Goal: Task Accomplishment & Management: Manage account settings

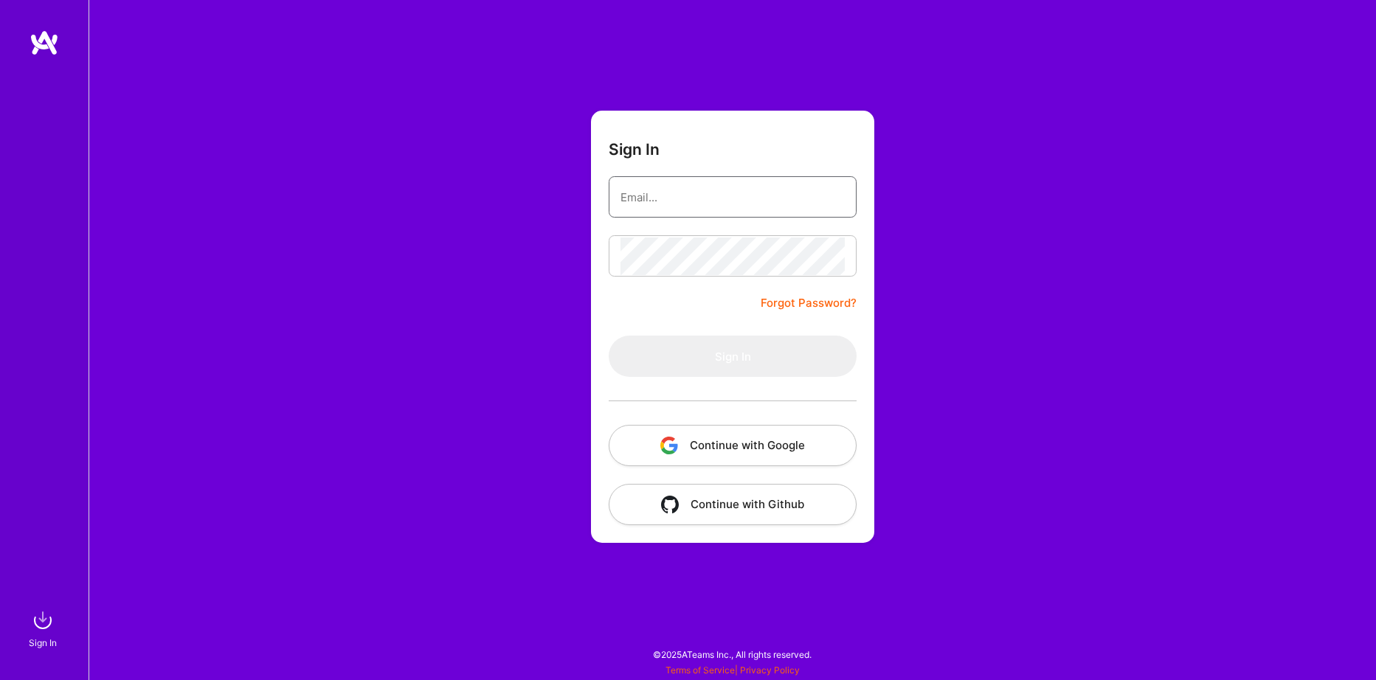
type input "[EMAIL_ADDRESS][DOMAIN_NAME]"
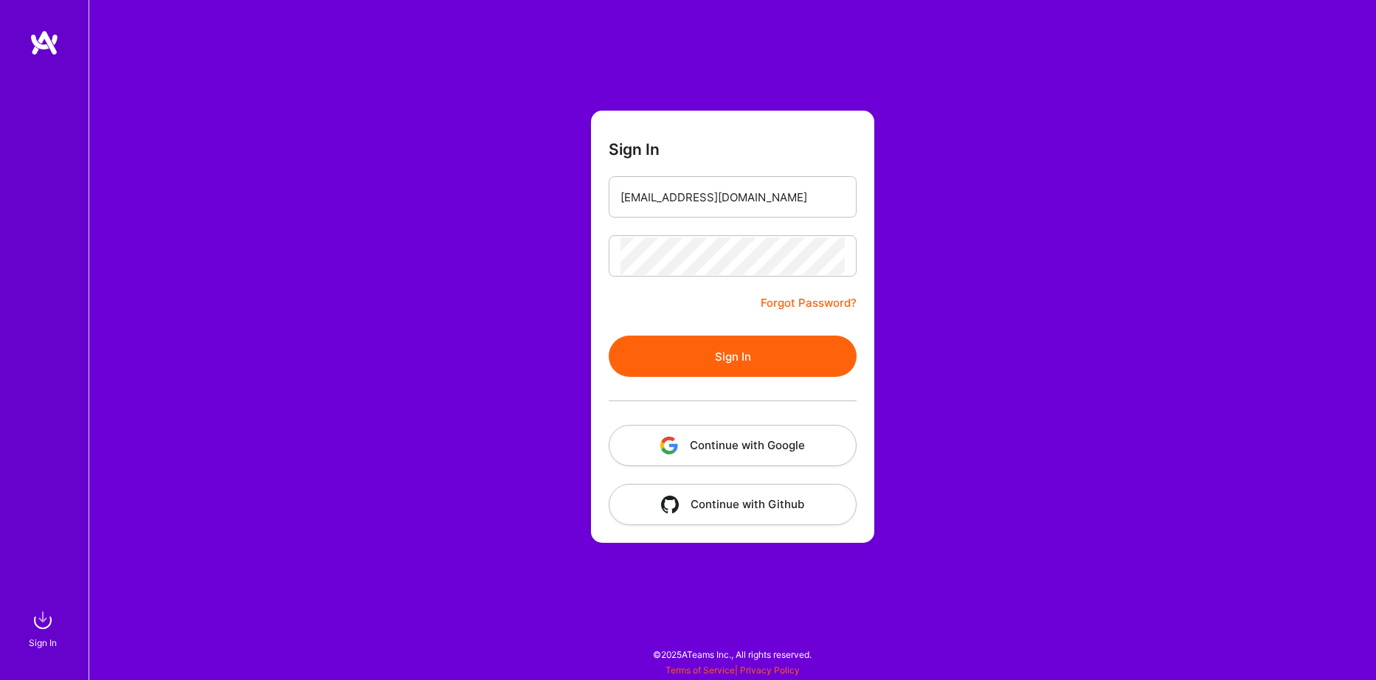
click at [731, 358] on button "Sign In" at bounding box center [733, 356] width 248 height 41
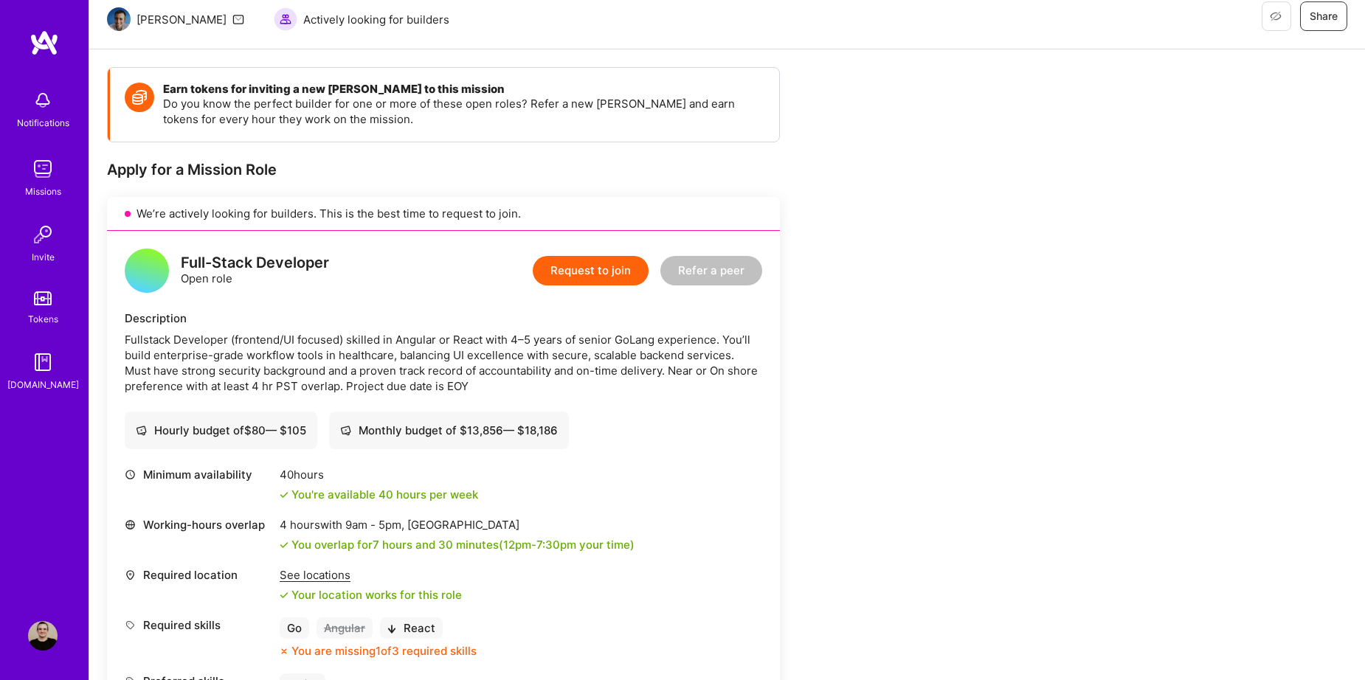
scroll to position [443, 0]
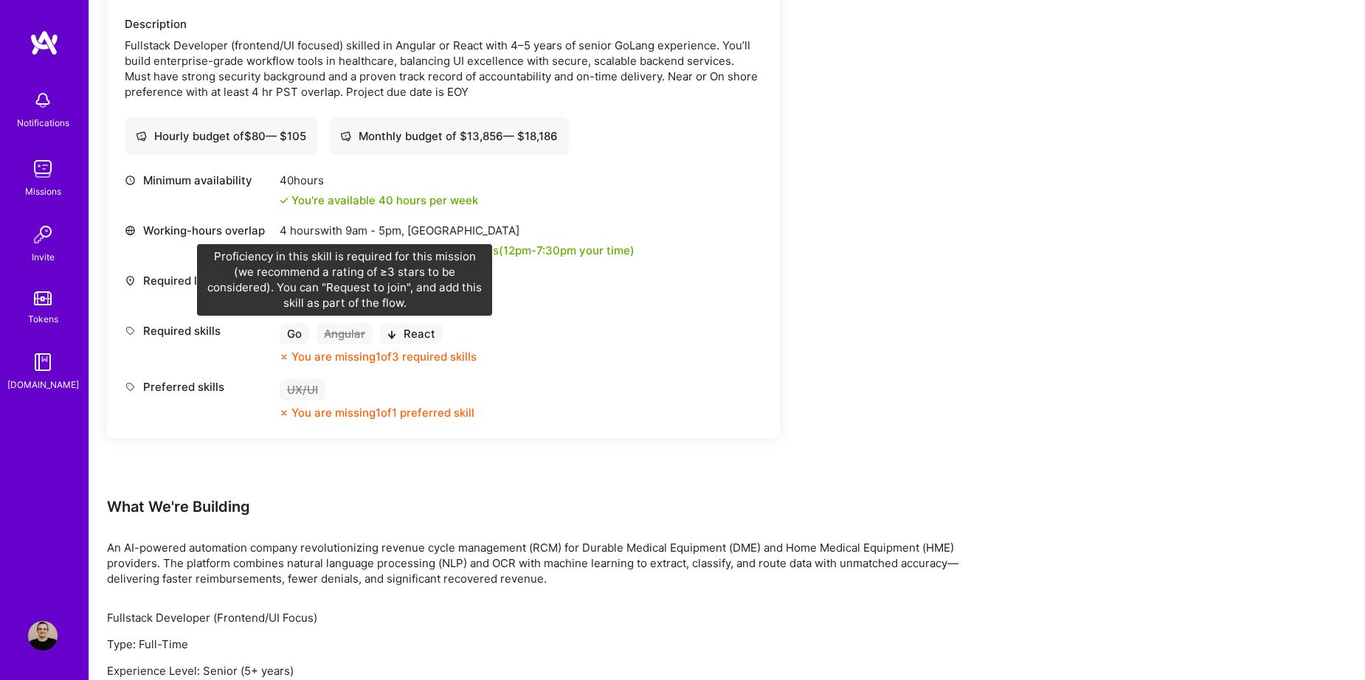
click at [340, 329] on div "Angular" at bounding box center [345, 333] width 56 height 21
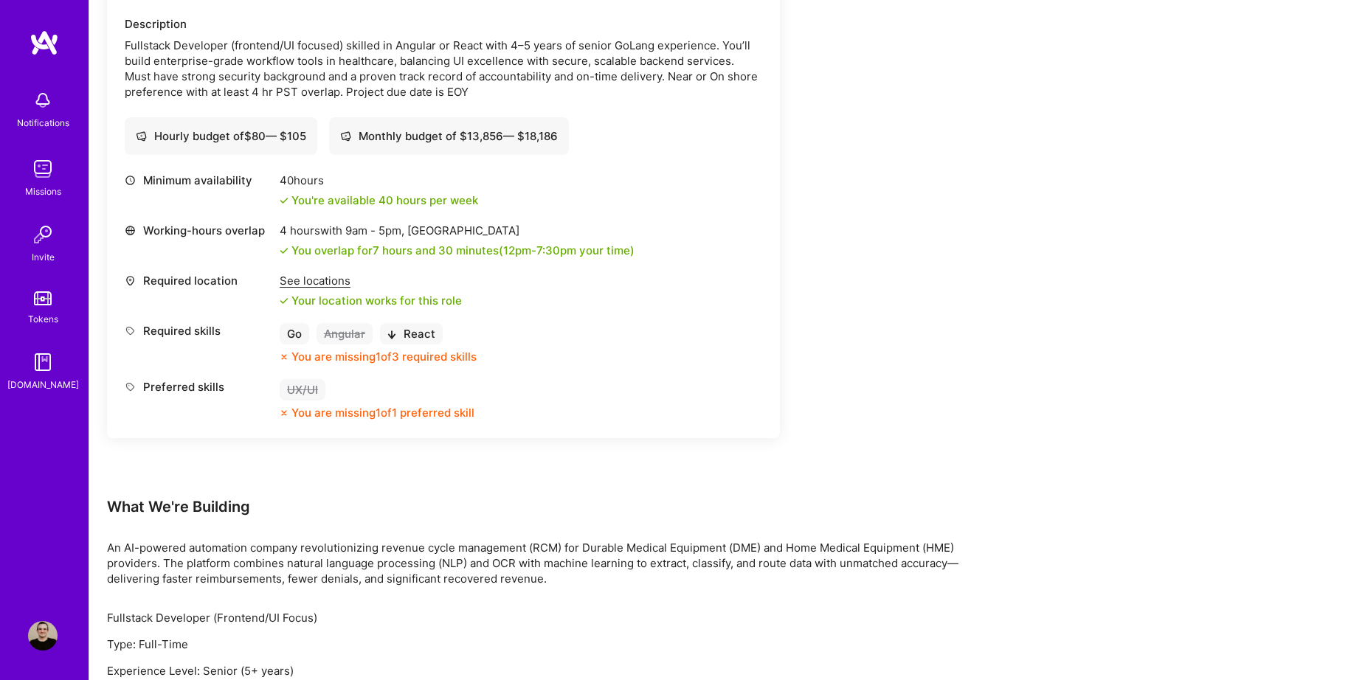
click at [46, 632] on img at bounding box center [43, 636] width 30 height 30
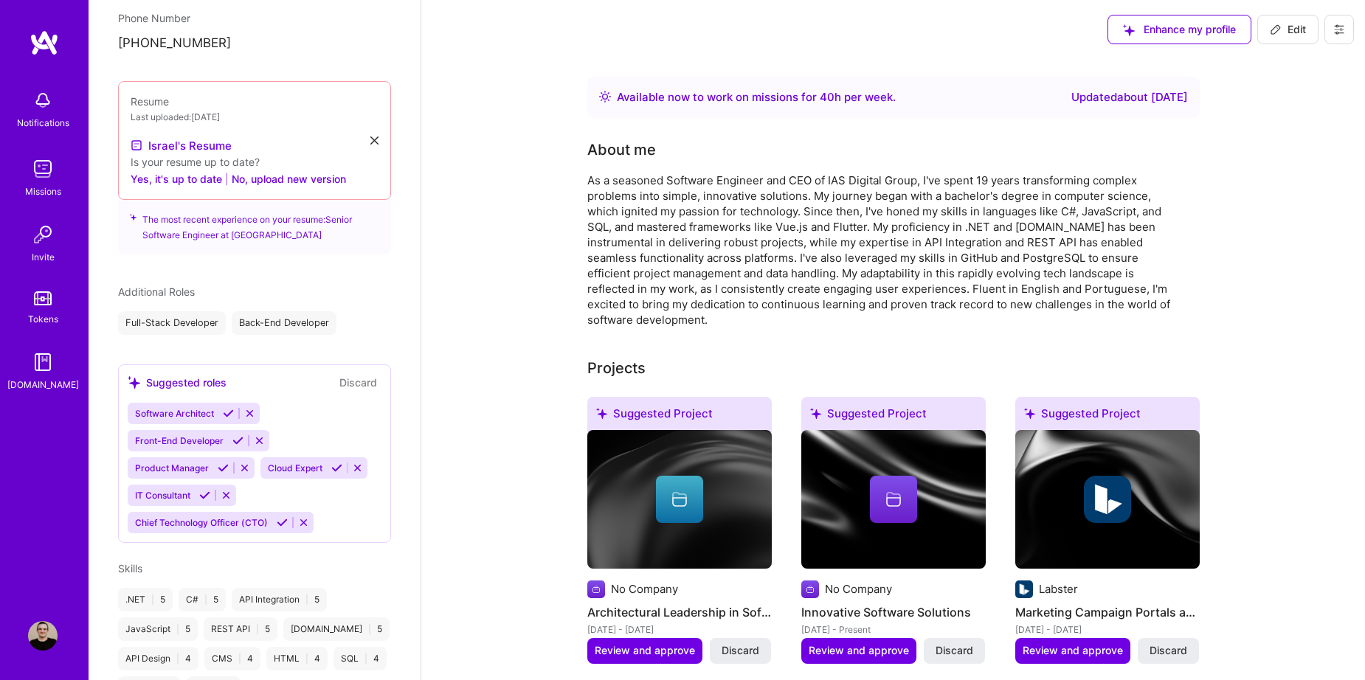
scroll to position [812, 0]
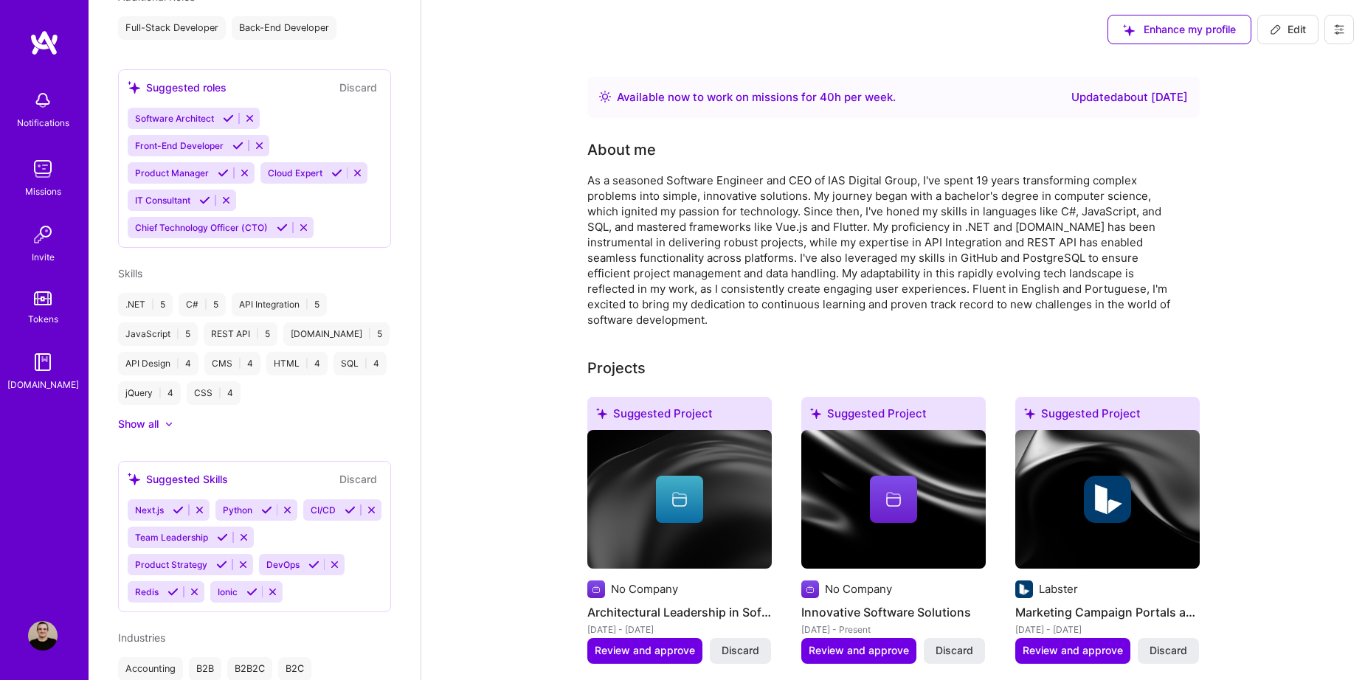
click at [160, 417] on div at bounding box center [162, 424] width 6 height 15
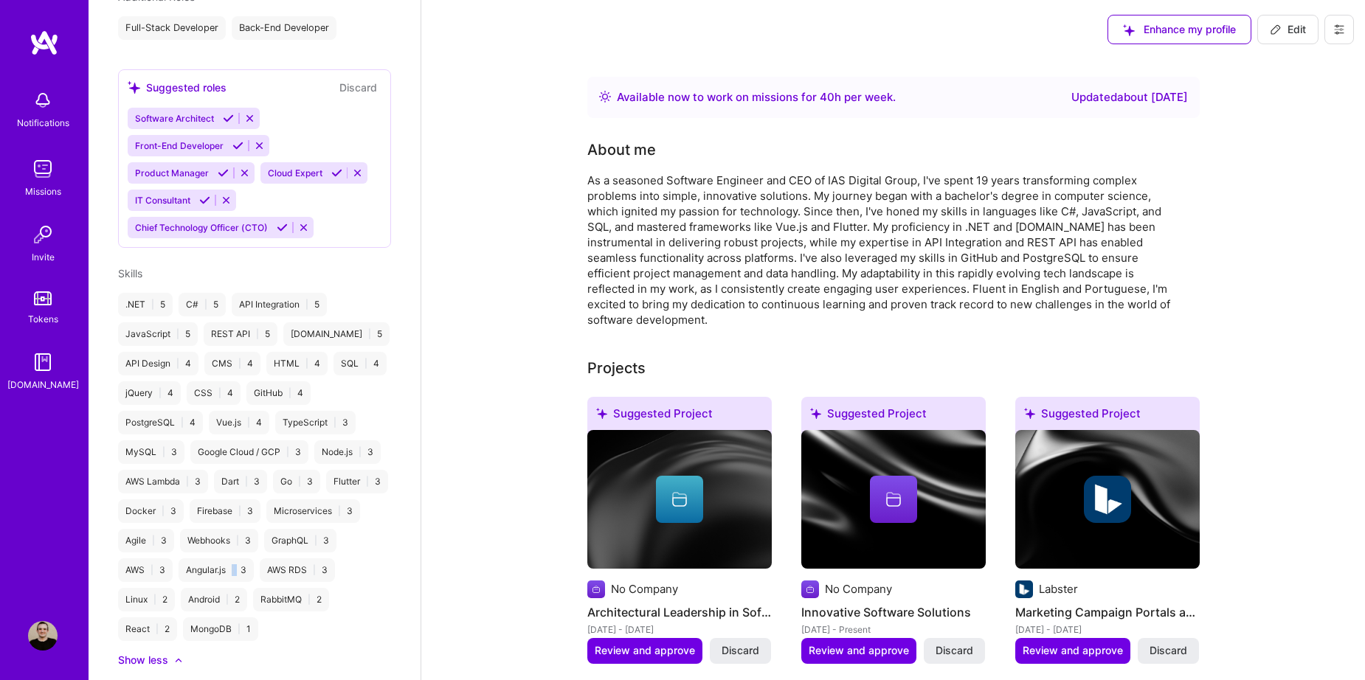
drag, startPoint x: 182, startPoint y: 579, endPoint x: 190, endPoint y: 581, distance: 8.4
click at [190, 581] on div "Angular.js | 3" at bounding box center [216, 571] width 75 height 24
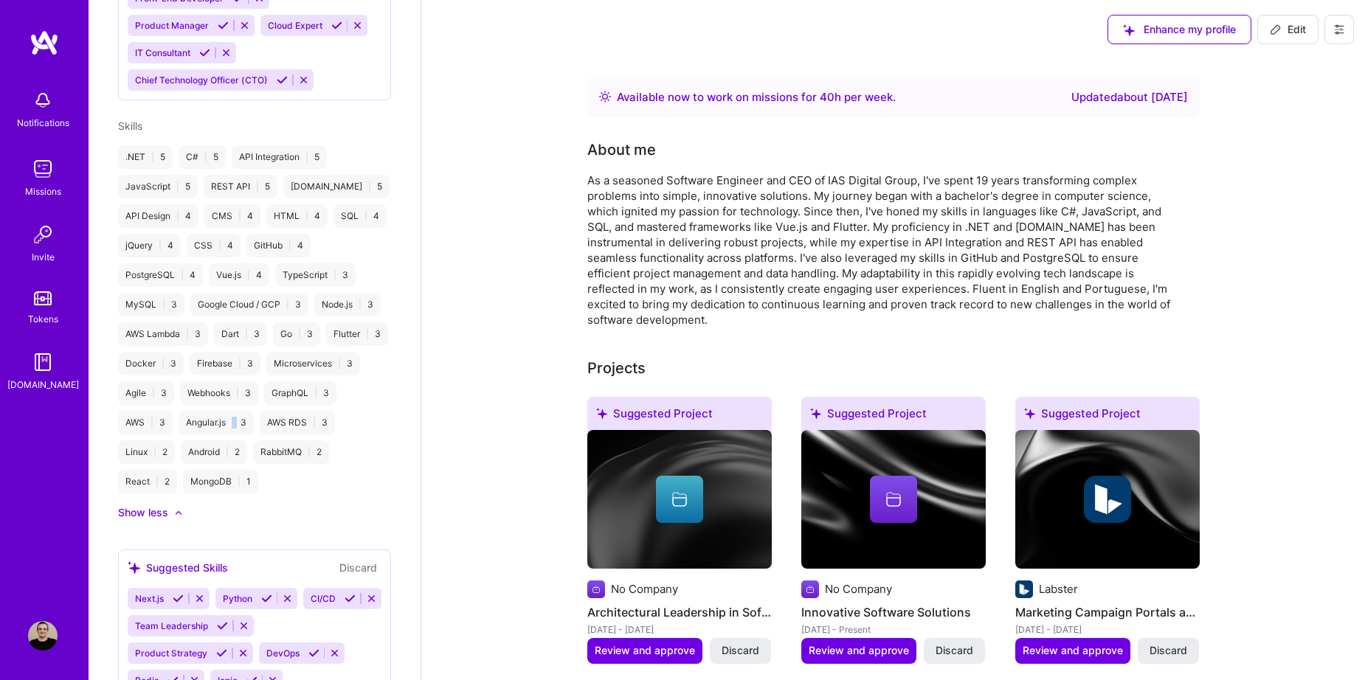
scroll to position [1181, 0]
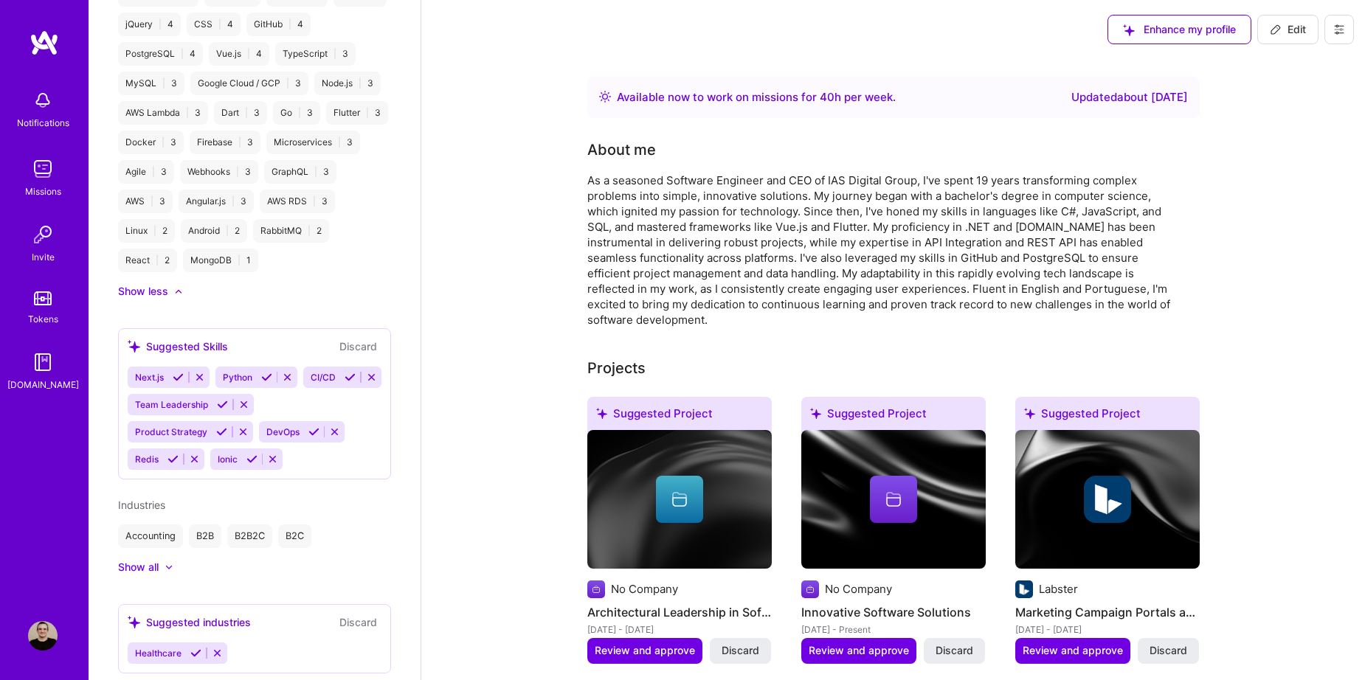
click at [315, 470] on div "Next.js Python CI/CD Team Leadership Product Strategy DevOps Redis Ionic" at bounding box center [255, 418] width 254 height 103
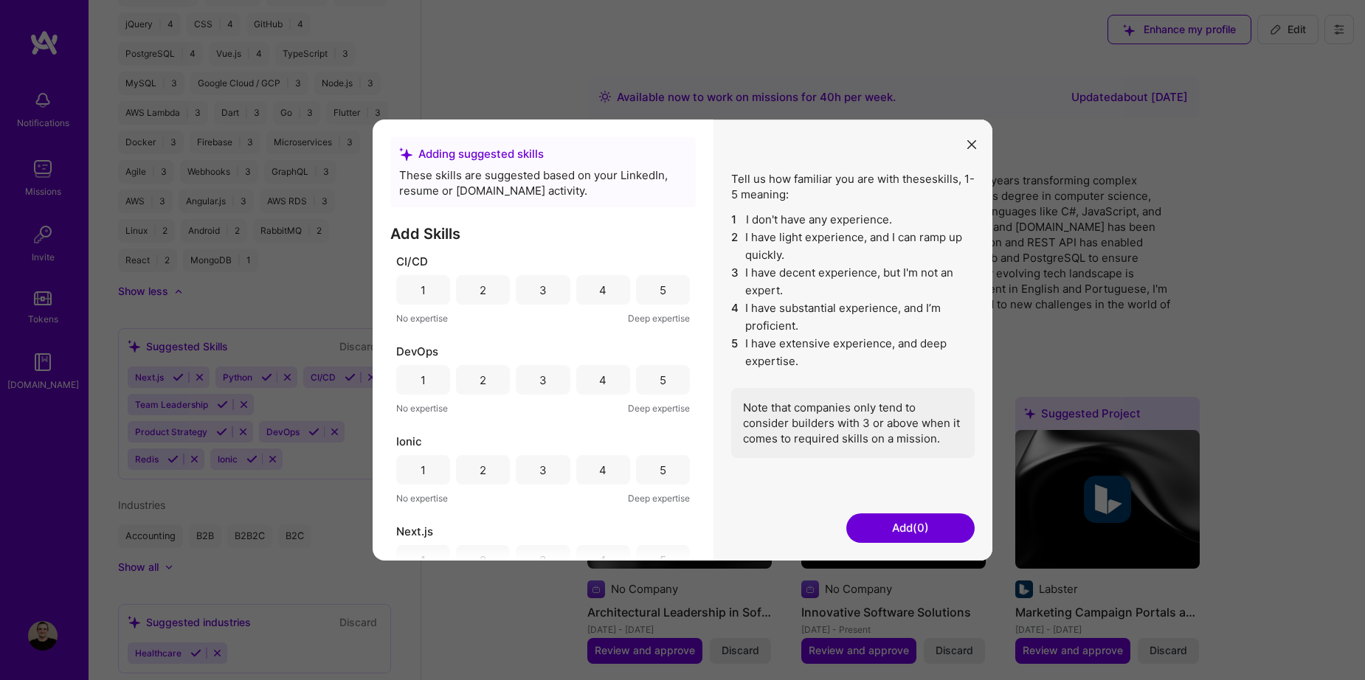
scroll to position [0, 0]
click at [480, 290] on div "2" at bounding box center [483, 290] width 7 height 15
click at [497, 376] on div "2" at bounding box center [483, 381] width 54 height 30
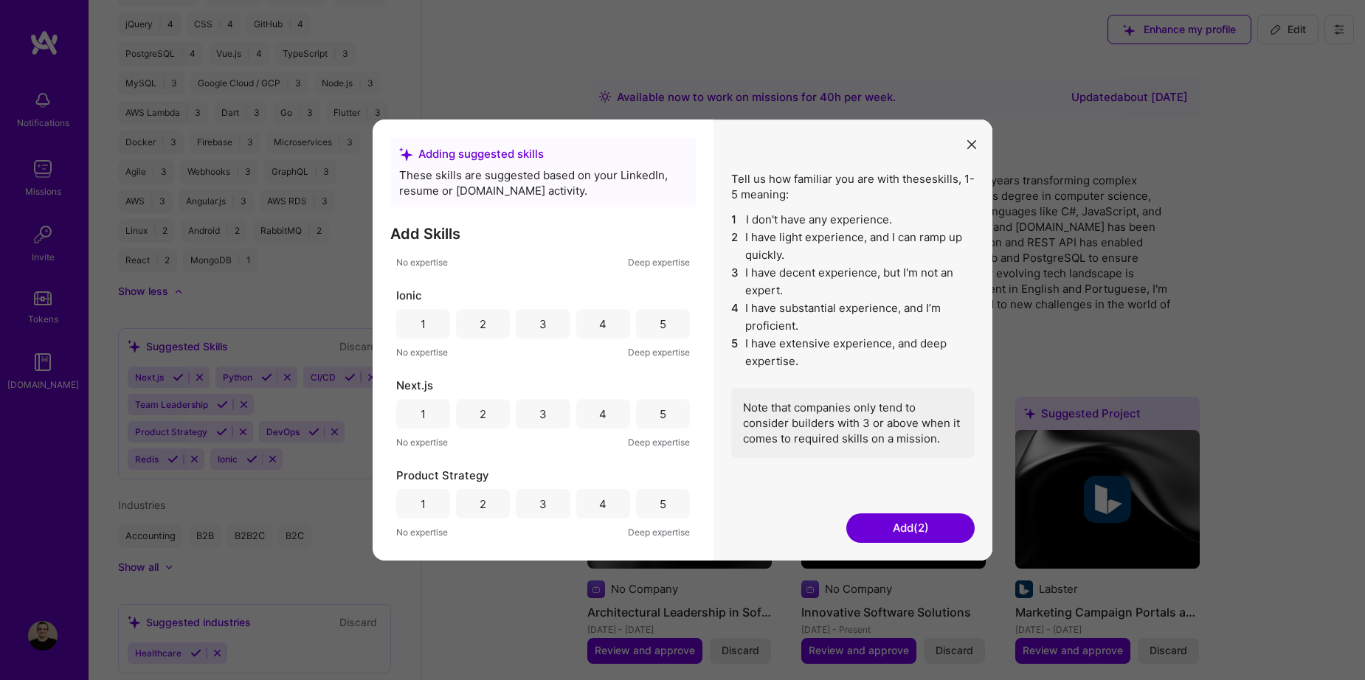
scroll to position [148, 0]
click at [539, 323] on div "3" at bounding box center [542, 323] width 7 height 15
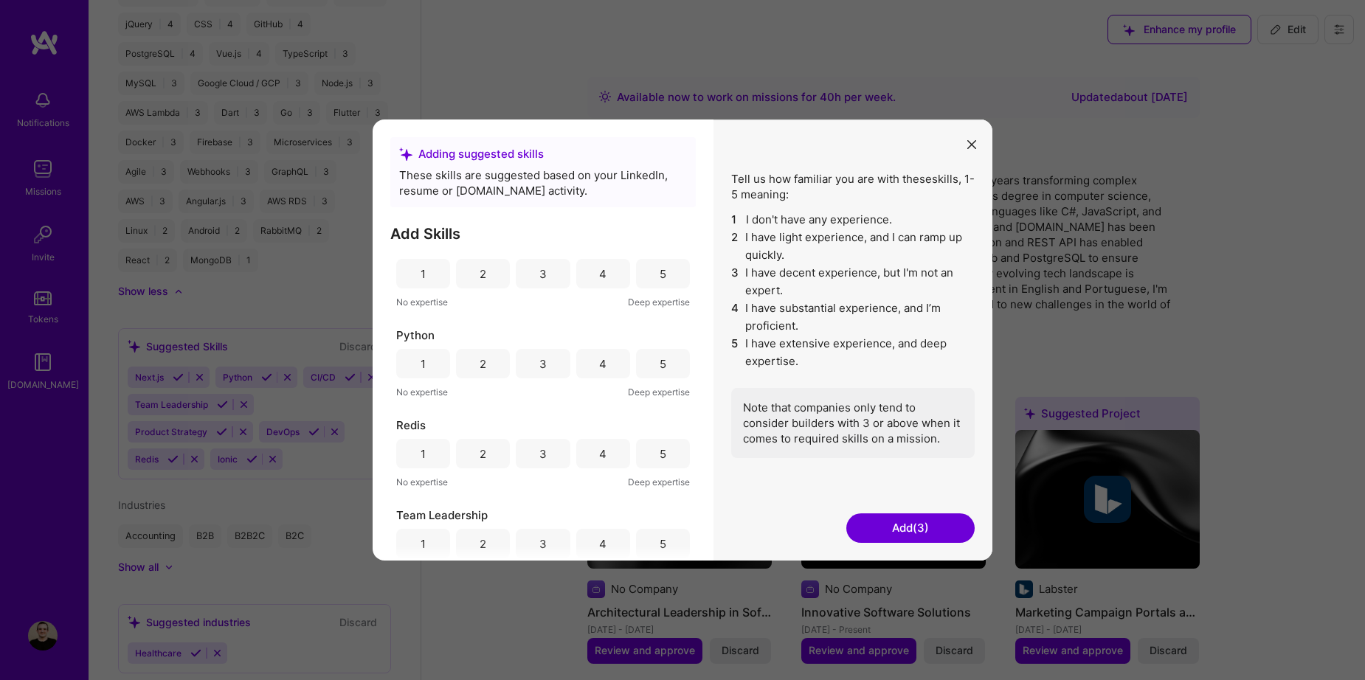
scroll to position [396, 0]
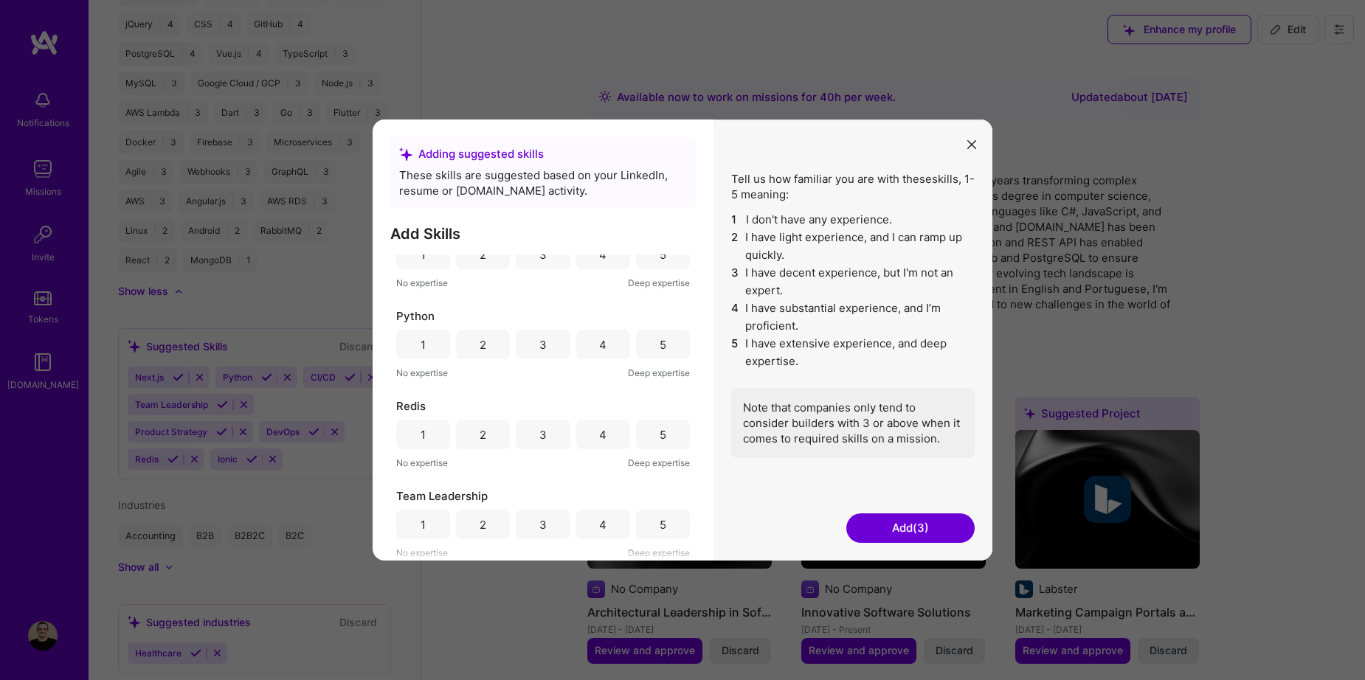
click at [542, 266] on div "3" at bounding box center [543, 255] width 54 height 30
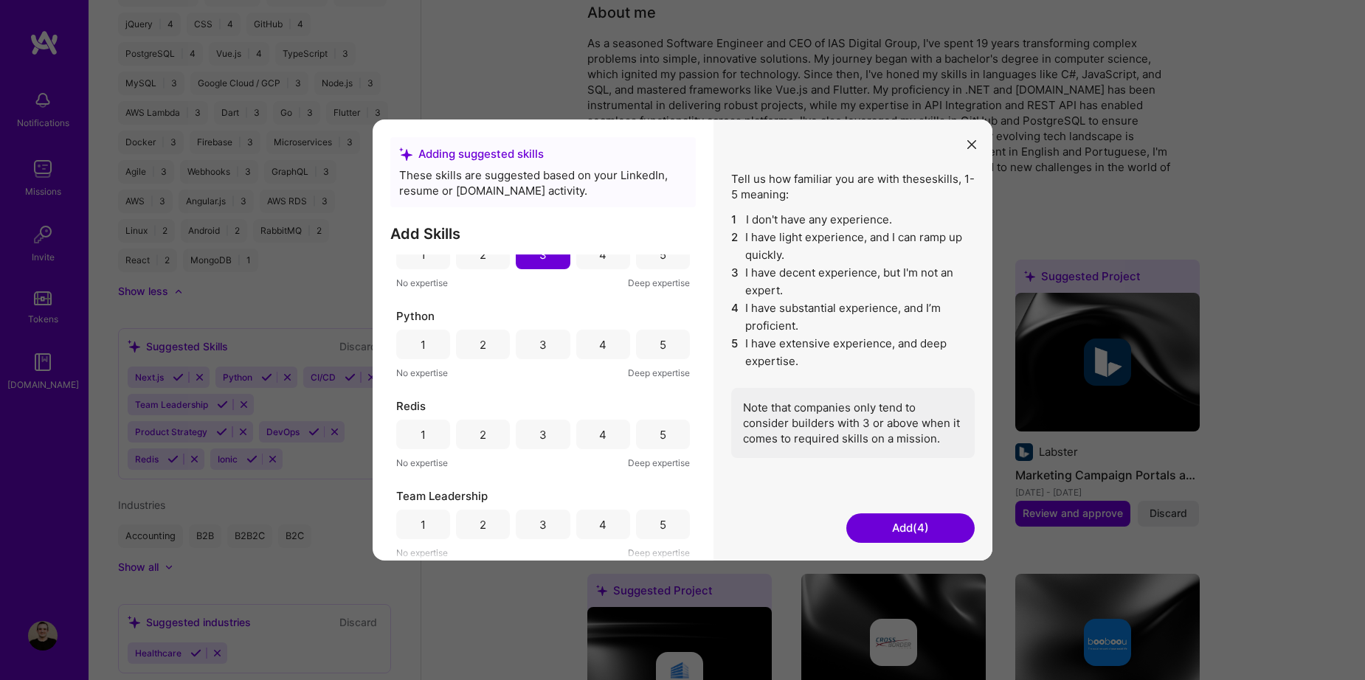
scroll to position [221, 0]
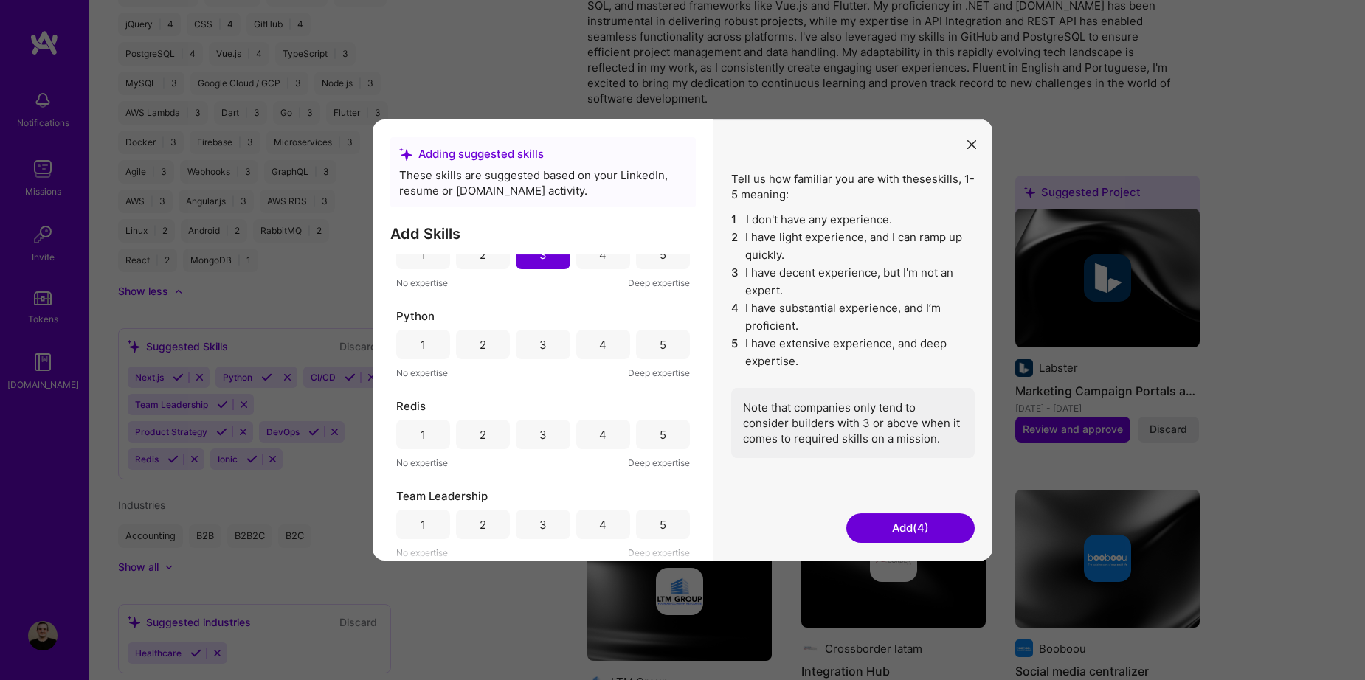
click at [414, 428] on div "1" at bounding box center [423, 435] width 54 height 30
click at [539, 520] on div "3" at bounding box center [542, 524] width 7 height 15
click at [920, 528] on button "Add (6)" at bounding box center [911, 529] width 128 height 30
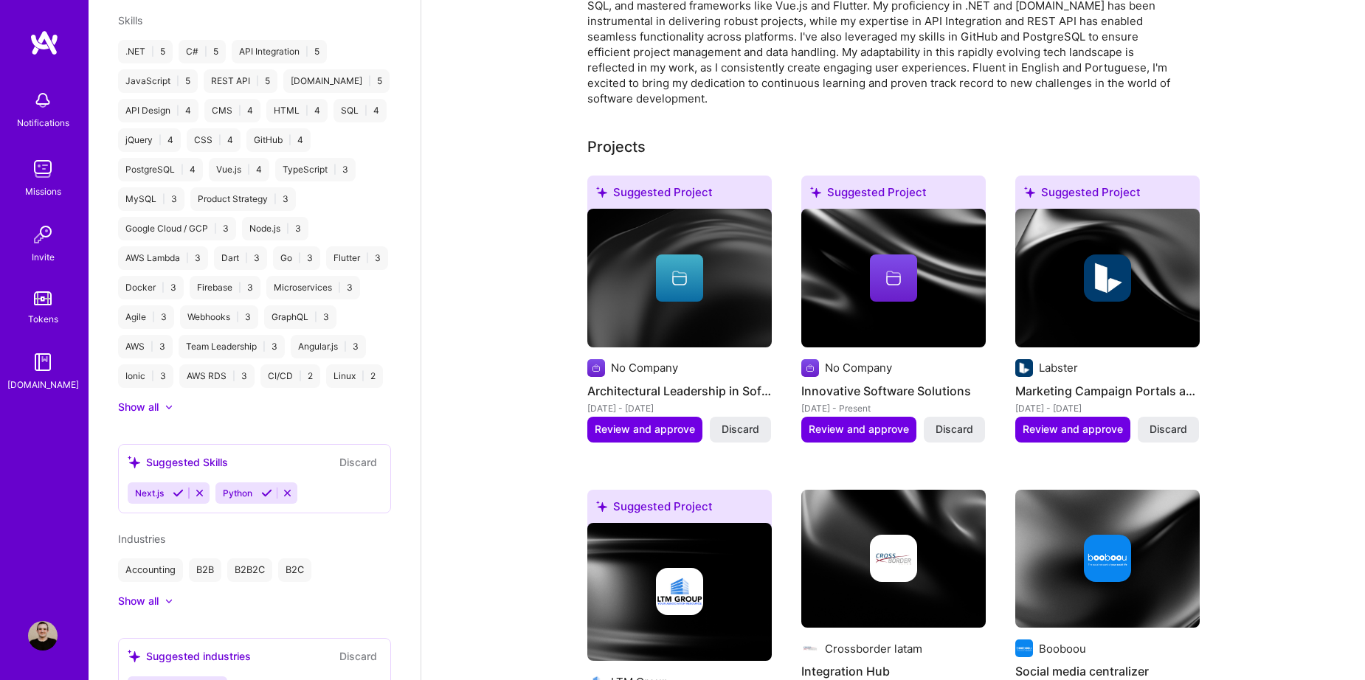
scroll to position [1152, 0]
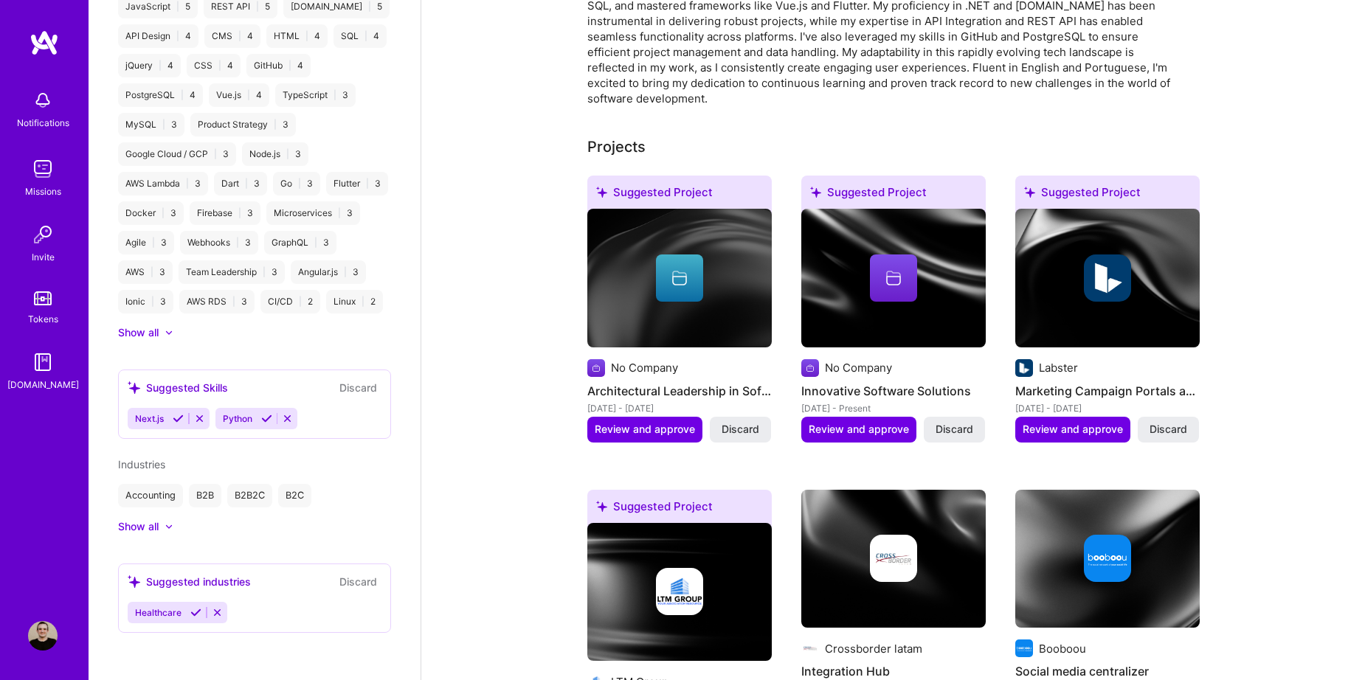
click at [227, 587] on div "Suggested industries" at bounding box center [189, 581] width 123 height 15
click at [297, 419] on button at bounding box center [287, 419] width 20 height 13
click at [241, 417] on div "Next.js" at bounding box center [255, 418] width 254 height 21
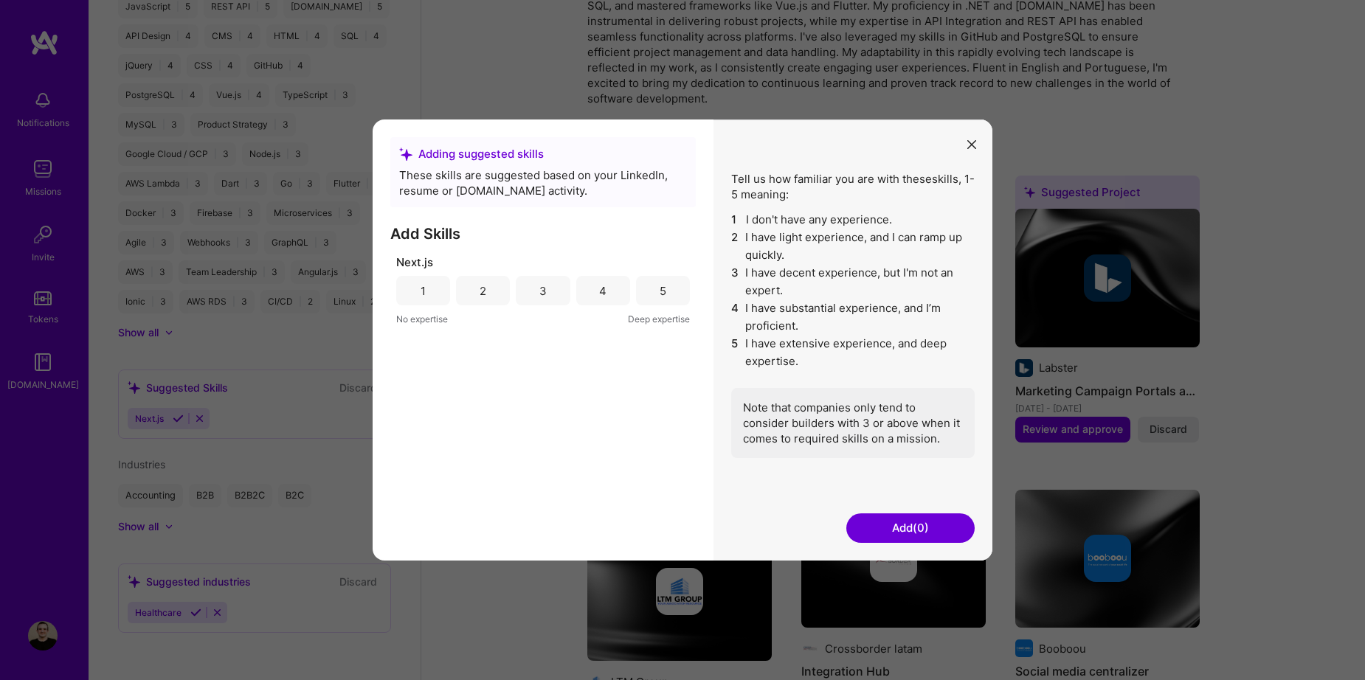
click at [900, 523] on button "Add (0)" at bounding box center [911, 529] width 128 height 30
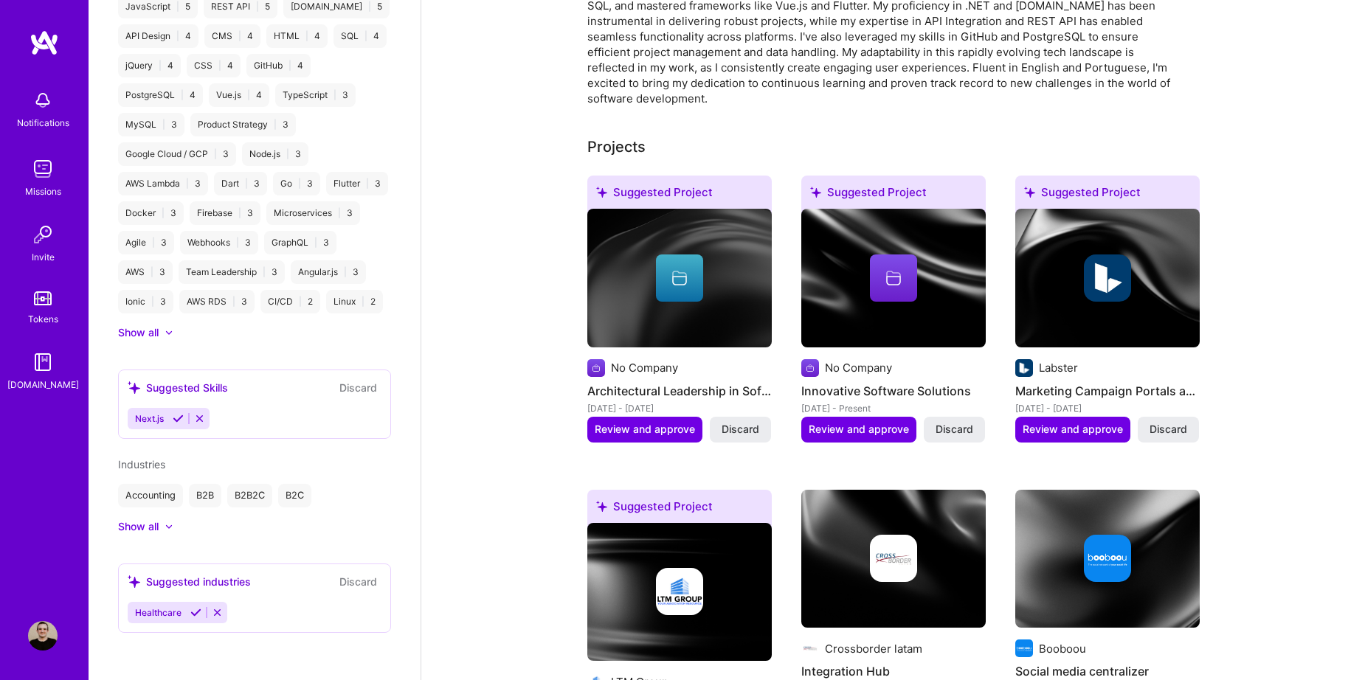
click at [162, 334] on div at bounding box center [162, 332] width 6 height 15
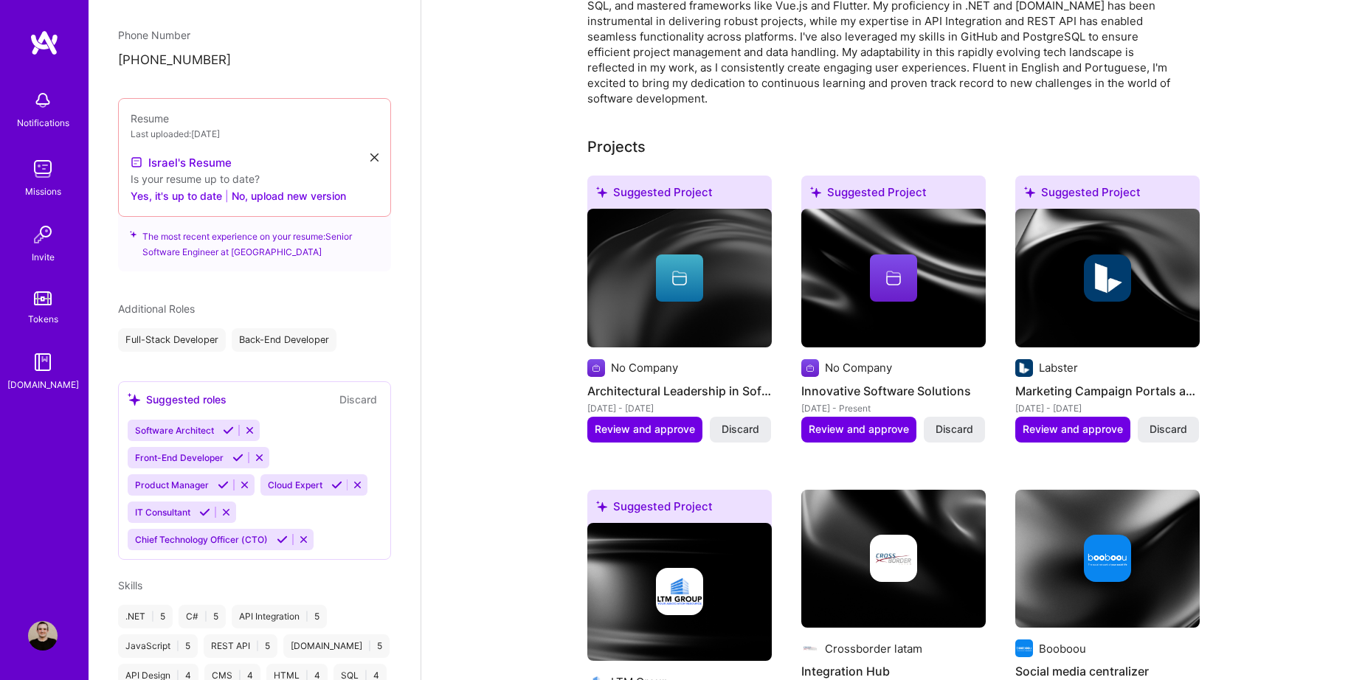
scroll to position [488, 0]
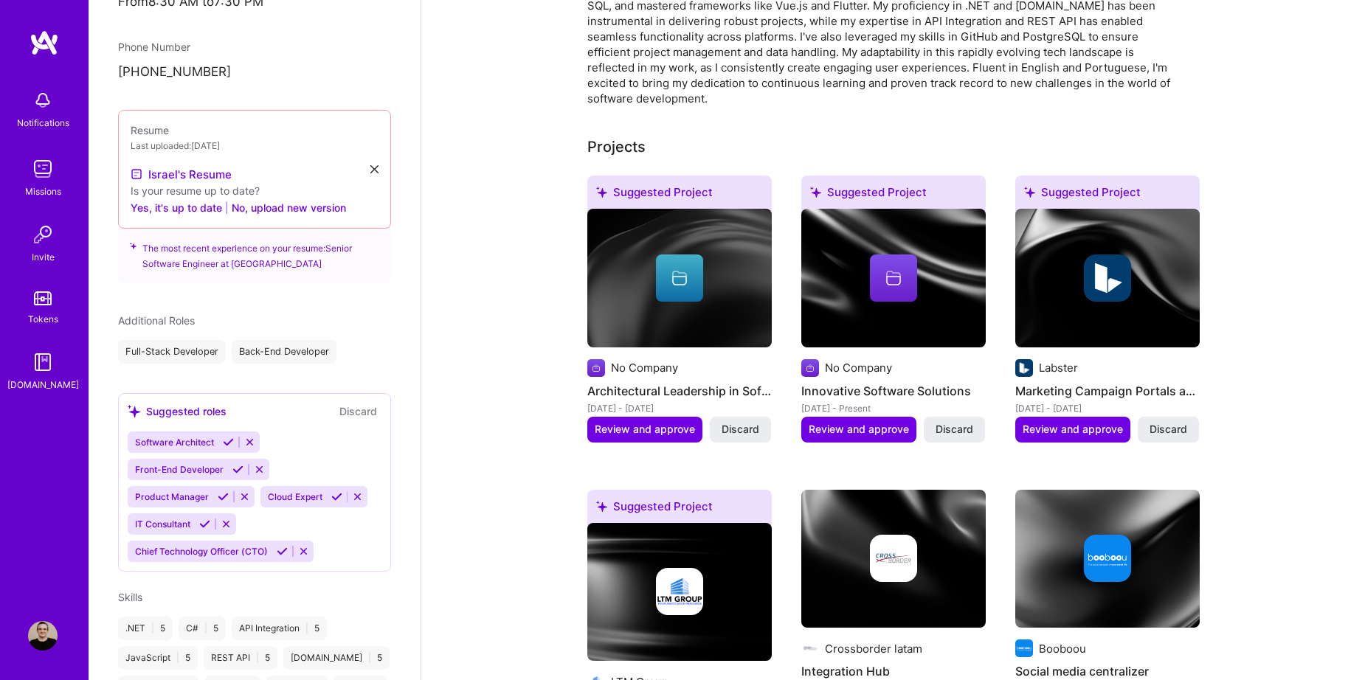
click at [227, 437] on icon at bounding box center [228, 442] width 11 height 11
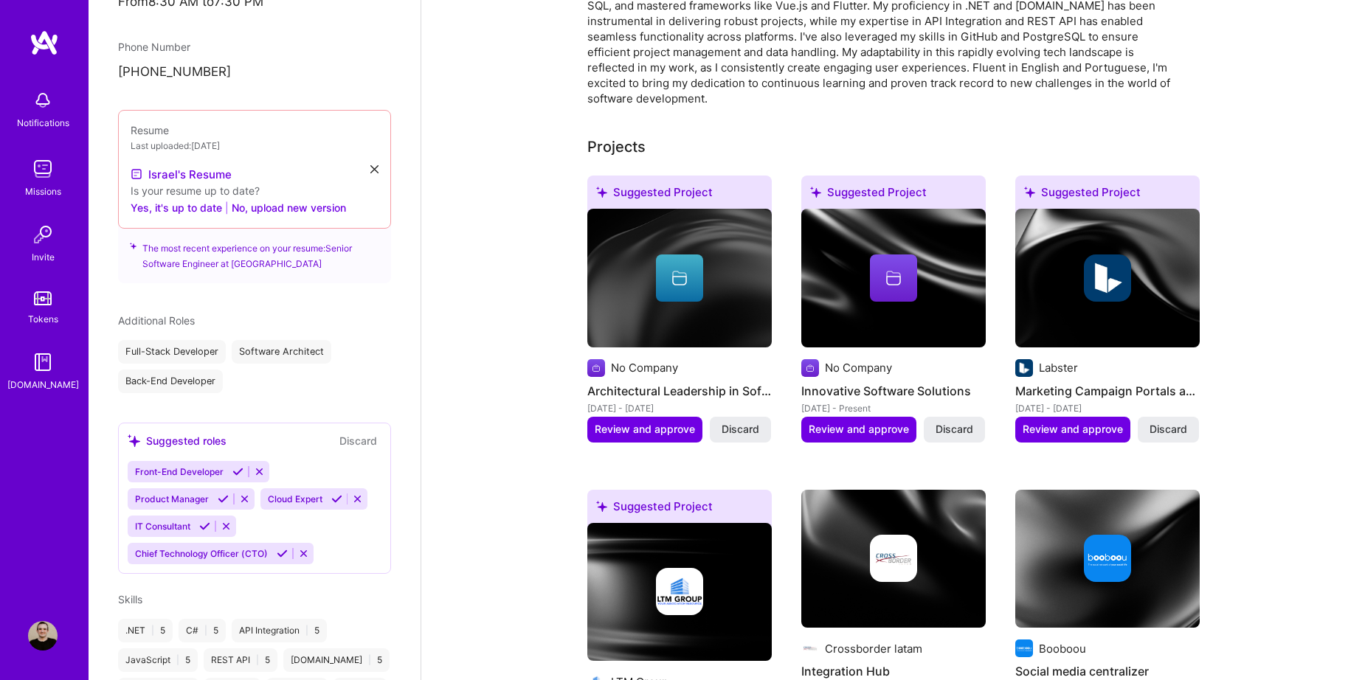
click at [204, 521] on icon at bounding box center [204, 526] width 11 height 11
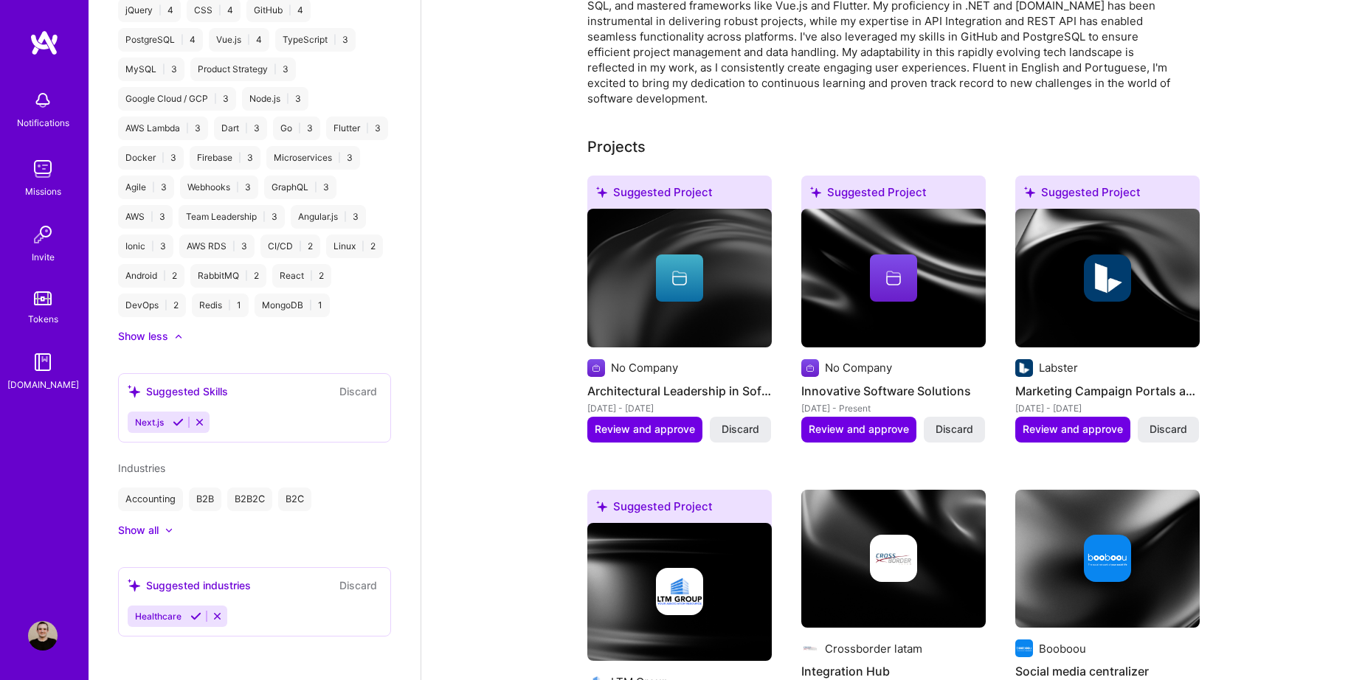
scroll to position [1186, 0]
click at [230, 413] on div "Next.js" at bounding box center [255, 418] width 254 height 21
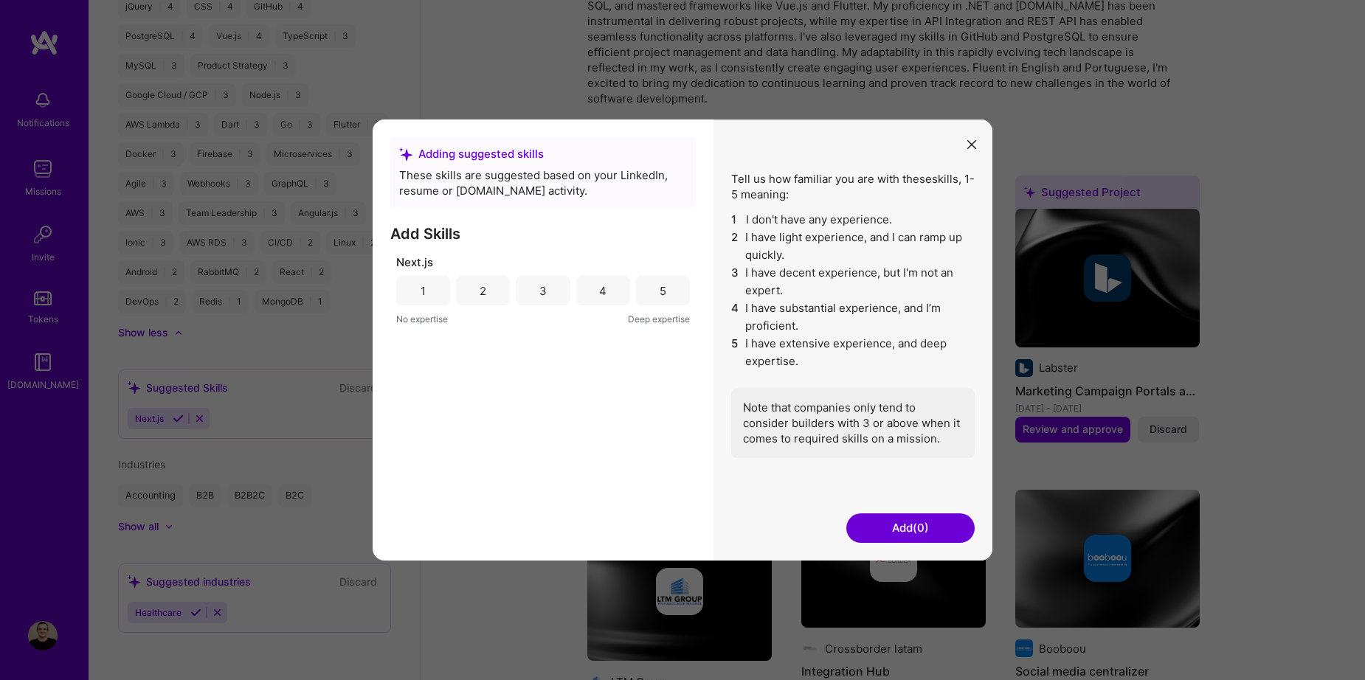
click at [475, 346] on div "Next.js 1 2 3 4 5 No expertise Deep expertise" at bounding box center [543, 408] width 306 height 306
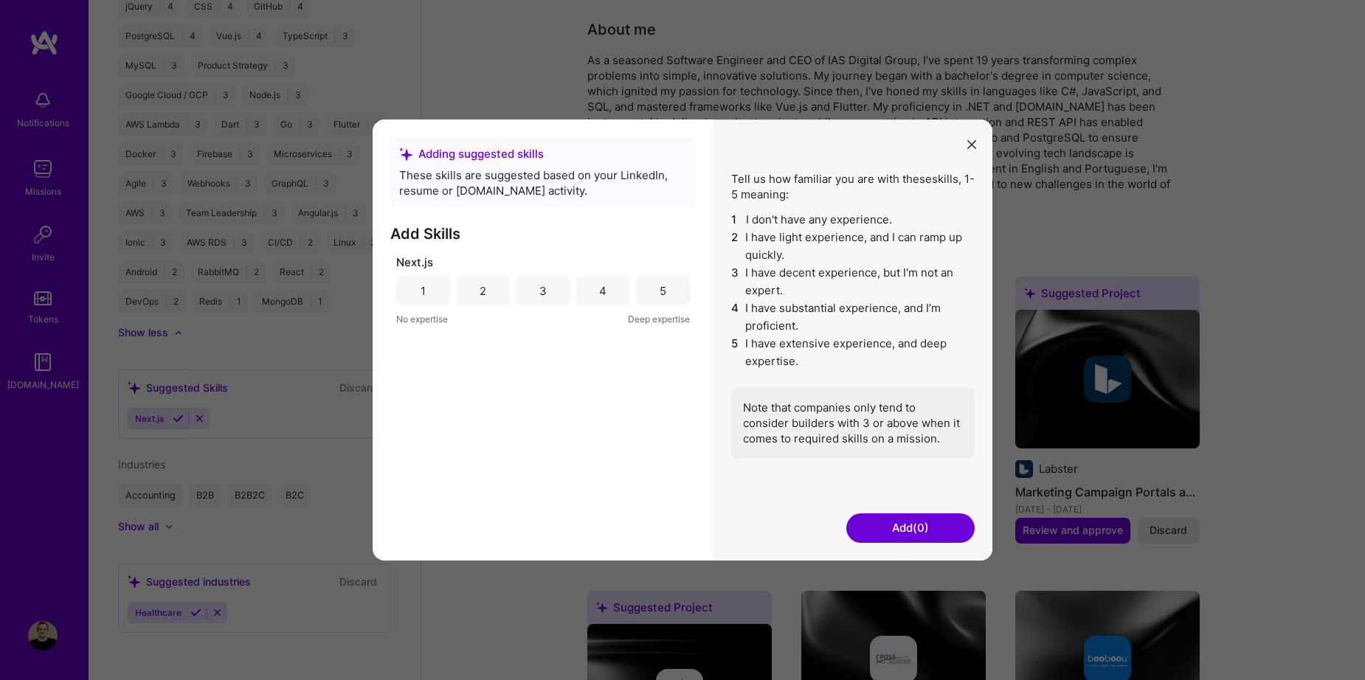
scroll to position [0, 0]
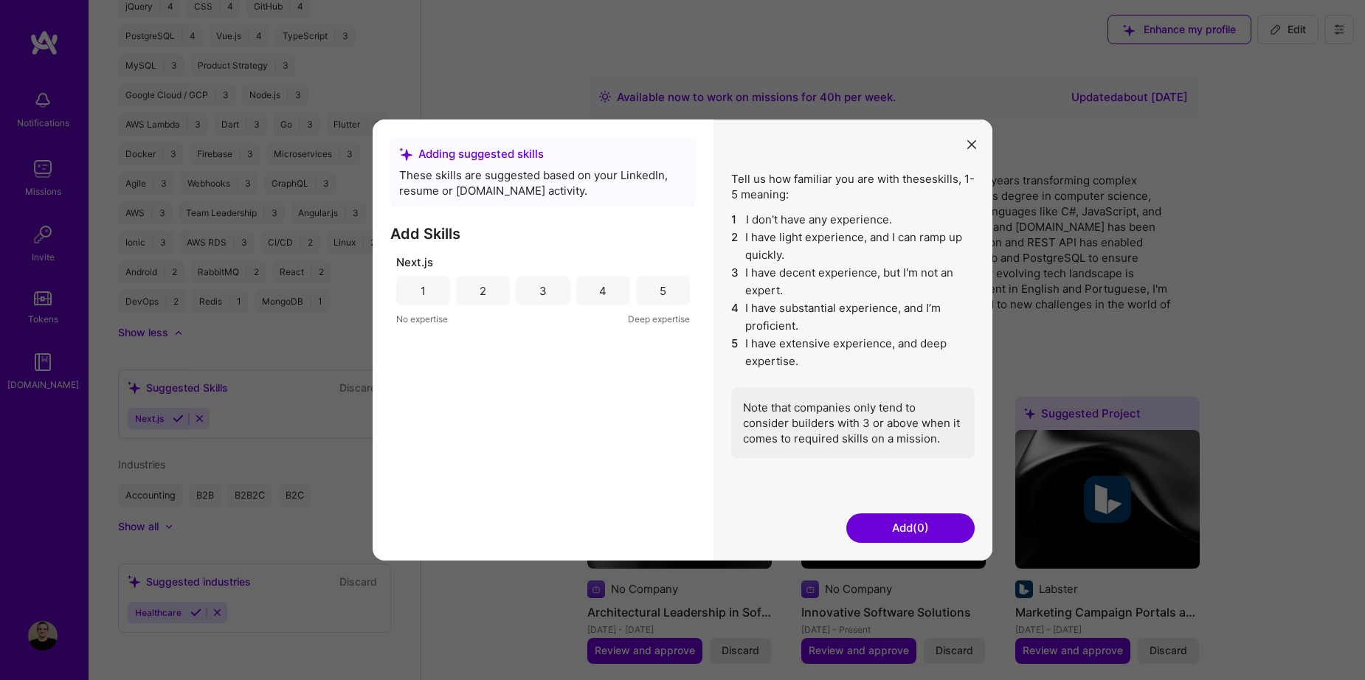
click at [973, 141] on icon "modal" at bounding box center [972, 144] width 9 height 9
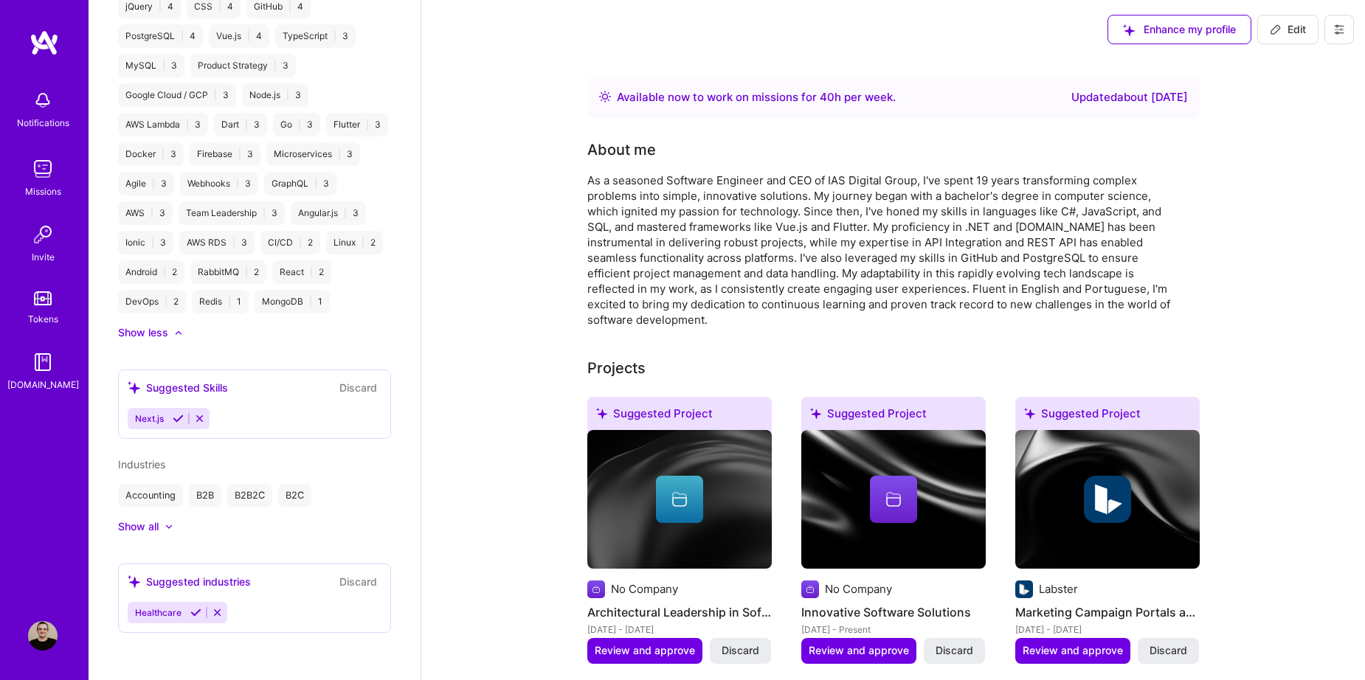
click at [291, 213] on div "Angular.js | 3" at bounding box center [328, 213] width 75 height 24
drag, startPoint x: 159, startPoint y: 213, endPoint x: 151, endPoint y: 215, distance: 9.0
click at [291, 215] on div "Angular.js | 3" at bounding box center [328, 213] width 75 height 24
click at [291, 213] on div "Angular.js | 3" at bounding box center [328, 213] width 75 height 24
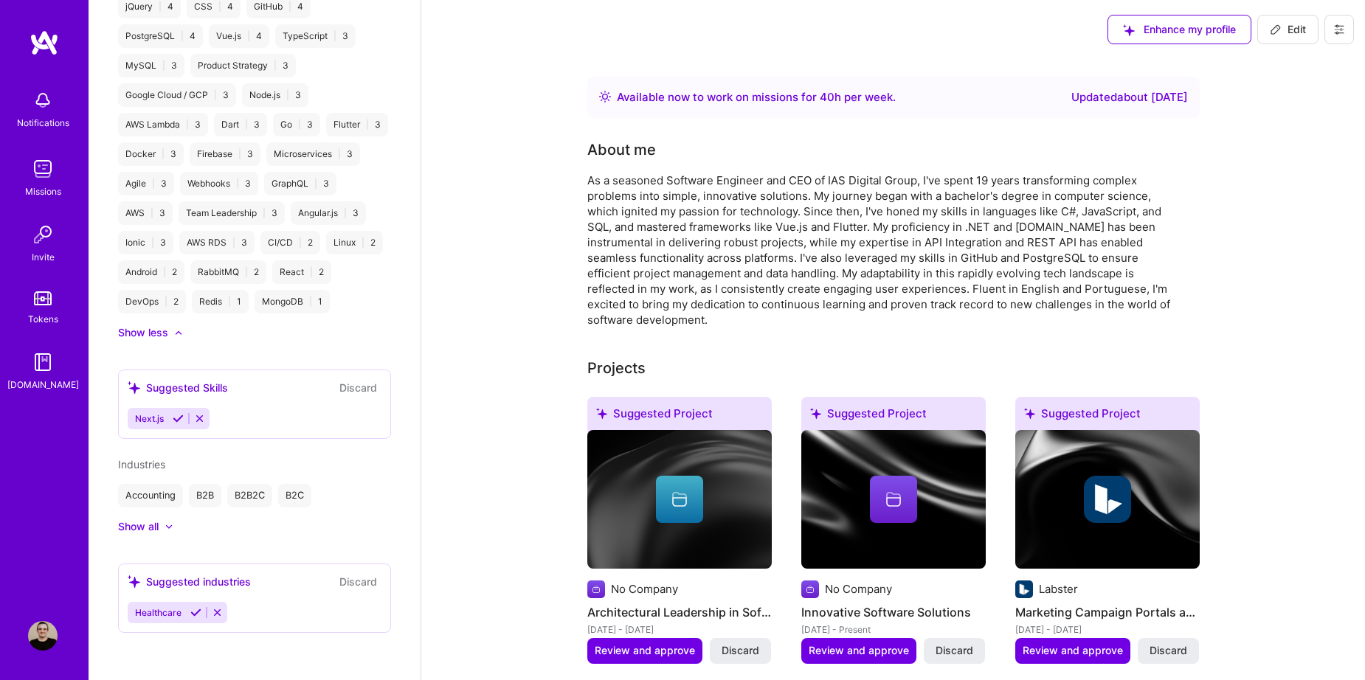
click at [291, 214] on div "Angular.js | 3" at bounding box center [328, 213] width 75 height 24
click at [291, 213] on div "Angular.js | 3" at bounding box center [328, 213] width 75 height 24
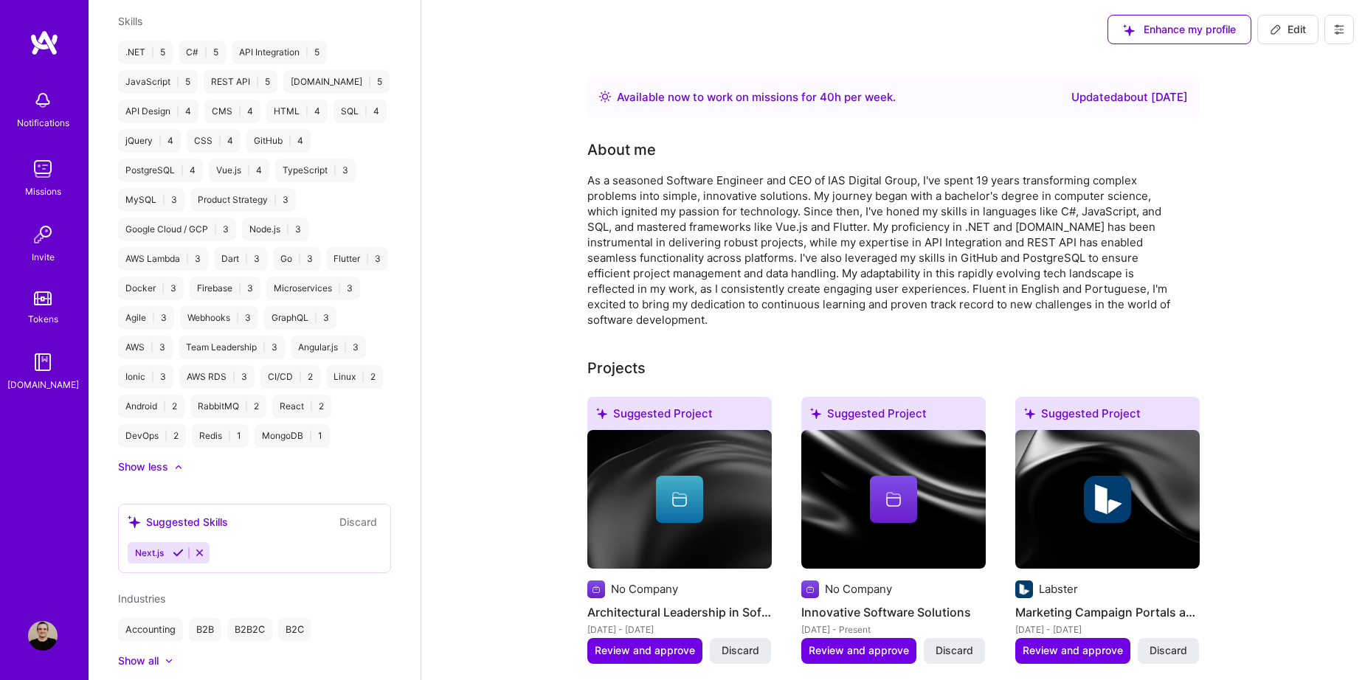
scroll to position [891, 0]
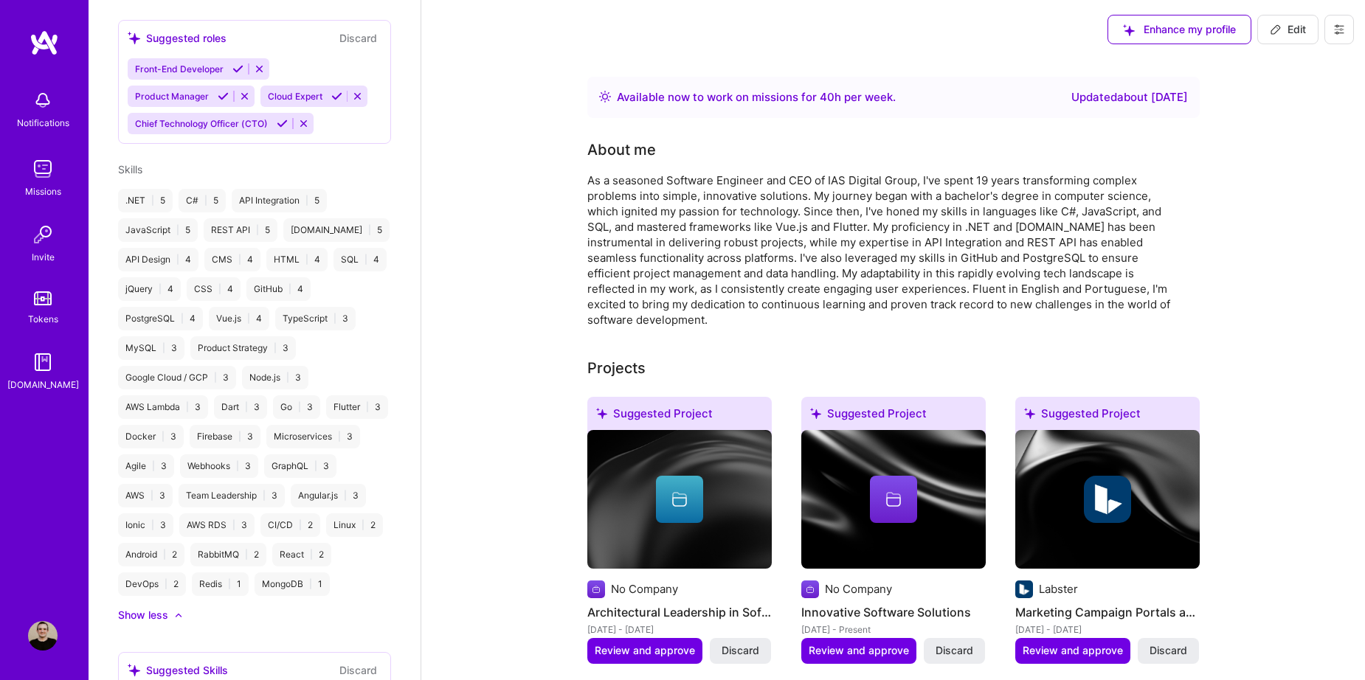
click at [138, 189] on div ".NET | 5" at bounding box center [145, 201] width 55 height 24
drag, startPoint x: 189, startPoint y: 182, endPoint x: 210, endPoint y: 182, distance: 21.4
click at [187, 189] on div "C# | 5" at bounding box center [202, 201] width 47 height 24
click at [295, 189] on div "API Integration | 5" at bounding box center [279, 201] width 95 height 24
click at [228, 224] on div "REST API | 5" at bounding box center [241, 230] width 74 height 24
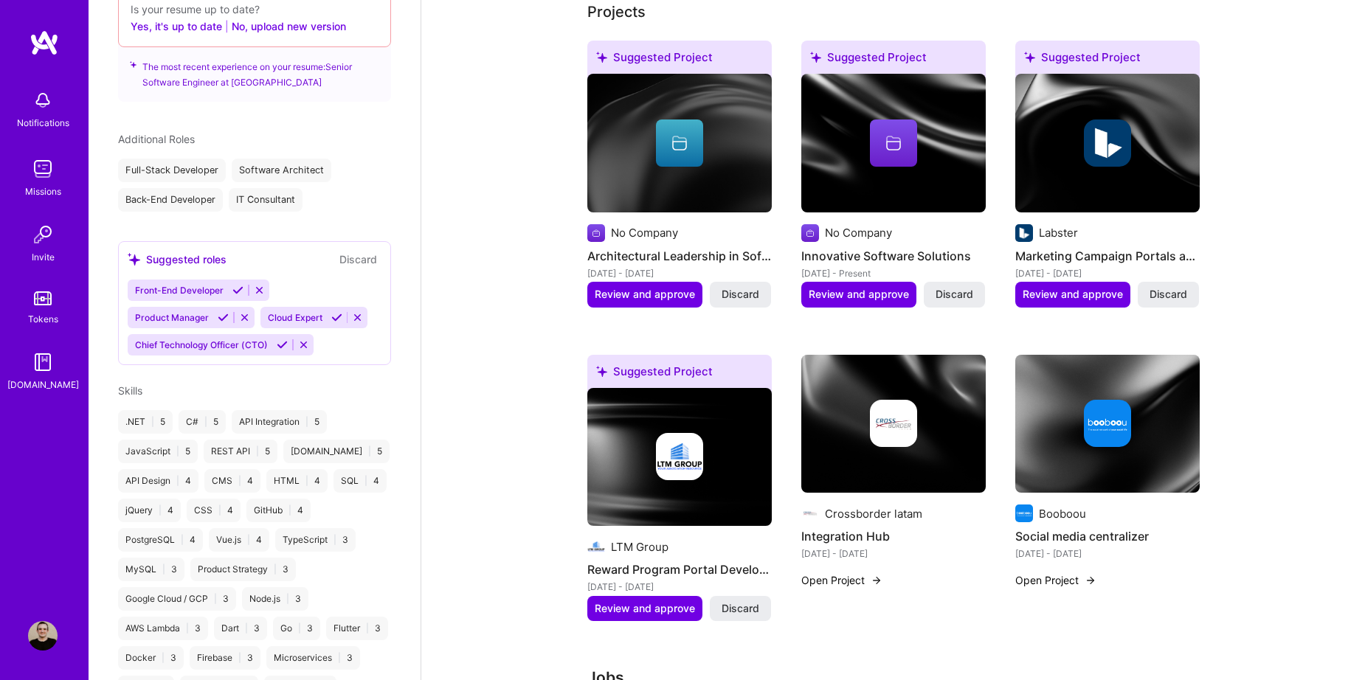
scroll to position [0, 0]
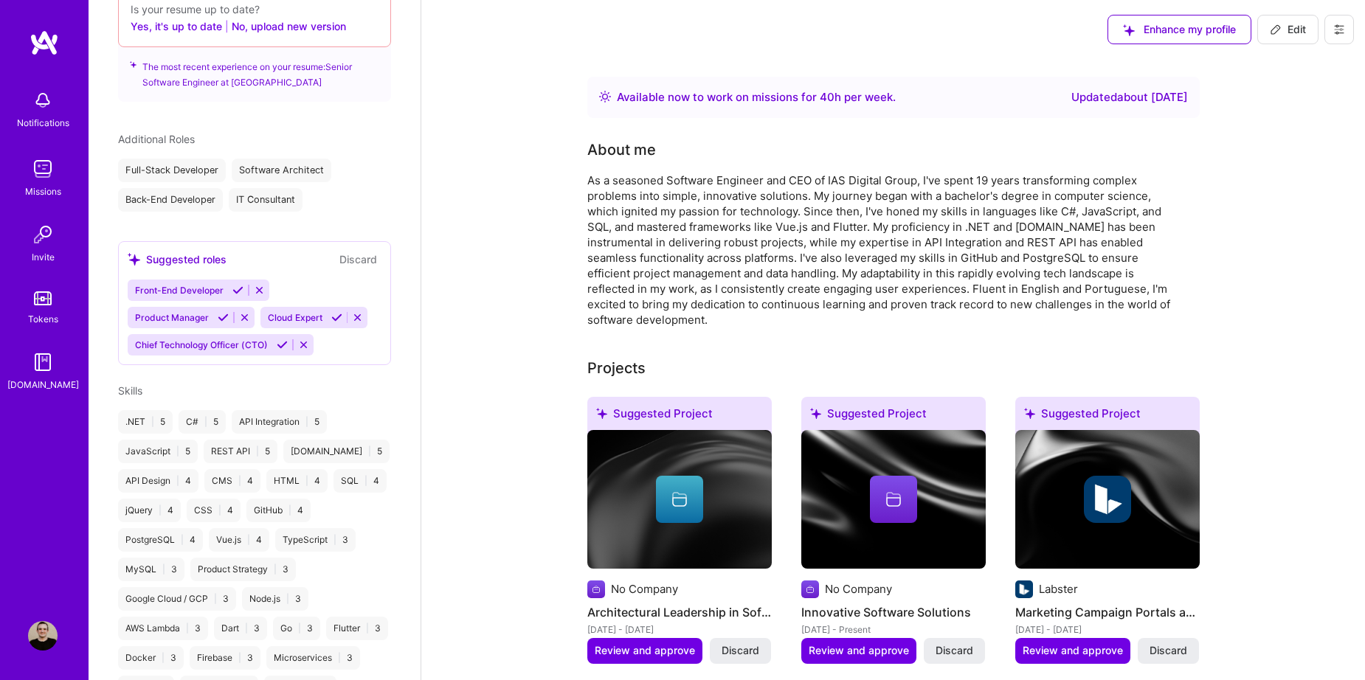
click at [1161, 32] on span "Enhance my profile" at bounding box center [1179, 29] width 113 height 15
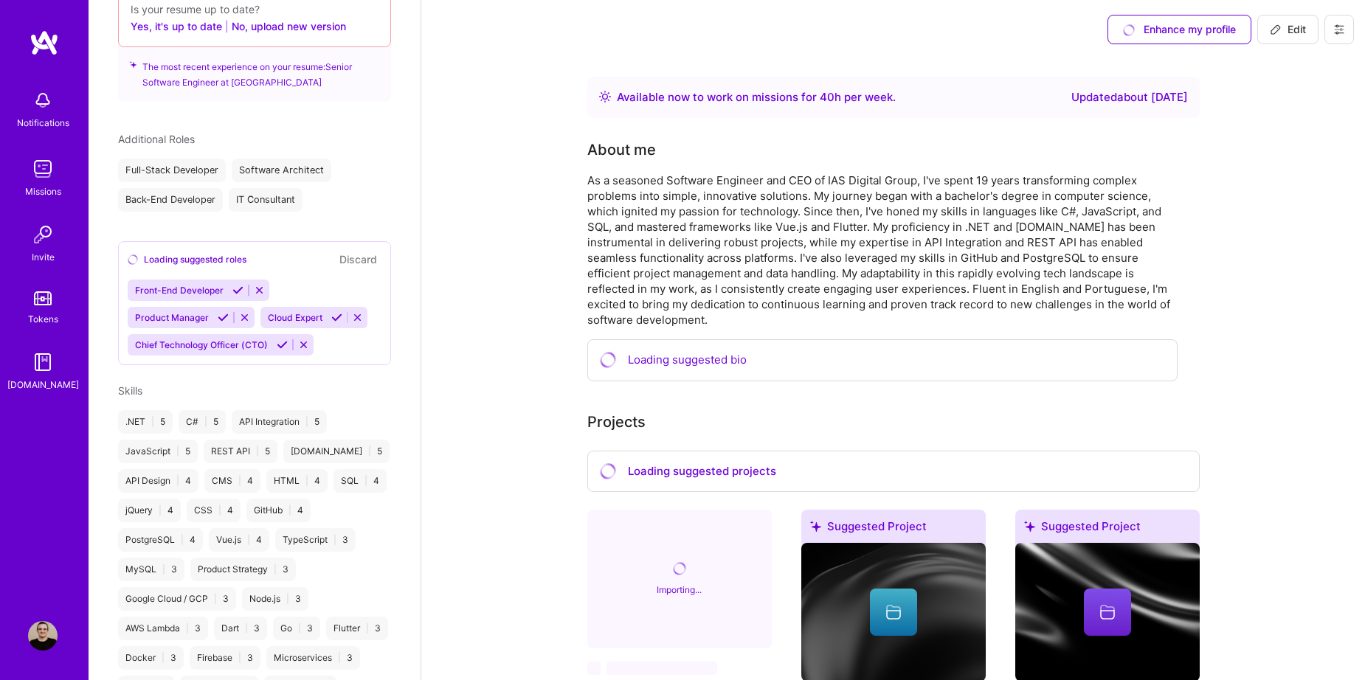
click at [1290, 33] on span "Edit" at bounding box center [1288, 29] width 36 height 15
select select "US"
select select "Right Now"
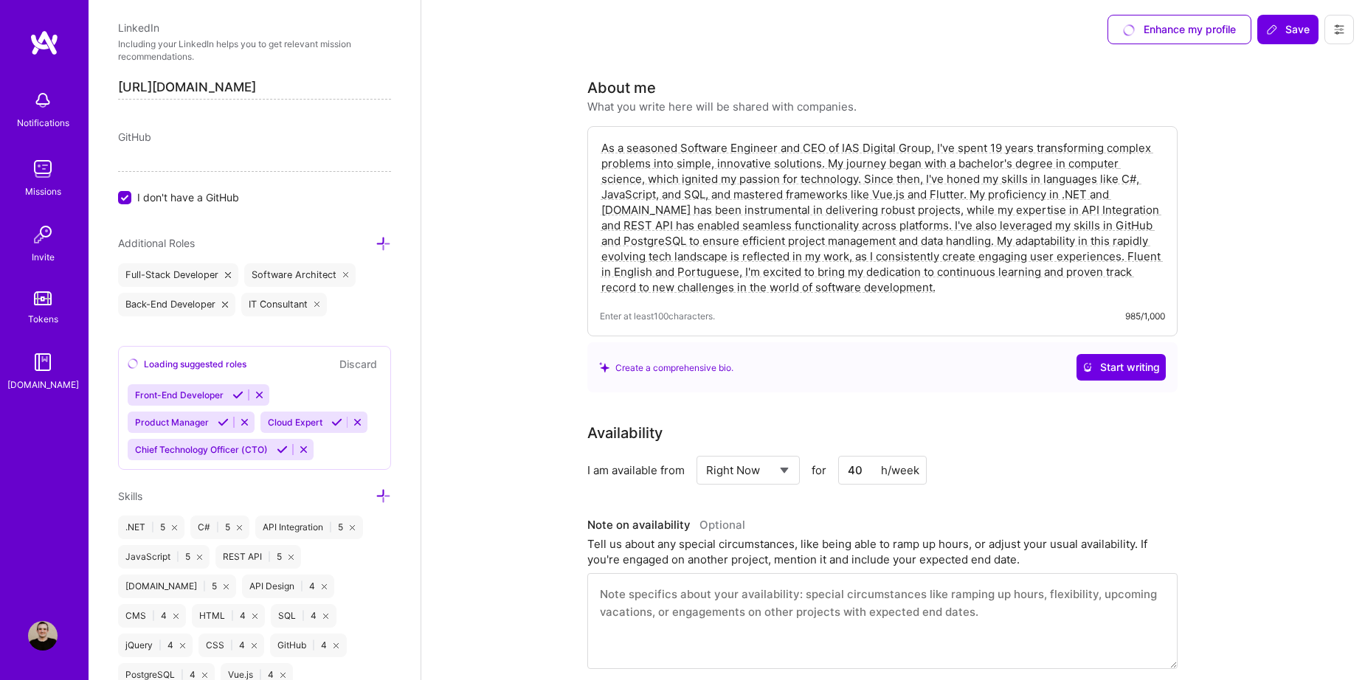
scroll to position [749, 0]
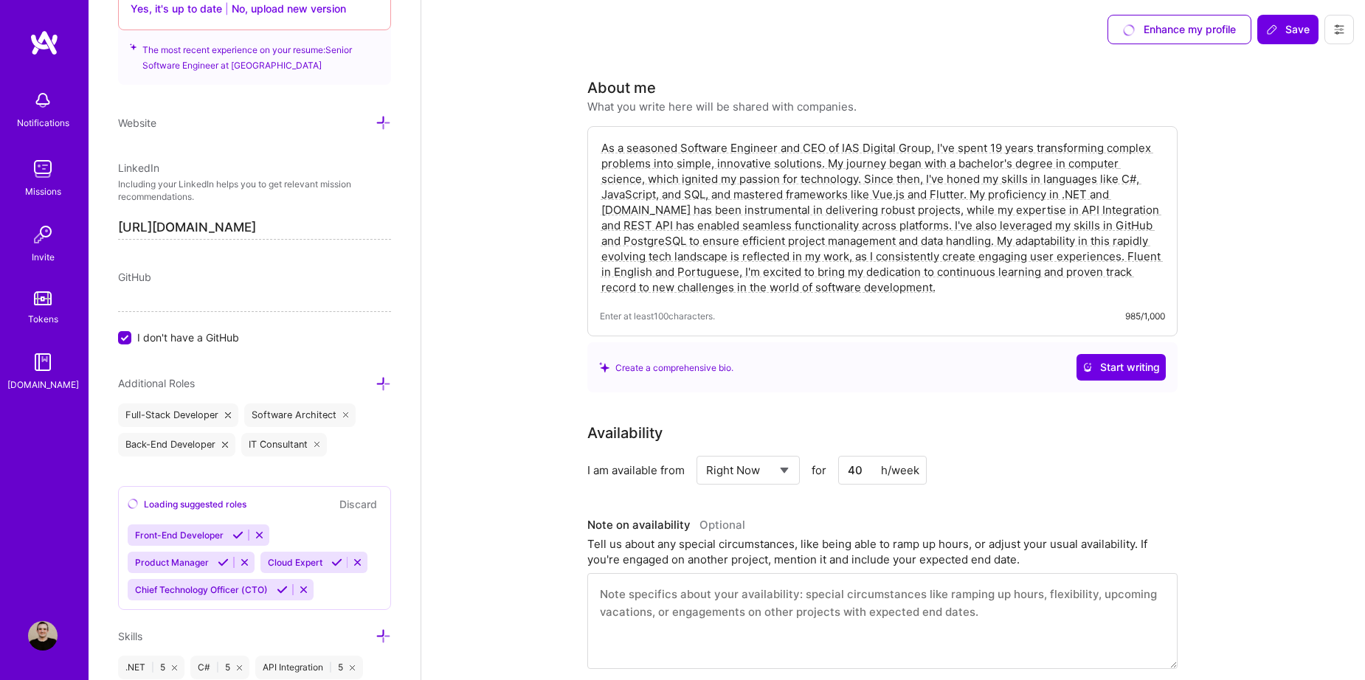
click at [120, 329] on div "GitHub I don't have a GitHub" at bounding box center [254, 307] width 273 height 76
click at [123, 342] on input "I don't have a GitHub" at bounding box center [126, 338] width 13 height 13
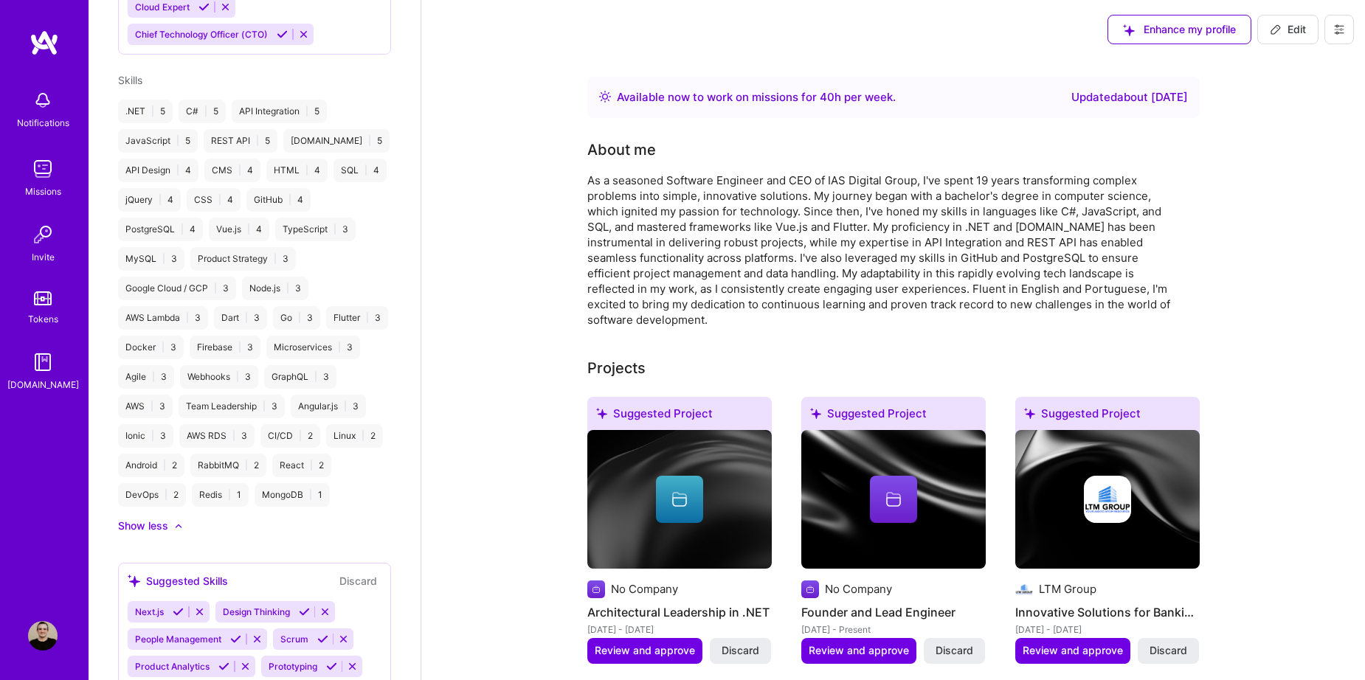
scroll to position [1038, 0]
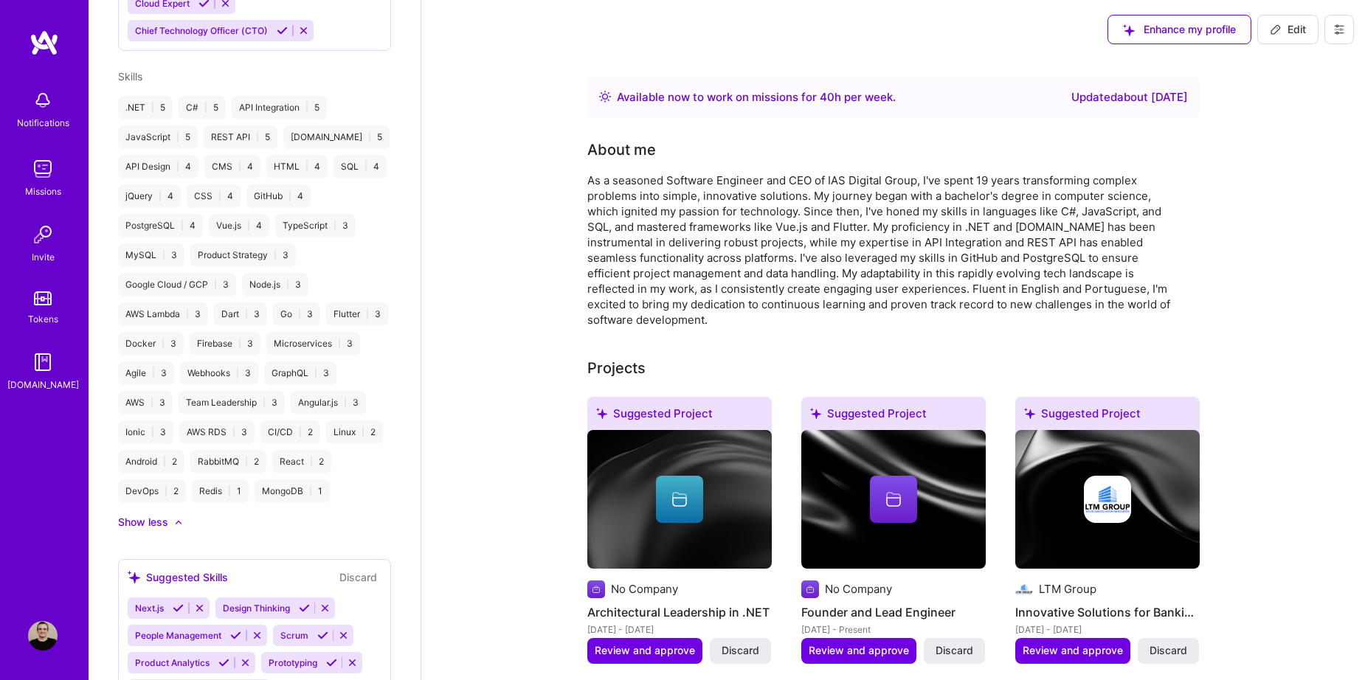
click at [1303, 40] on button "Edit" at bounding box center [1288, 30] width 61 height 30
select select "US"
select select "Right Now"
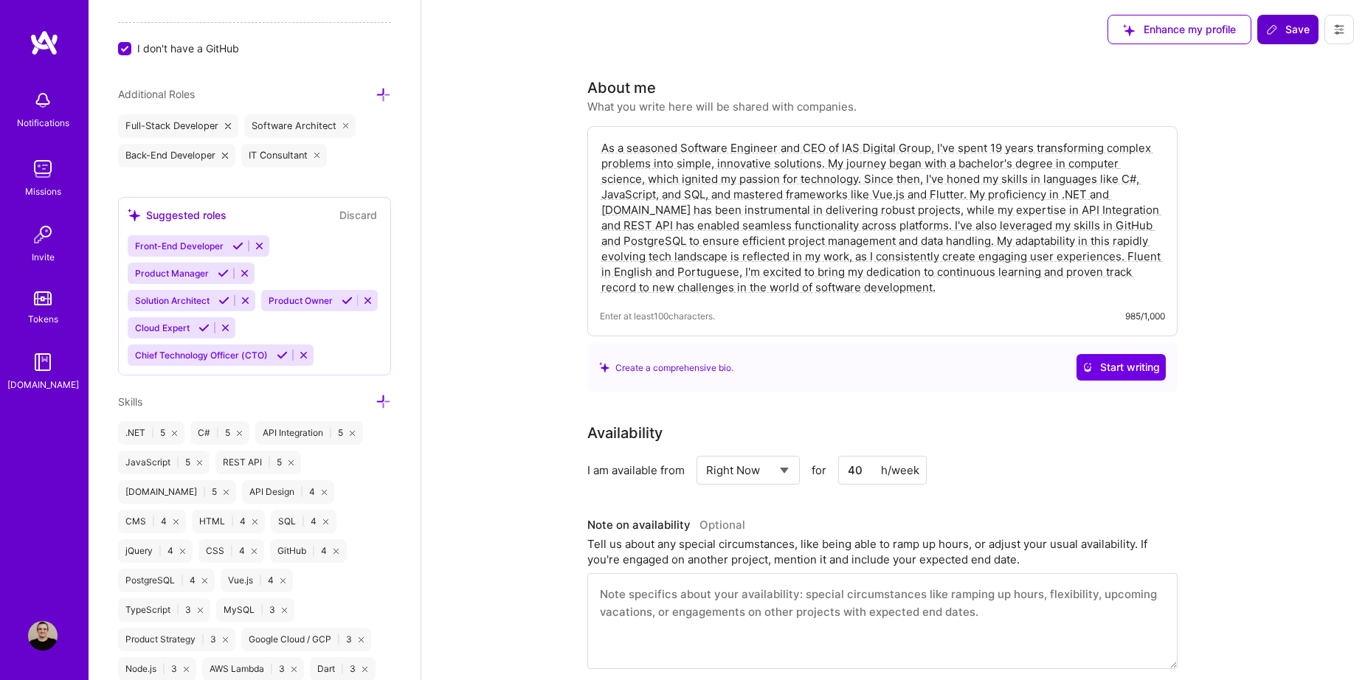
scroll to position [637, 0]
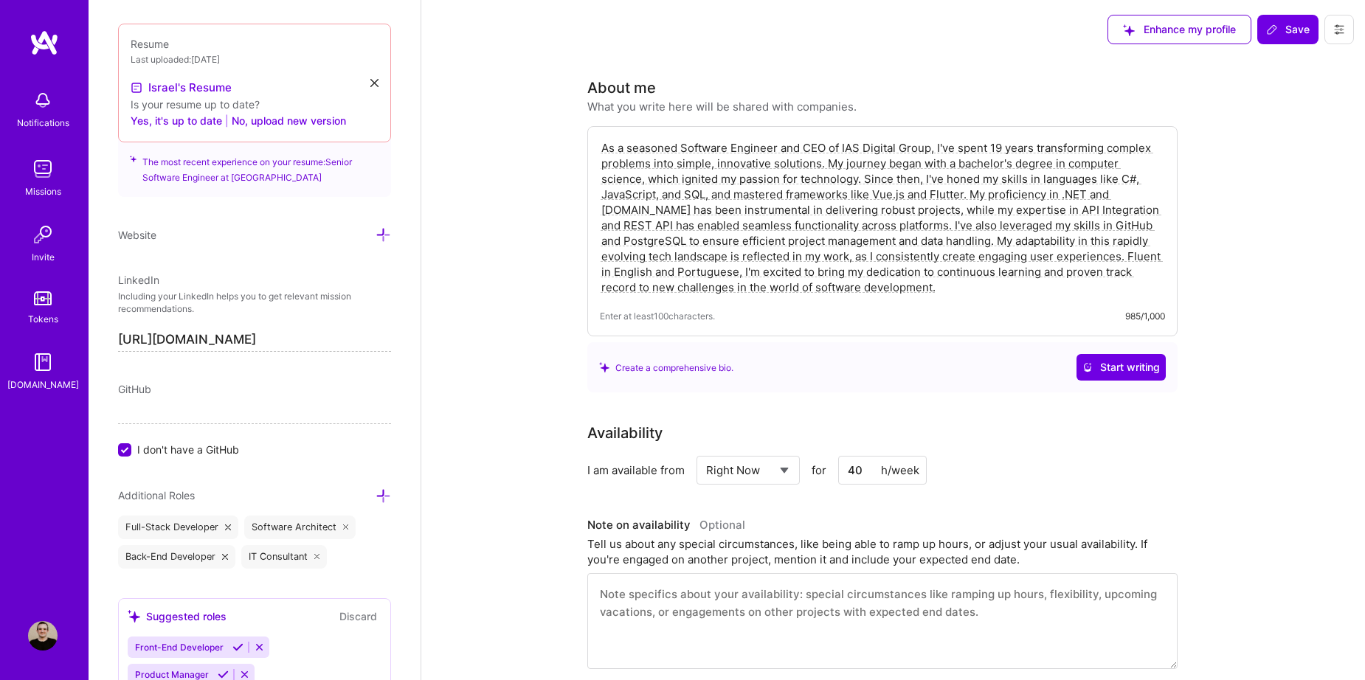
click at [116, 456] on div "Edit photo [PERSON_NAME] Software Engineer 20 Years Experience Location This is…" at bounding box center [255, 340] width 332 height 680
click at [126, 452] on input "I don't have a GitHub" at bounding box center [126, 450] width 13 height 13
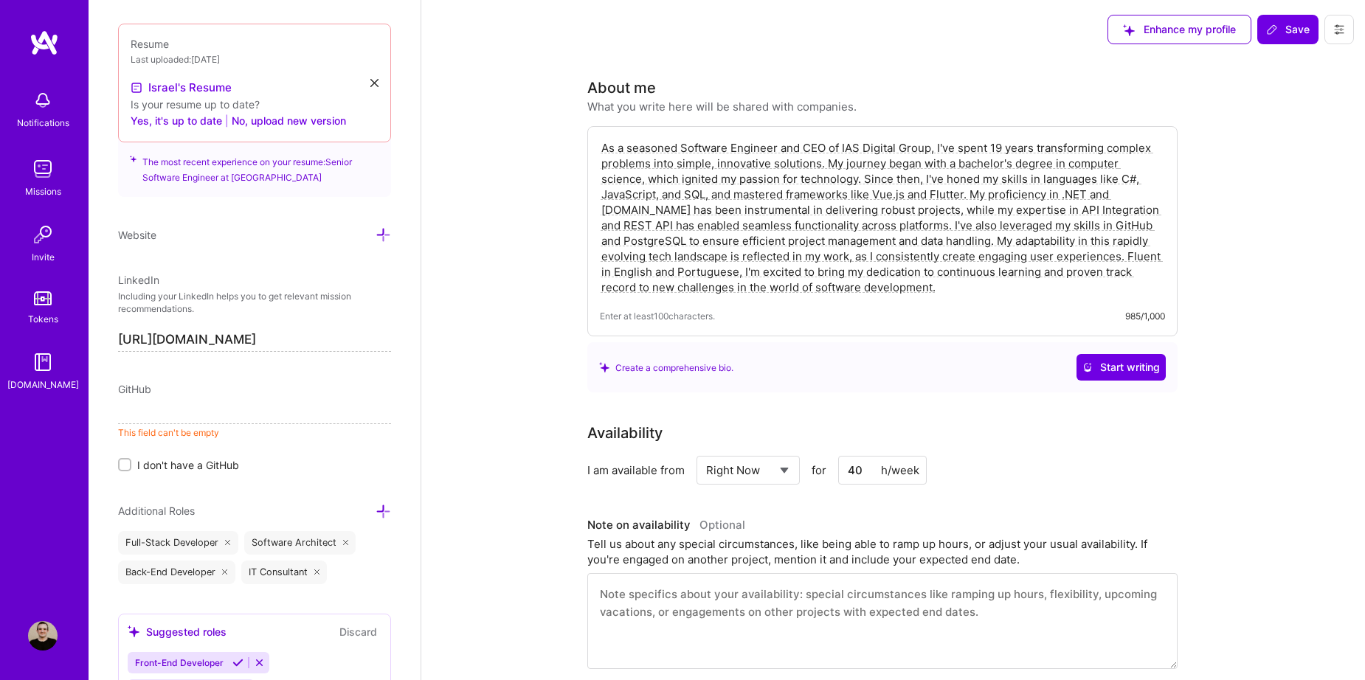
click at [139, 416] on input at bounding box center [254, 413] width 273 height 24
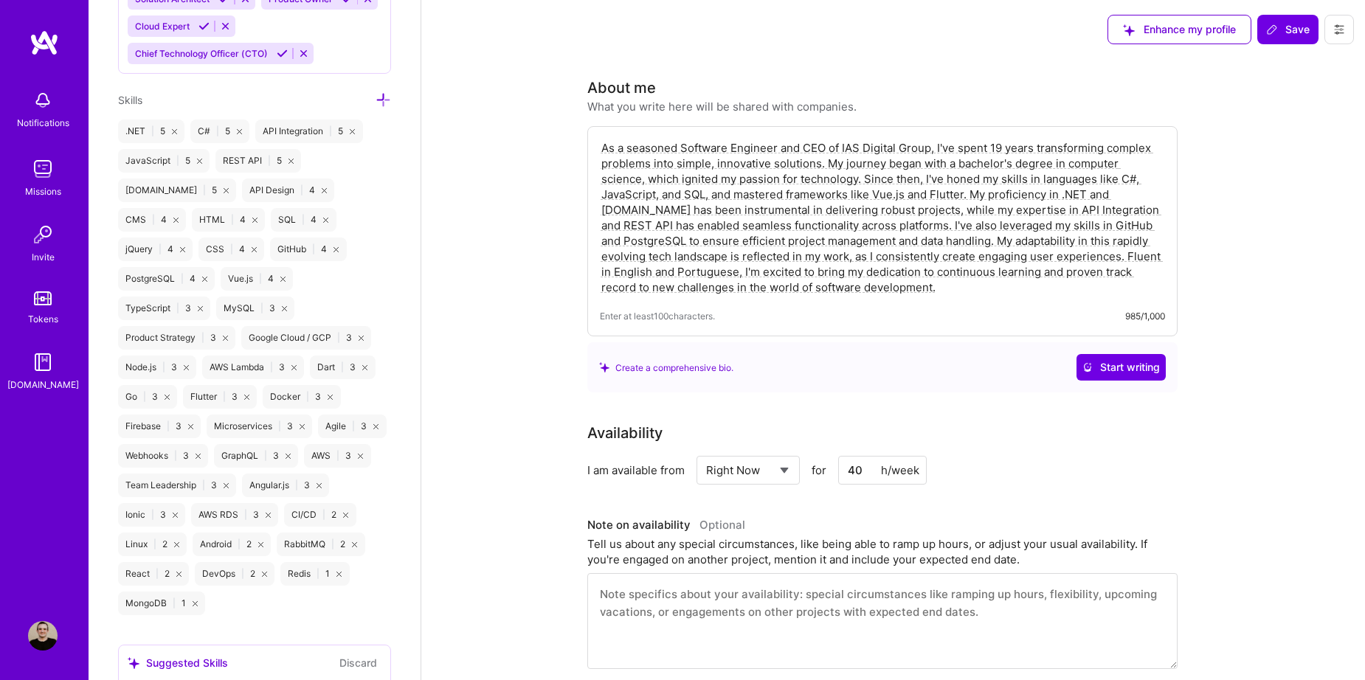
scroll to position [1375, 0]
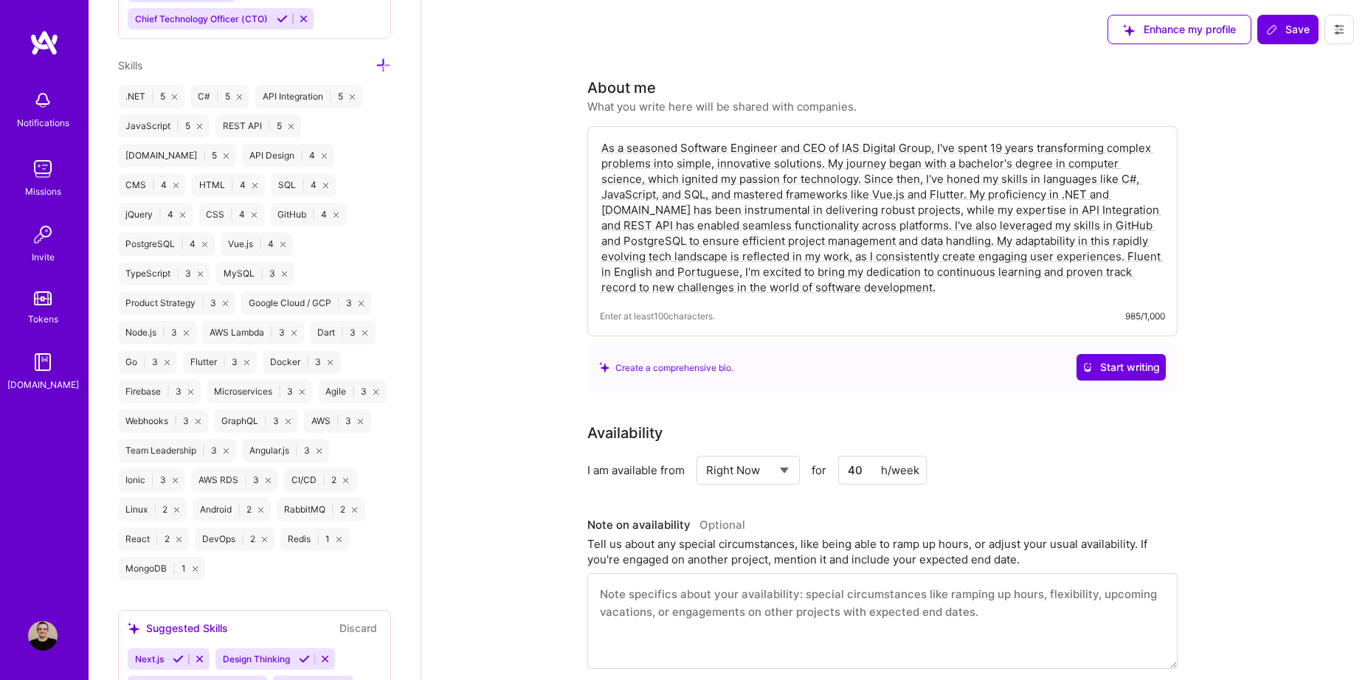
type input "[URL][DOMAIN_NAME]"
click at [317, 453] on icon at bounding box center [319, 451] width 5 height 5
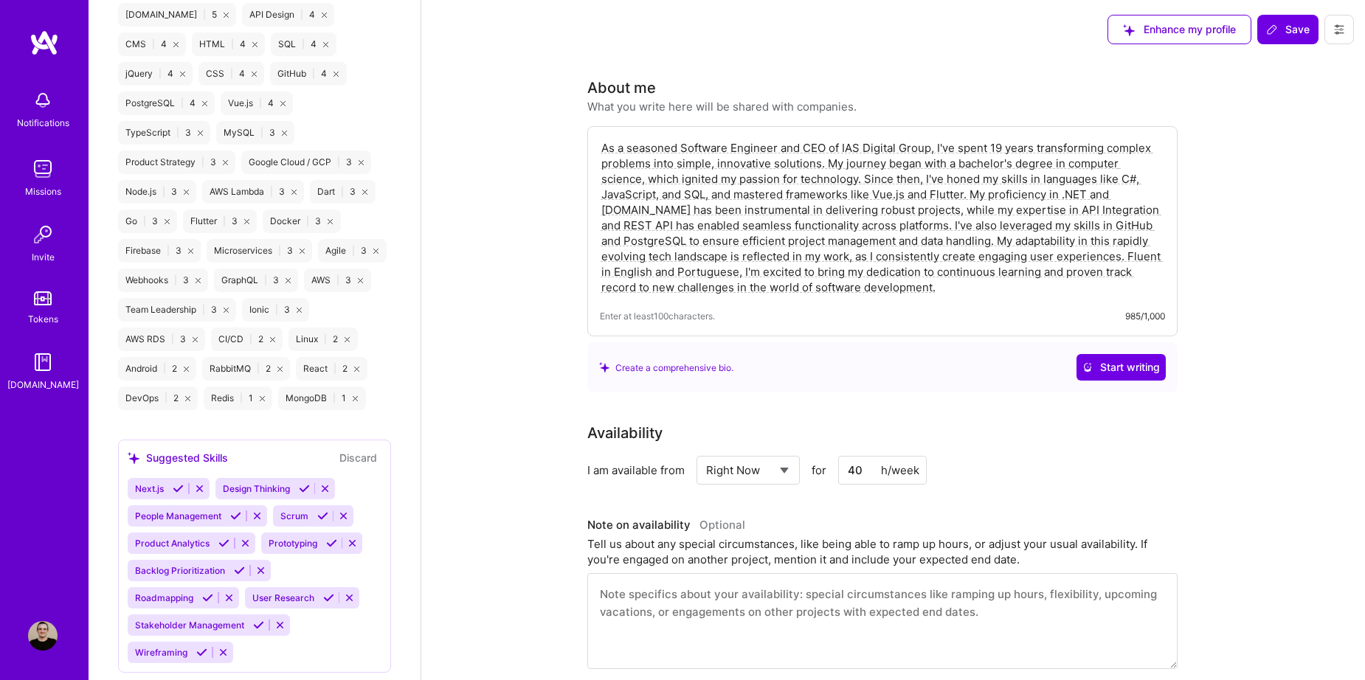
scroll to position [1596, 0]
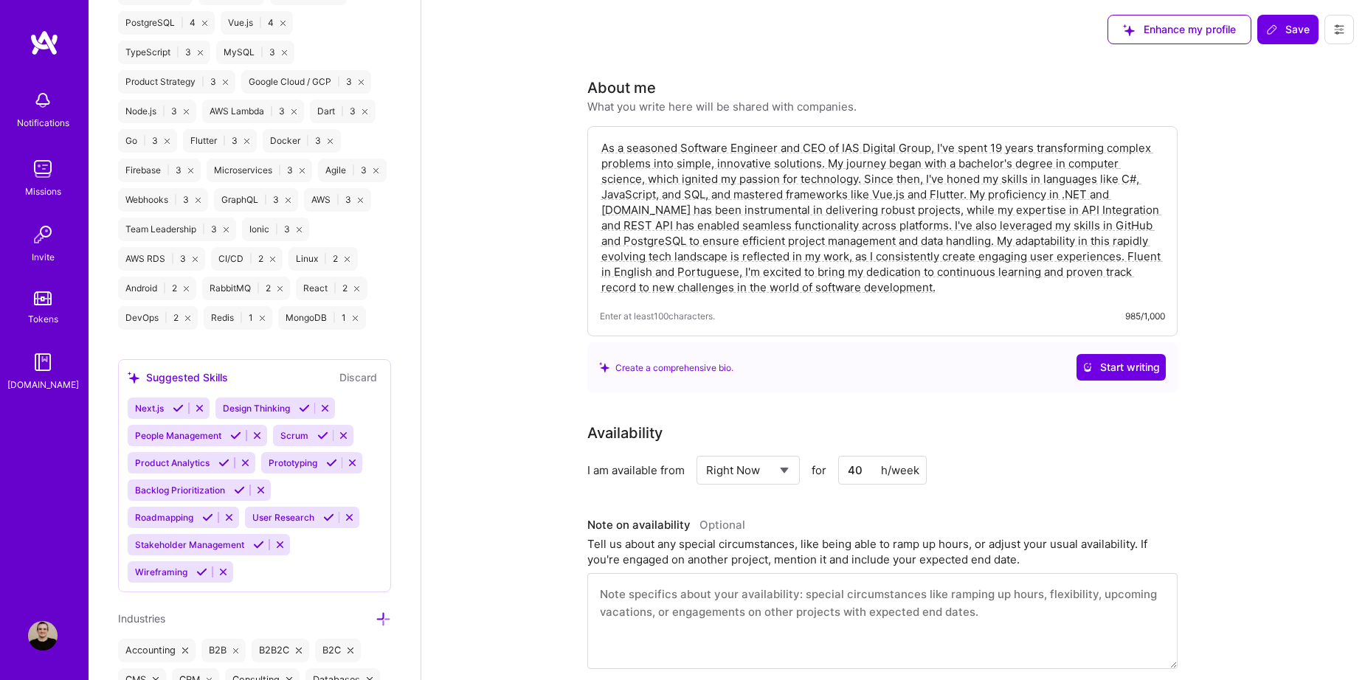
click at [321, 437] on icon at bounding box center [322, 435] width 11 height 11
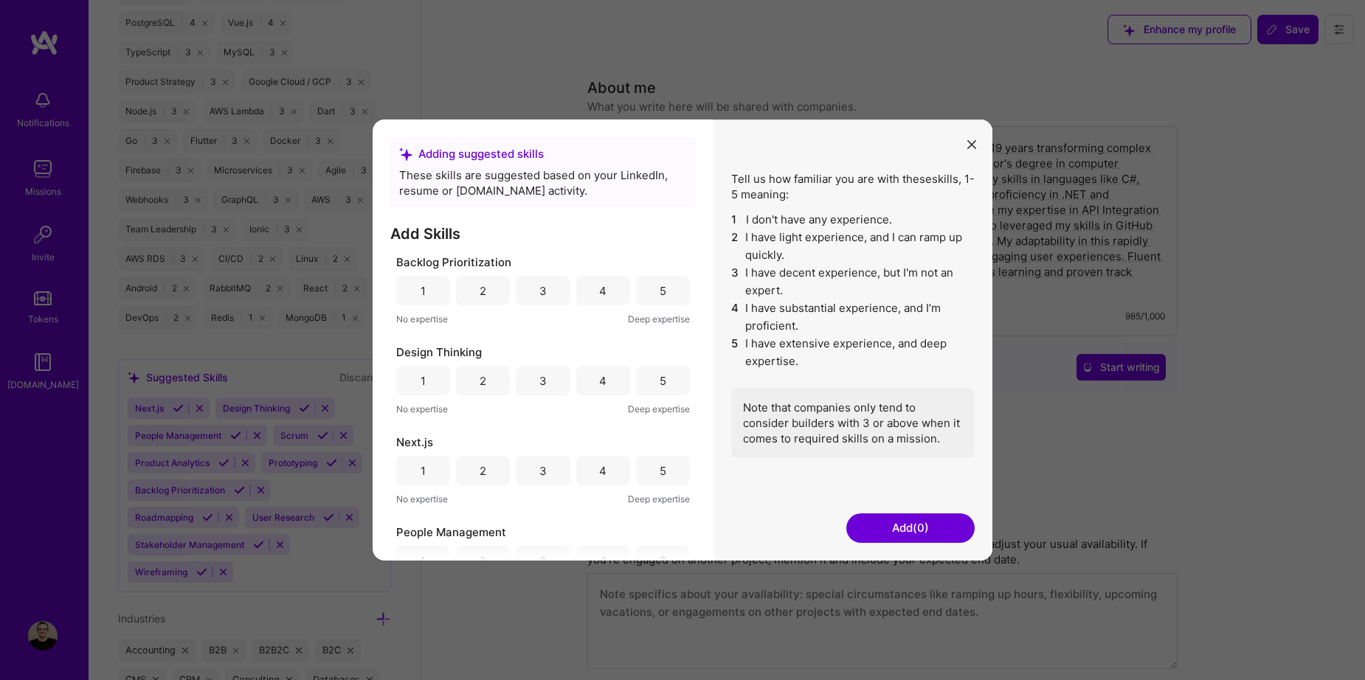
click at [425, 293] on div "1" at bounding box center [423, 290] width 5 height 15
click at [486, 384] on div "2" at bounding box center [483, 381] width 54 height 30
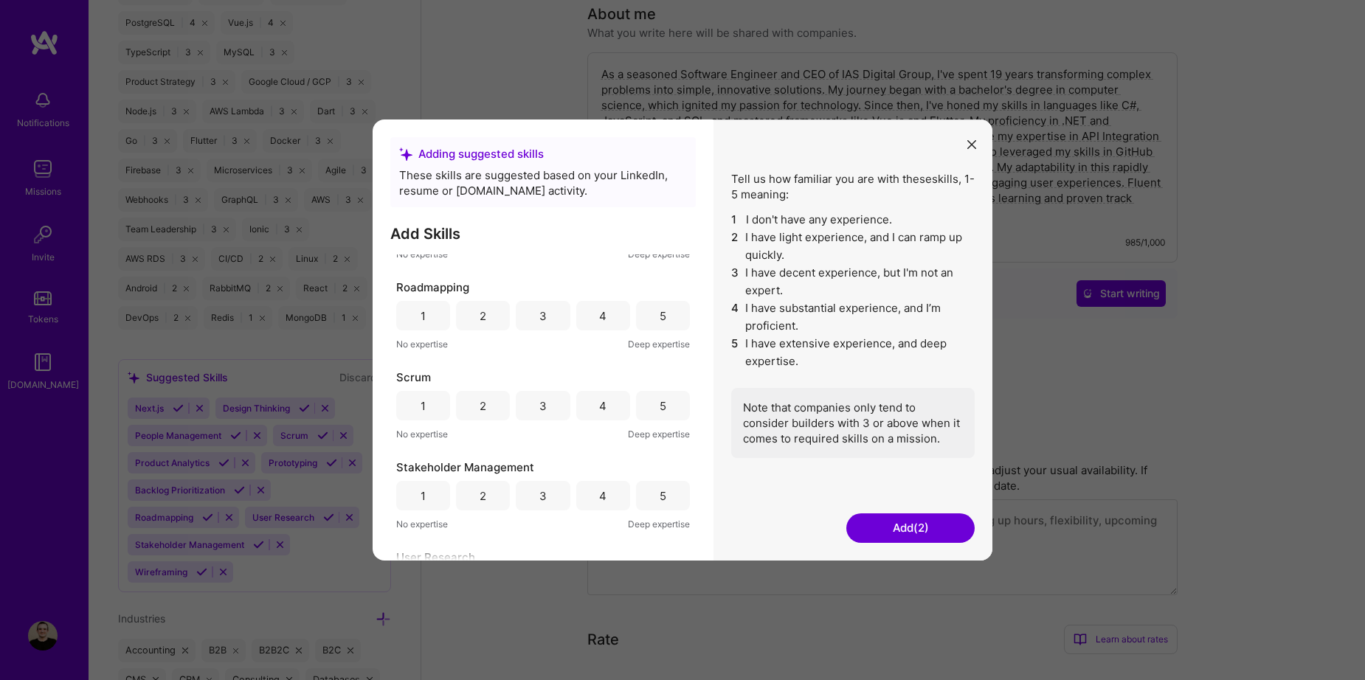
scroll to position [517, 0]
click at [480, 310] on div "2" at bounding box center [483, 314] width 7 height 15
click at [488, 401] on div "2" at bounding box center [483, 405] width 54 height 30
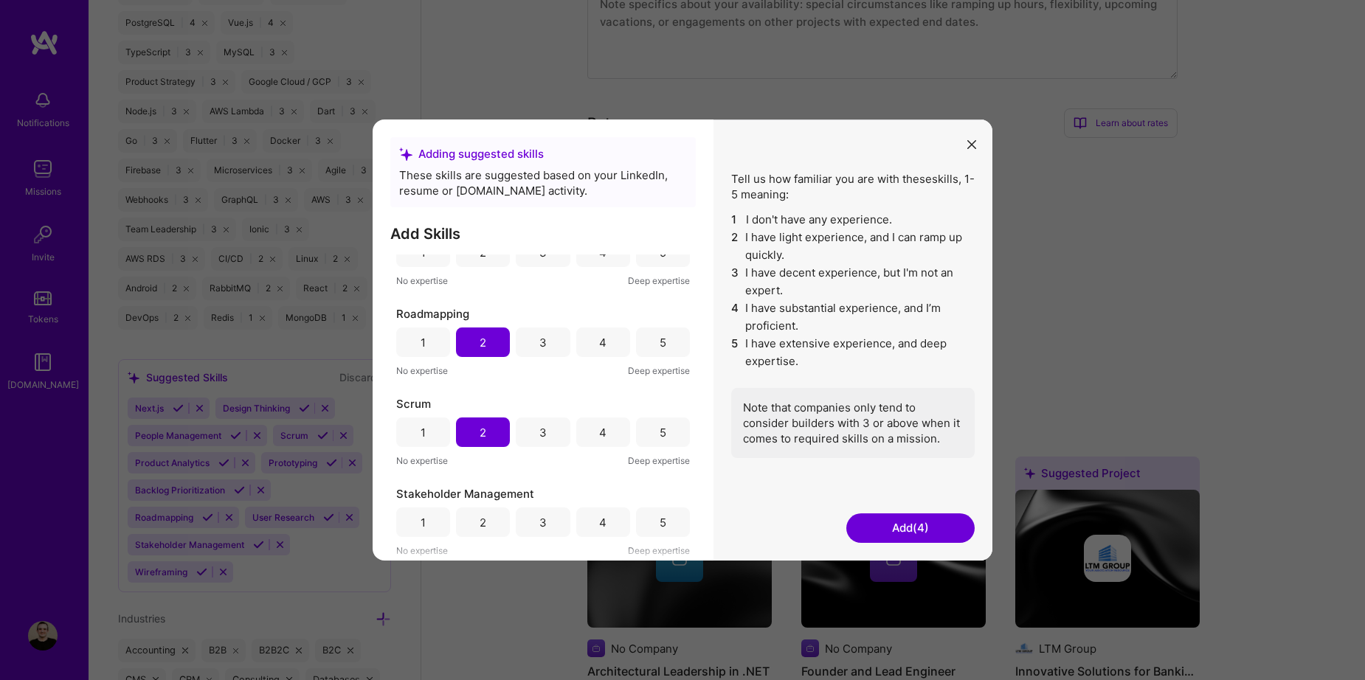
scroll to position [666, 0]
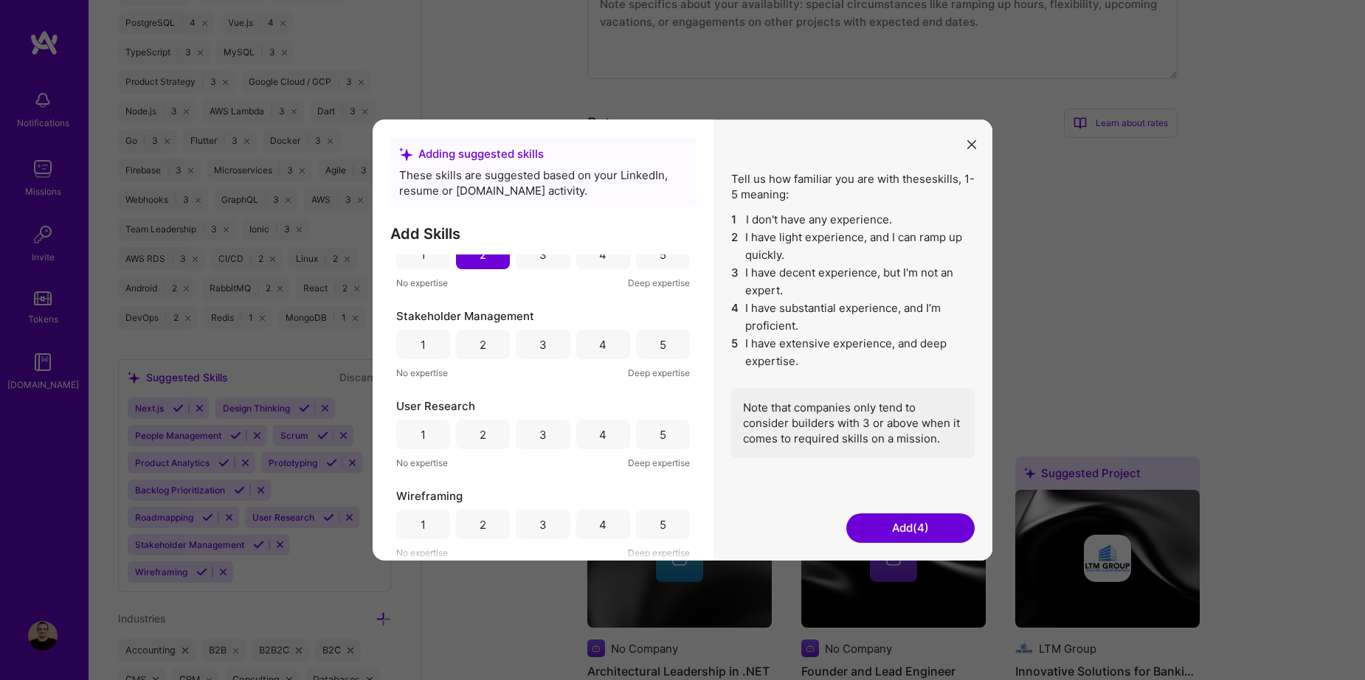
drag, startPoint x: 904, startPoint y: 520, endPoint x: 906, endPoint y: 527, distance: 7.7
click at [906, 528] on button "Add (4)" at bounding box center [911, 529] width 128 height 30
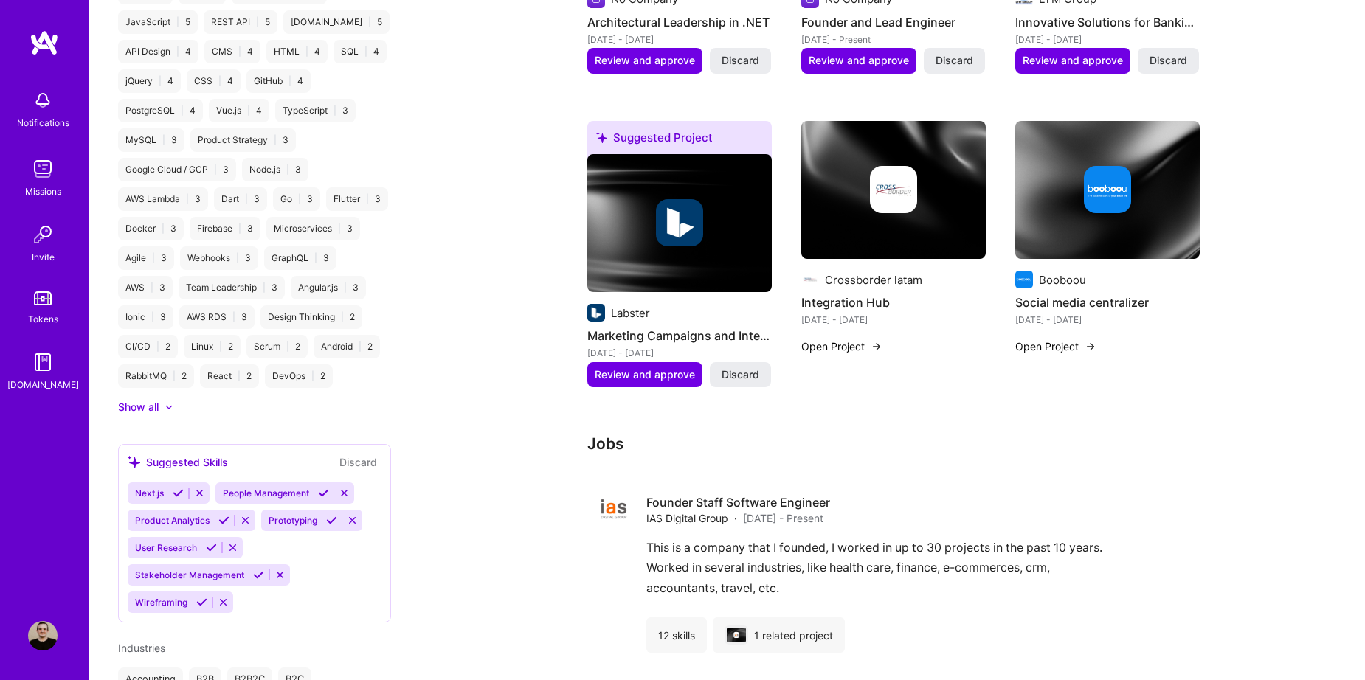
scroll to position [1224, 0]
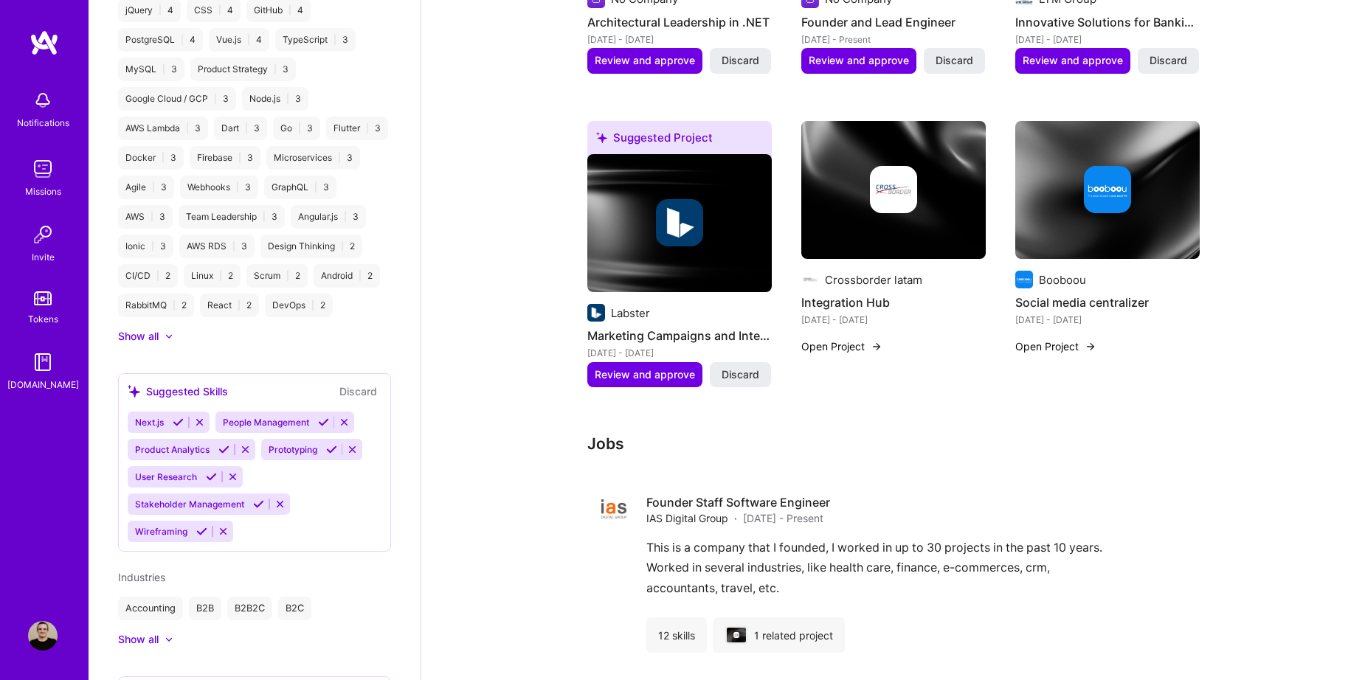
click at [254, 537] on div "Next.js People Management Product Analytics Prototyping User Research Stakehold…" at bounding box center [255, 477] width 254 height 131
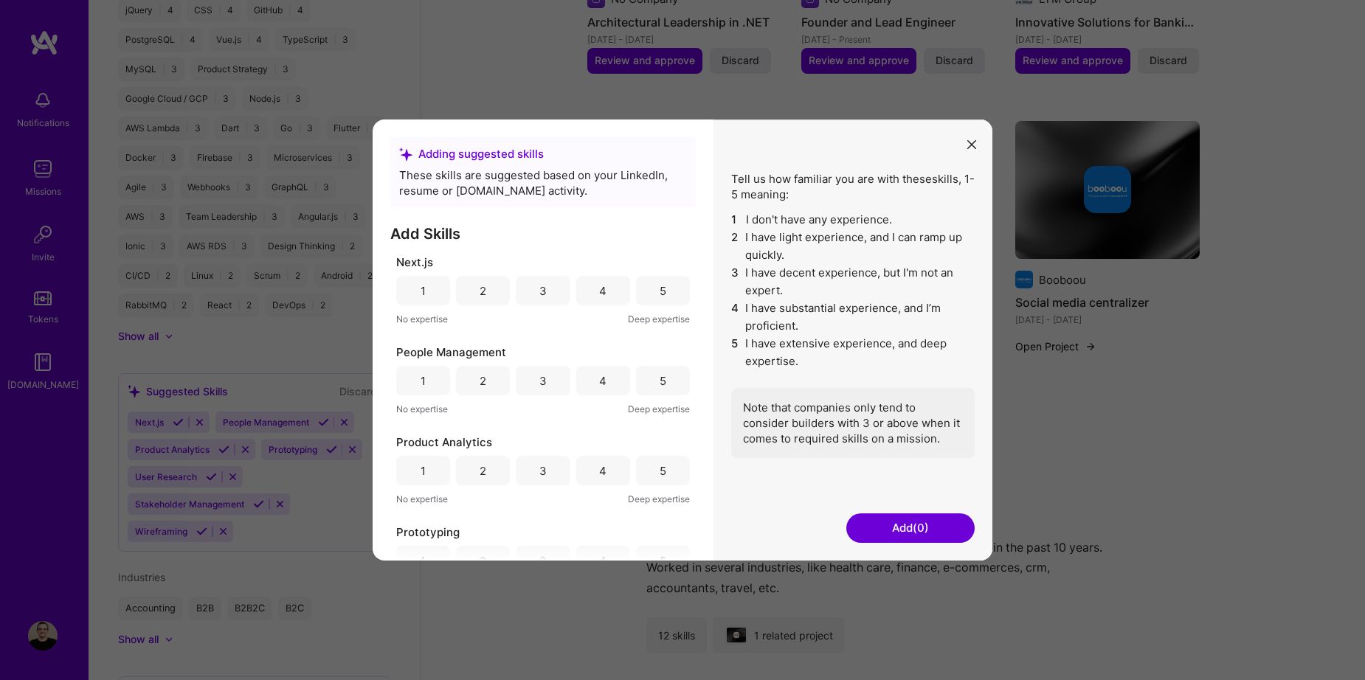
click at [962, 141] on div "Adding suggested skills These skills are suggested based on your LinkedIn, resu…" at bounding box center [683, 340] width 620 height 441
click at [964, 145] on button "modal" at bounding box center [972, 143] width 18 height 24
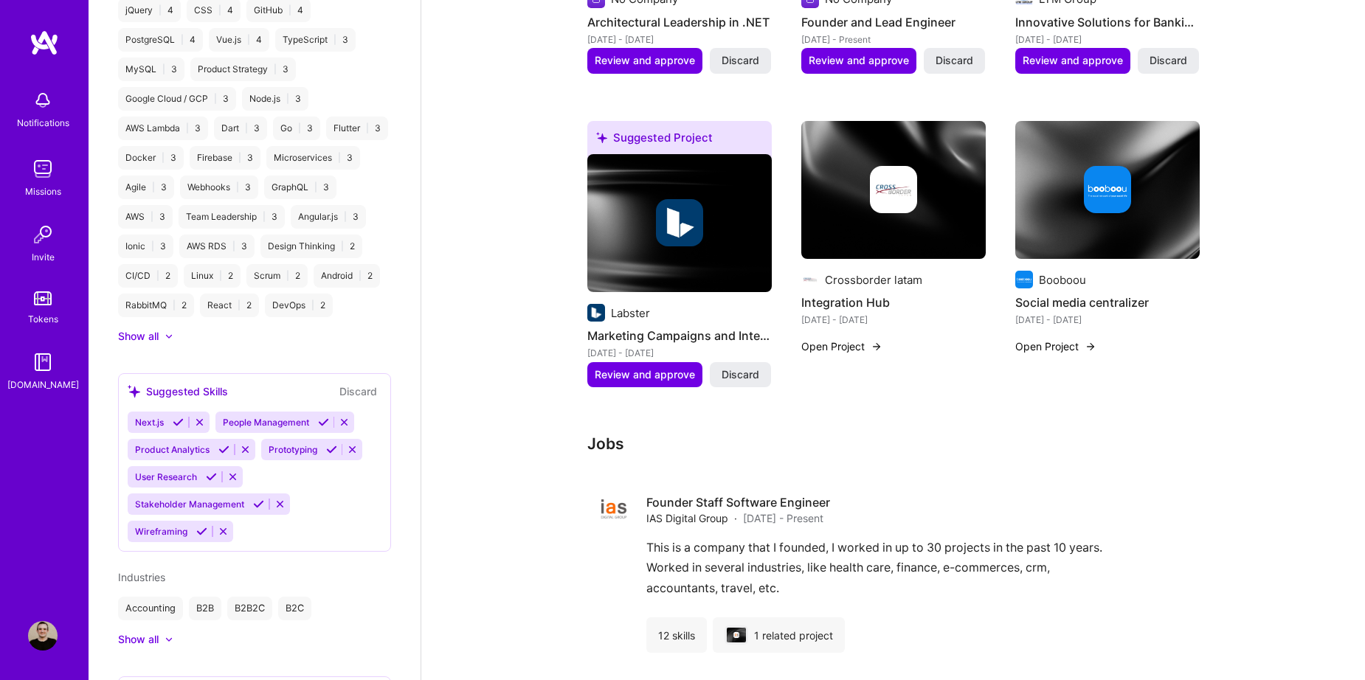
click at [168, 339] on icon at bounding box center [168, 336] width 7 height 4
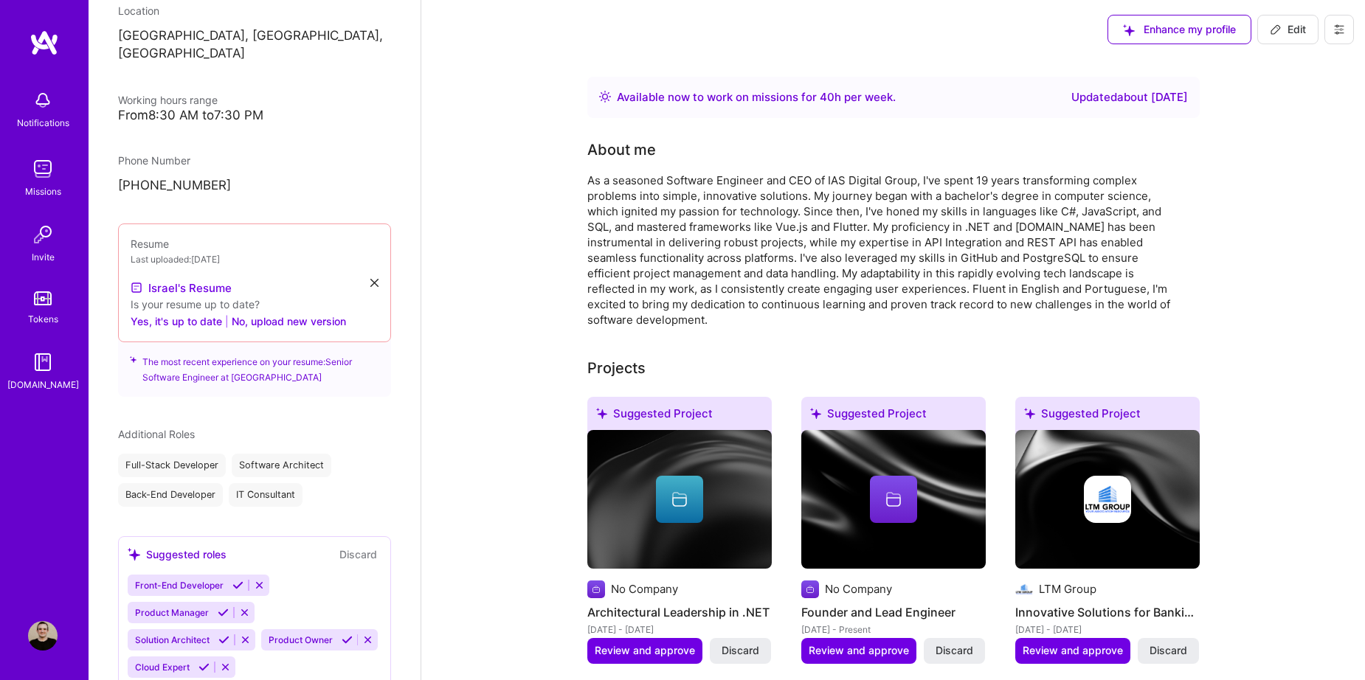
scroll to position [117, 0]
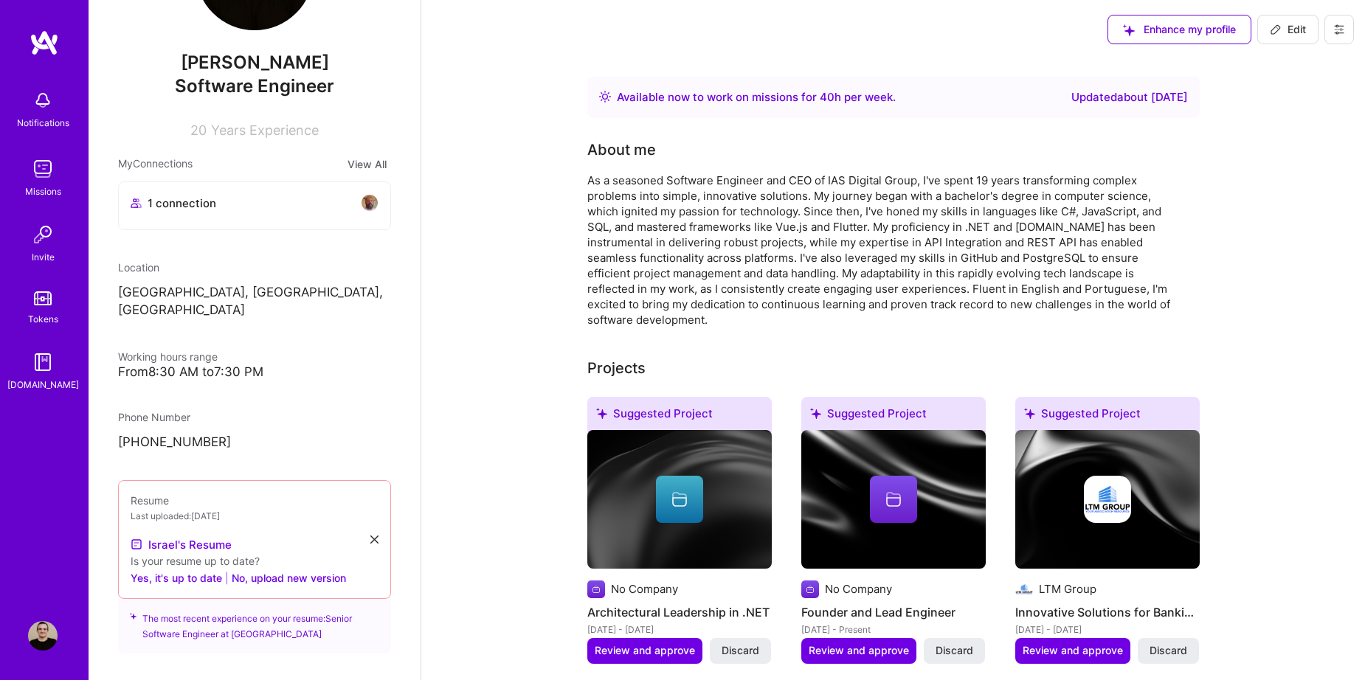
click at [159, 569] on button "Yes, it's up to date" at bounding box center [177, 578] width 92 height 18
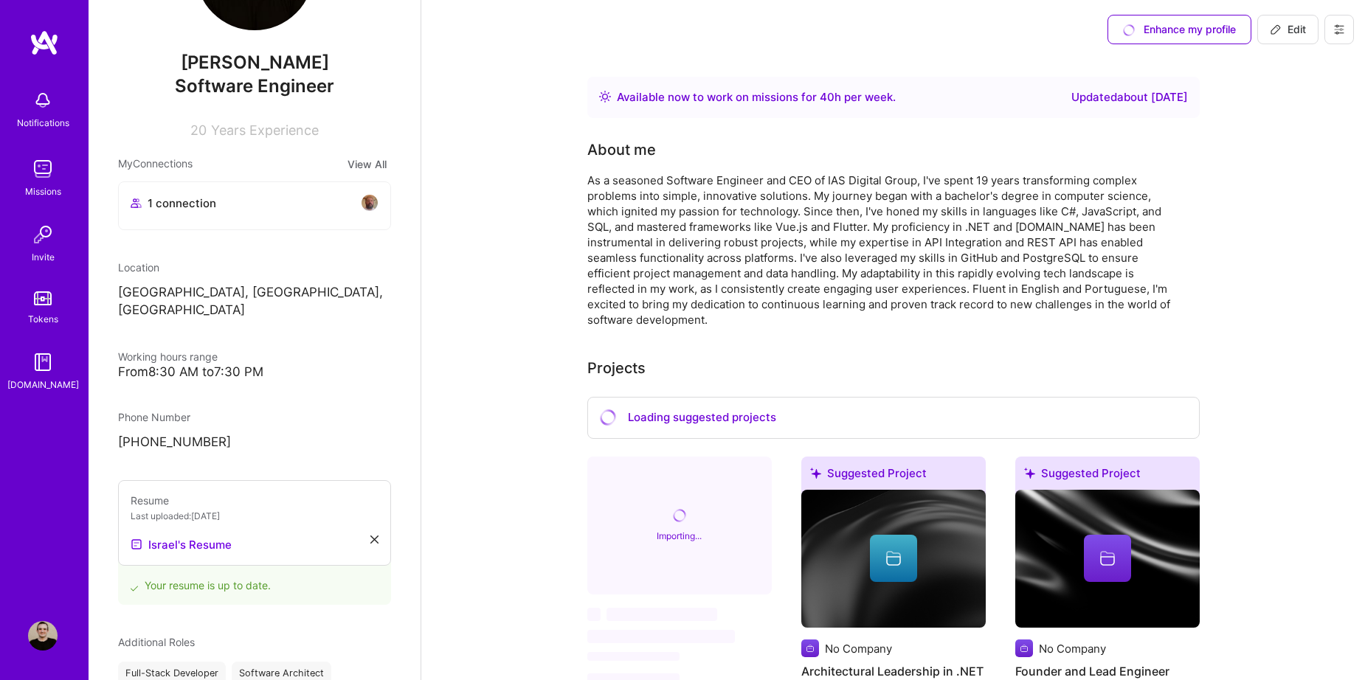
click at [1290, 30] on span "Edit" at bounding box center [1288, 29] width 36 height 15
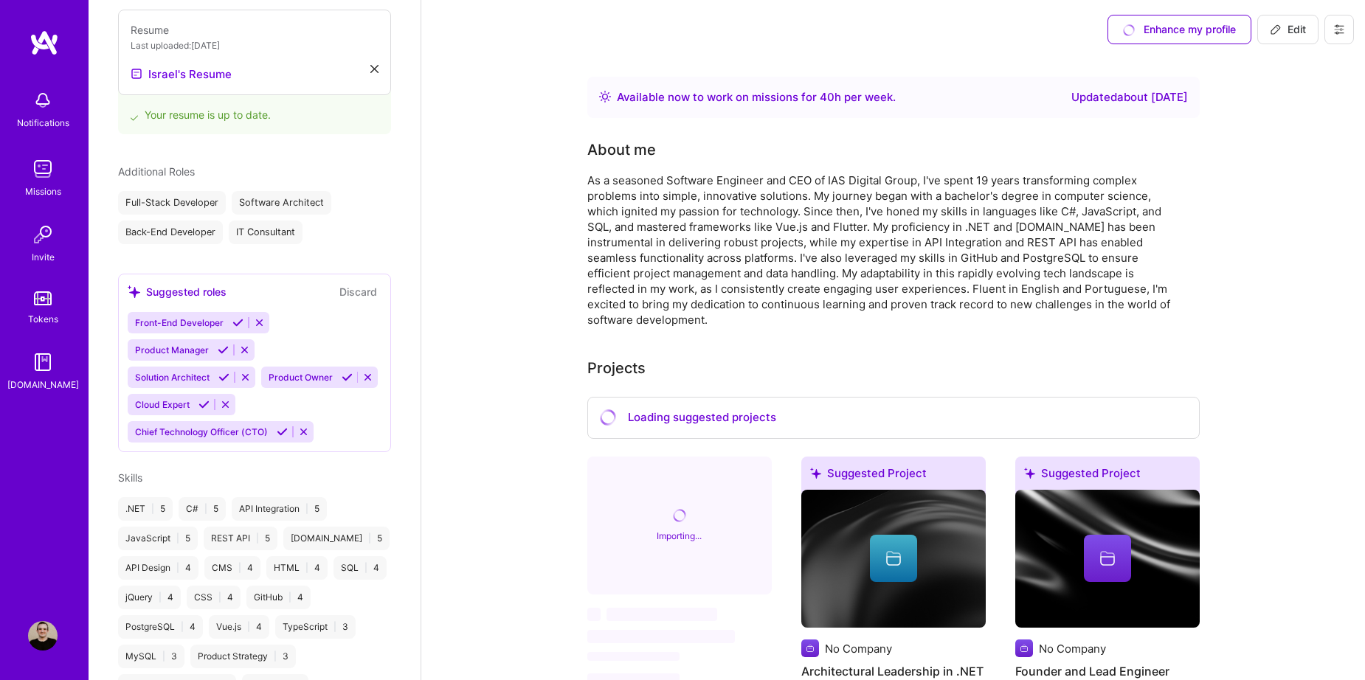
select select "US"
select select "Right Now"
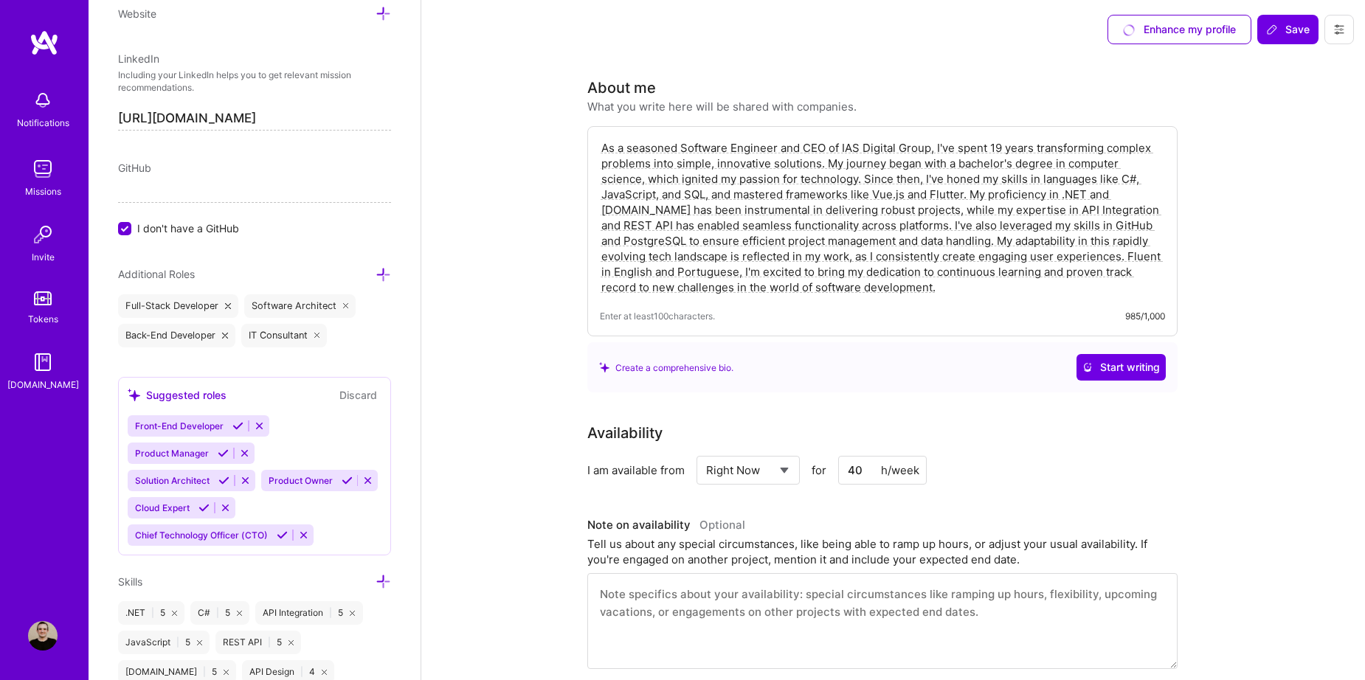
scroll to position [1031, 0]
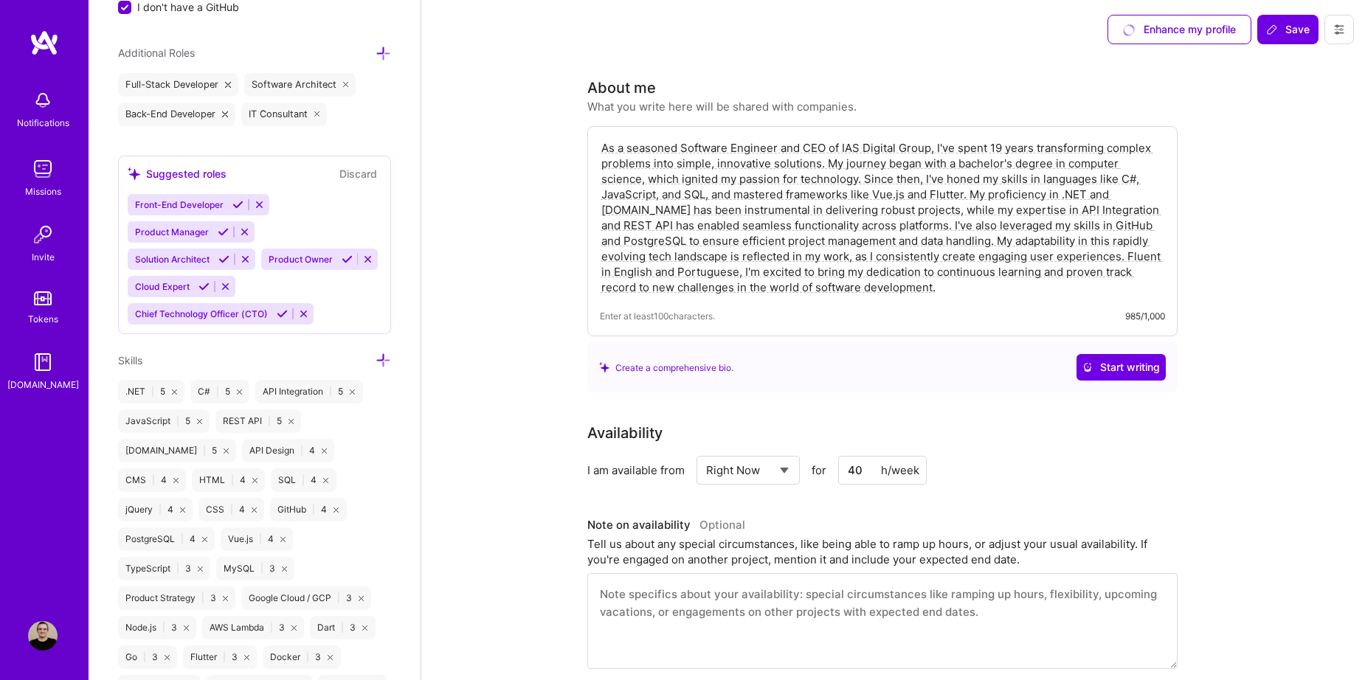
click at [359, 354] on div "Skills" at bounding box center [254, 360] width 273 height 17
click at [376, 364] on icon at bounding box center [383, 360] width 15 height 15
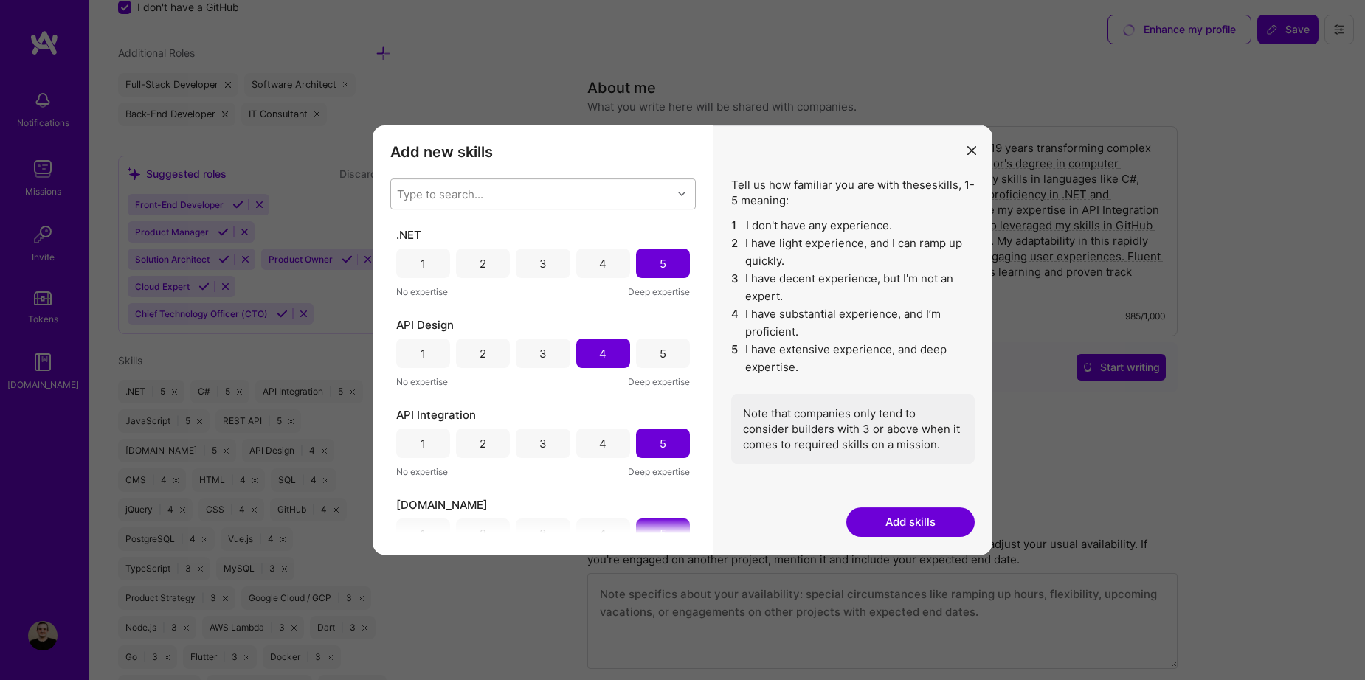
click at [413, 188] on div "Type to search..." at bounding box center [440, 194] width 86 height 15
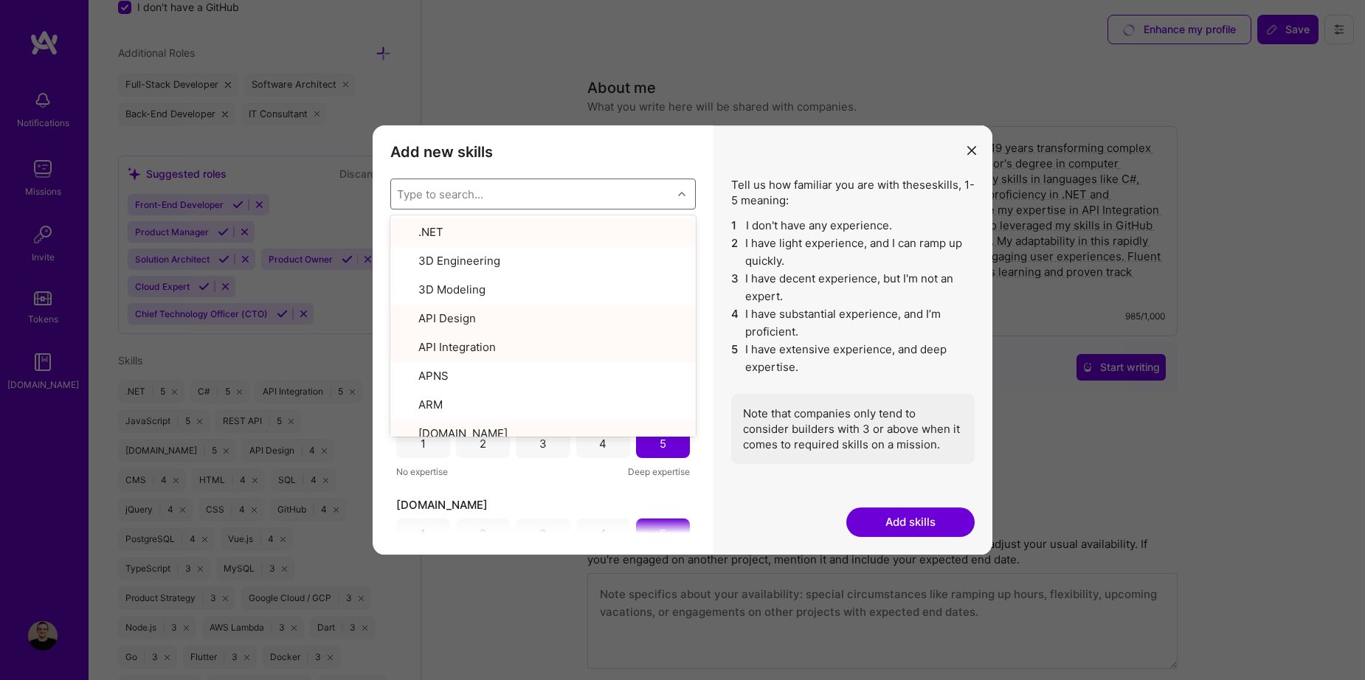
type input "s"
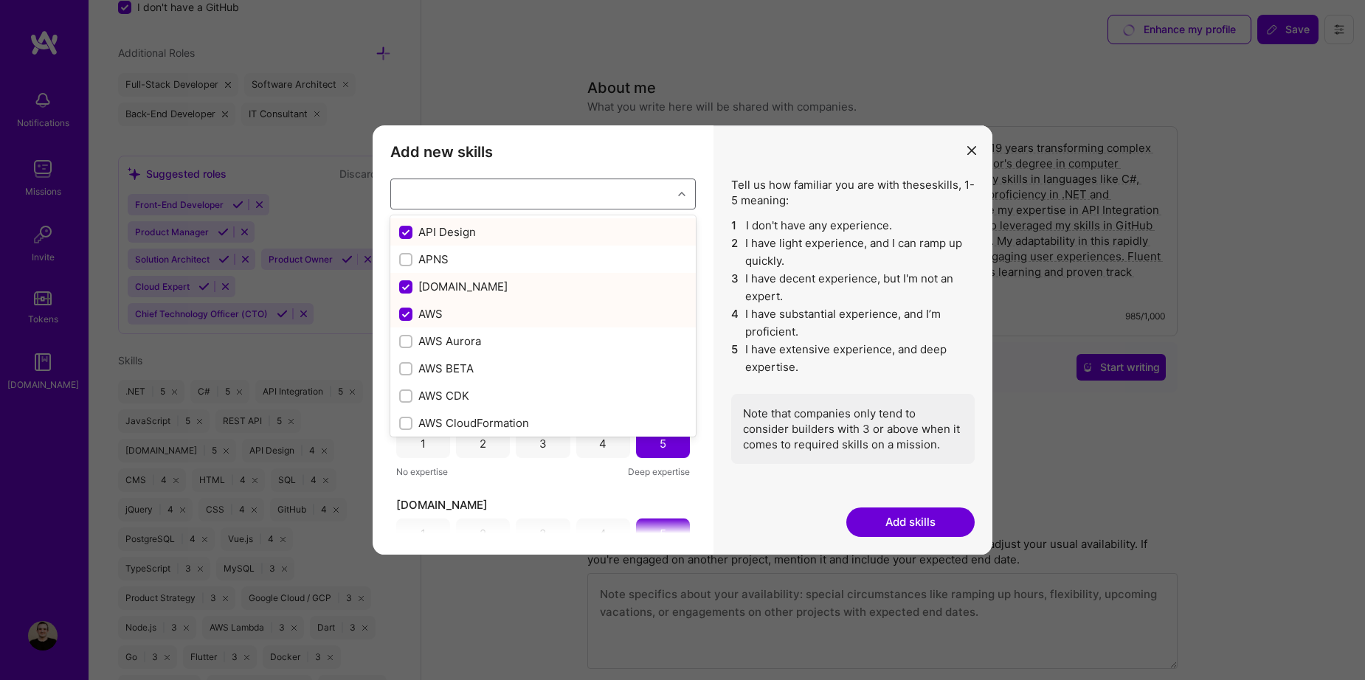
checkbox input "false"
checkbox input "true"
checkbox input "false"
checkbox input "true"
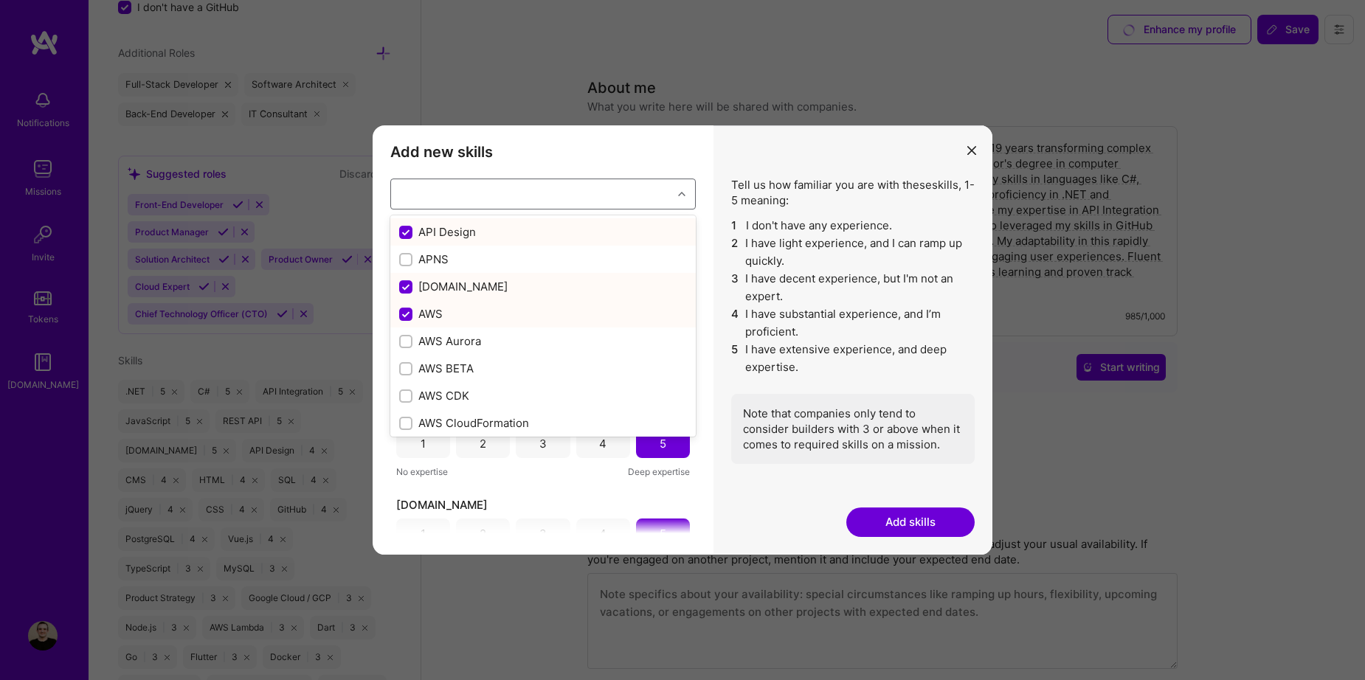
checkbox input "false"
checkbox input "true"
checkbox input "false"
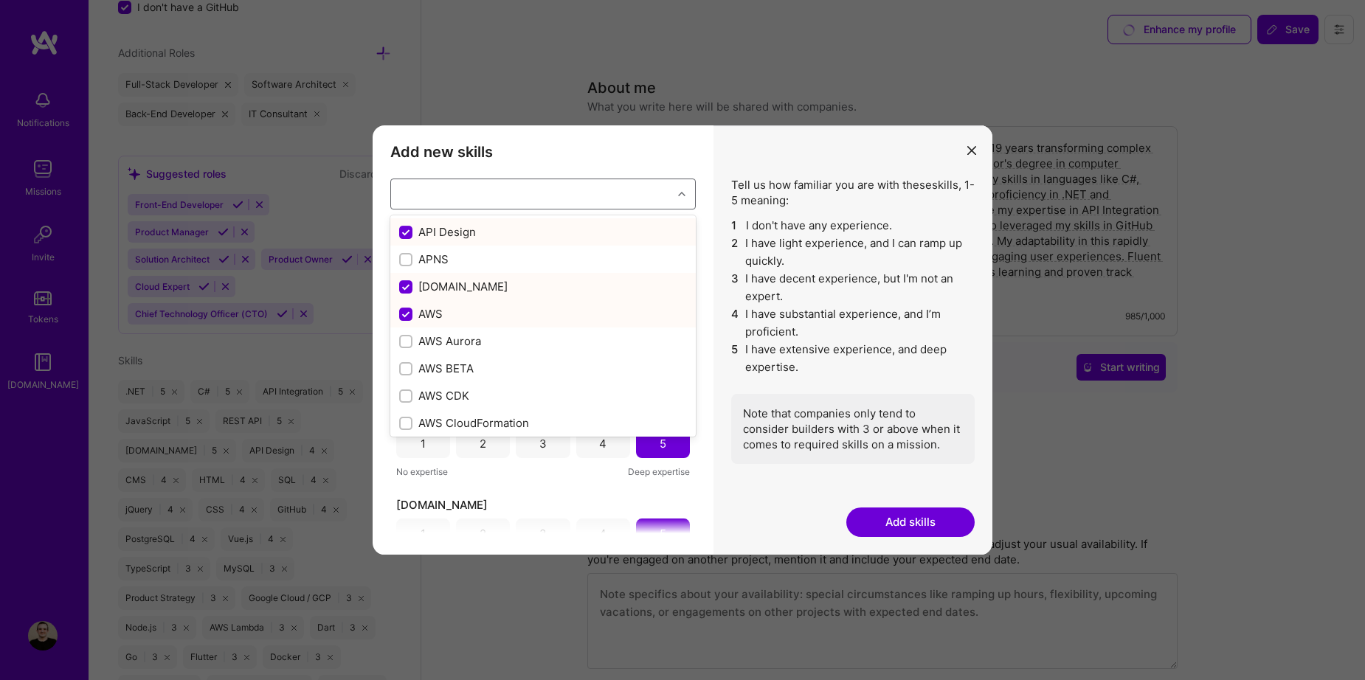
checkbox input "true"
checkbox input "false"
checkbox input "true"
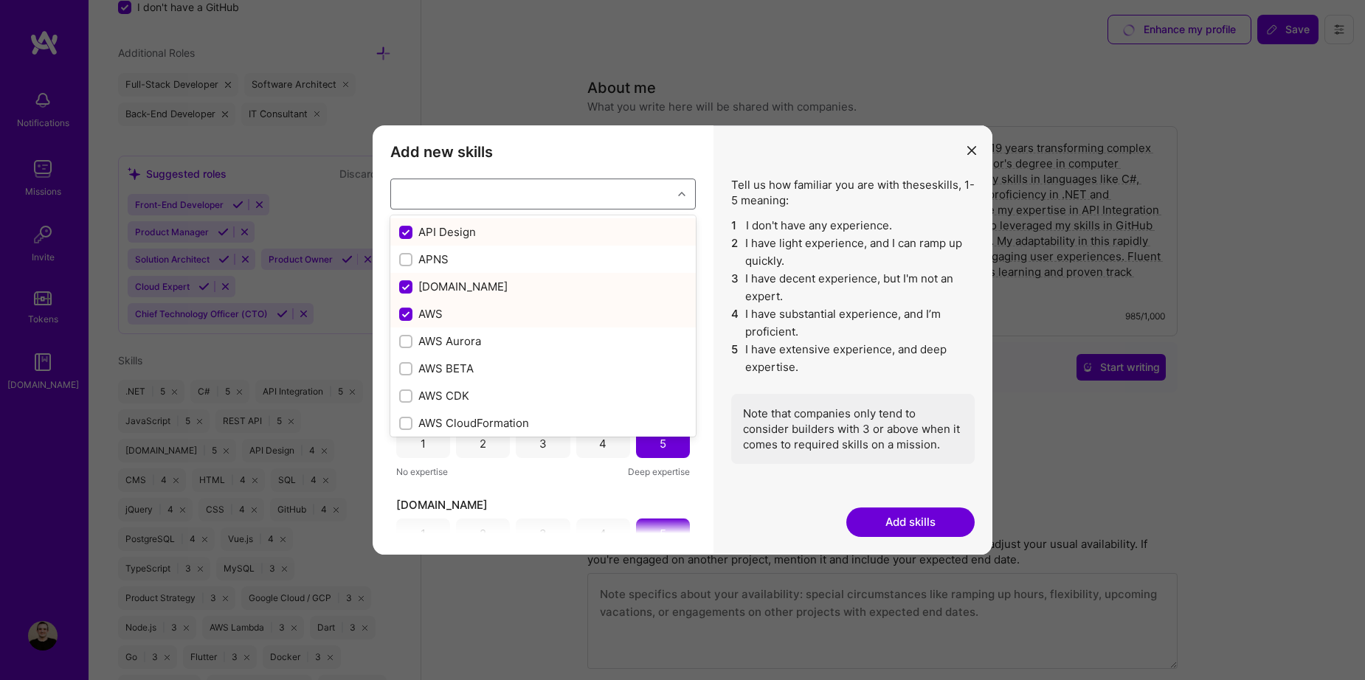
checkbox input "false"
checkbox input "true"
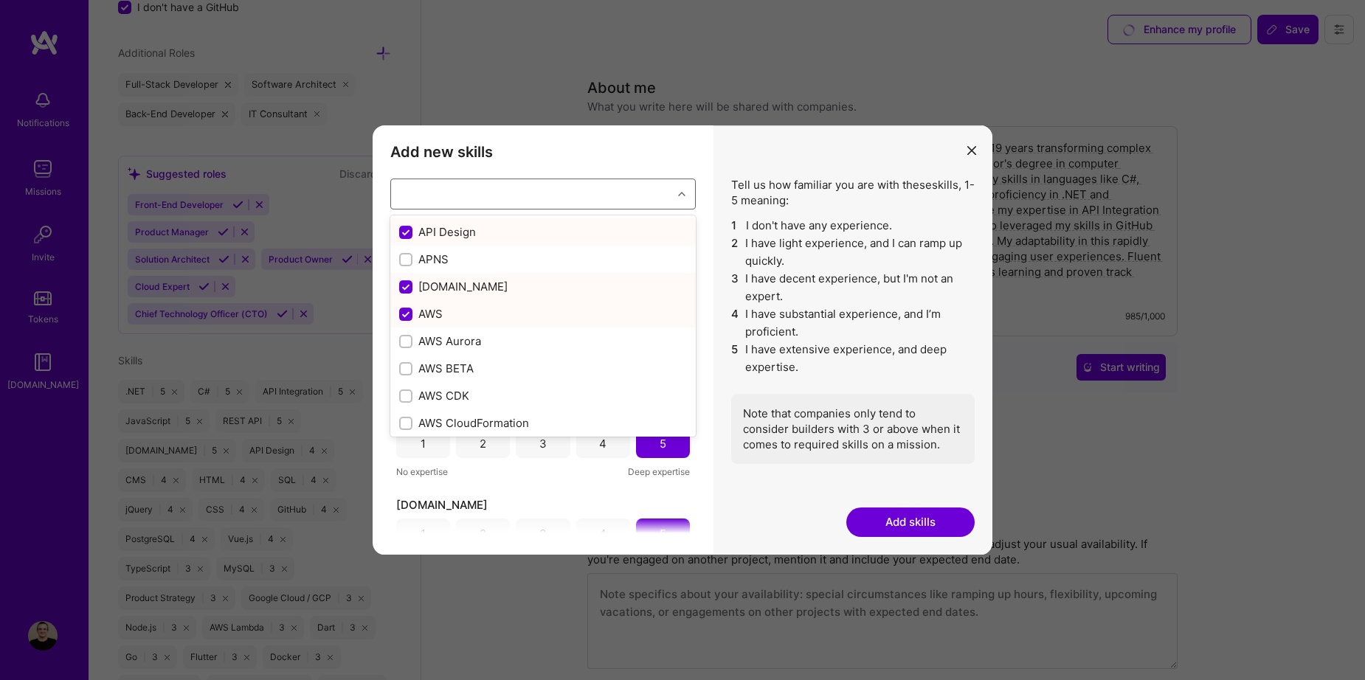
checkbox input "false"
checkbox input "true"
checkbox input "false"
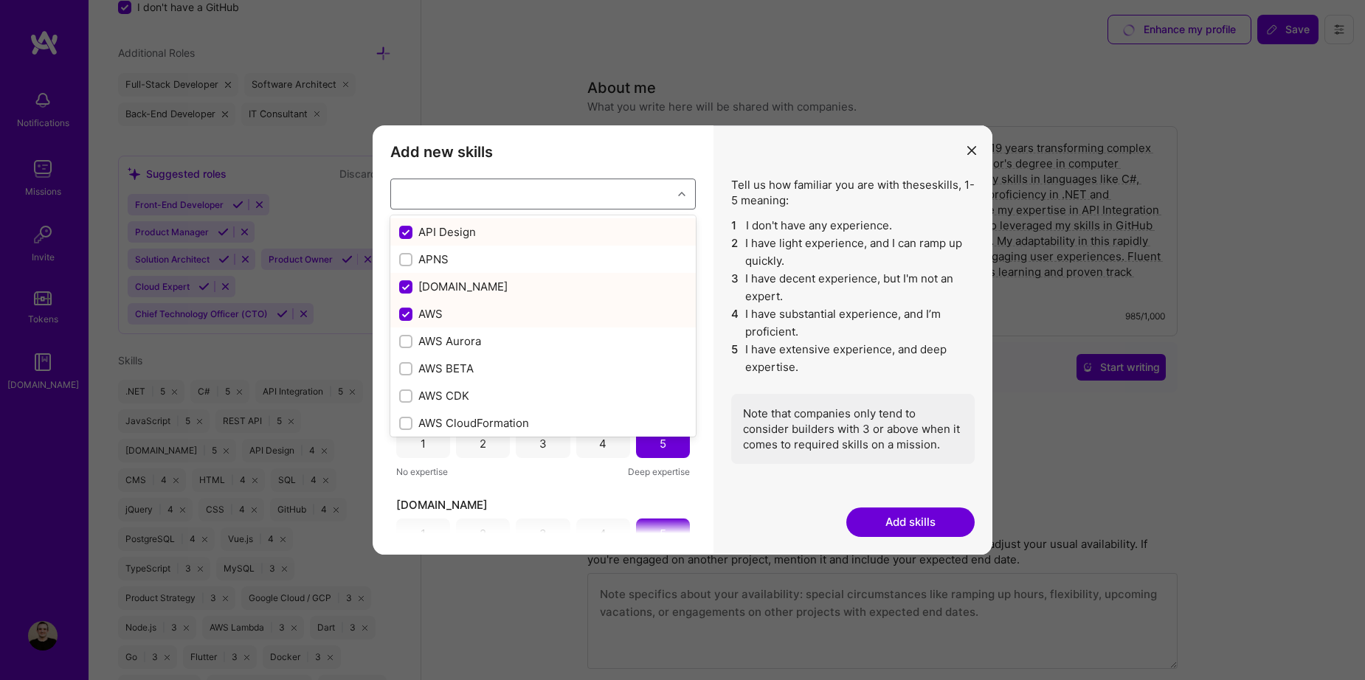
checkbox input "true"
checkbox input "false"
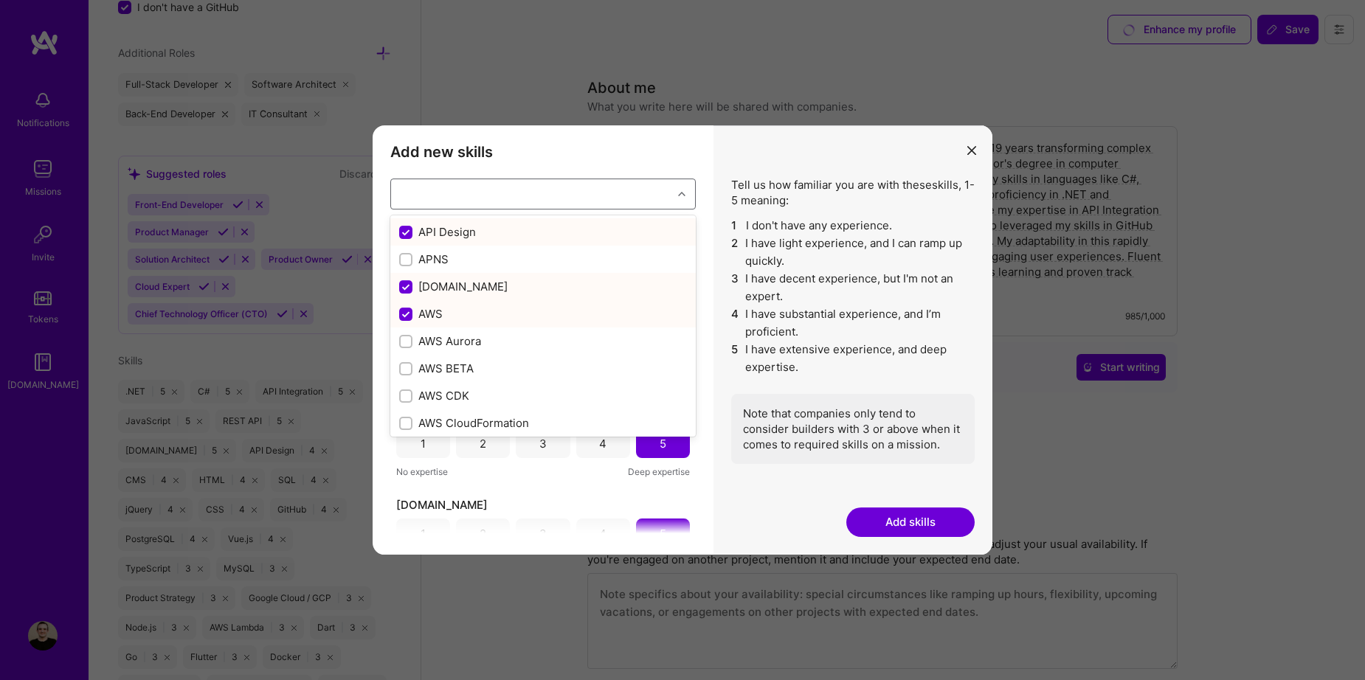
checkbox input "false"
checkbox input "true"
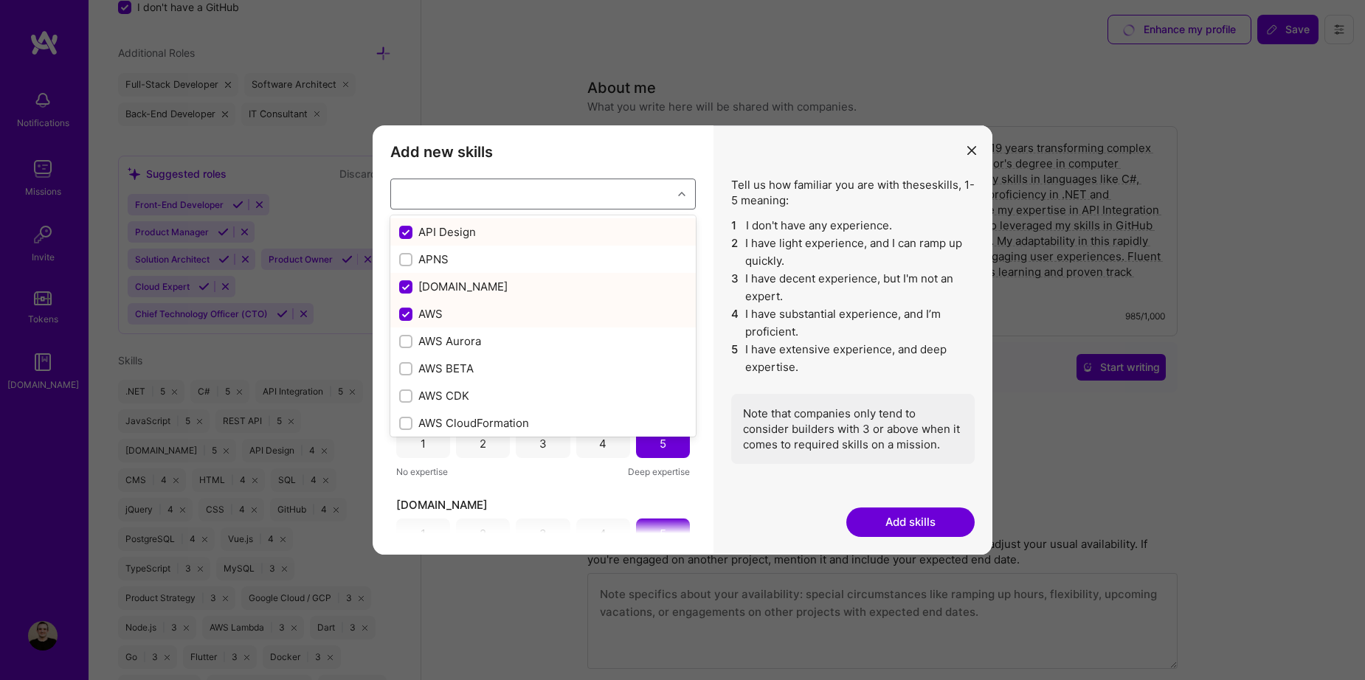
checkbox input "true"
checkbox input "false"
checkbox input "true"
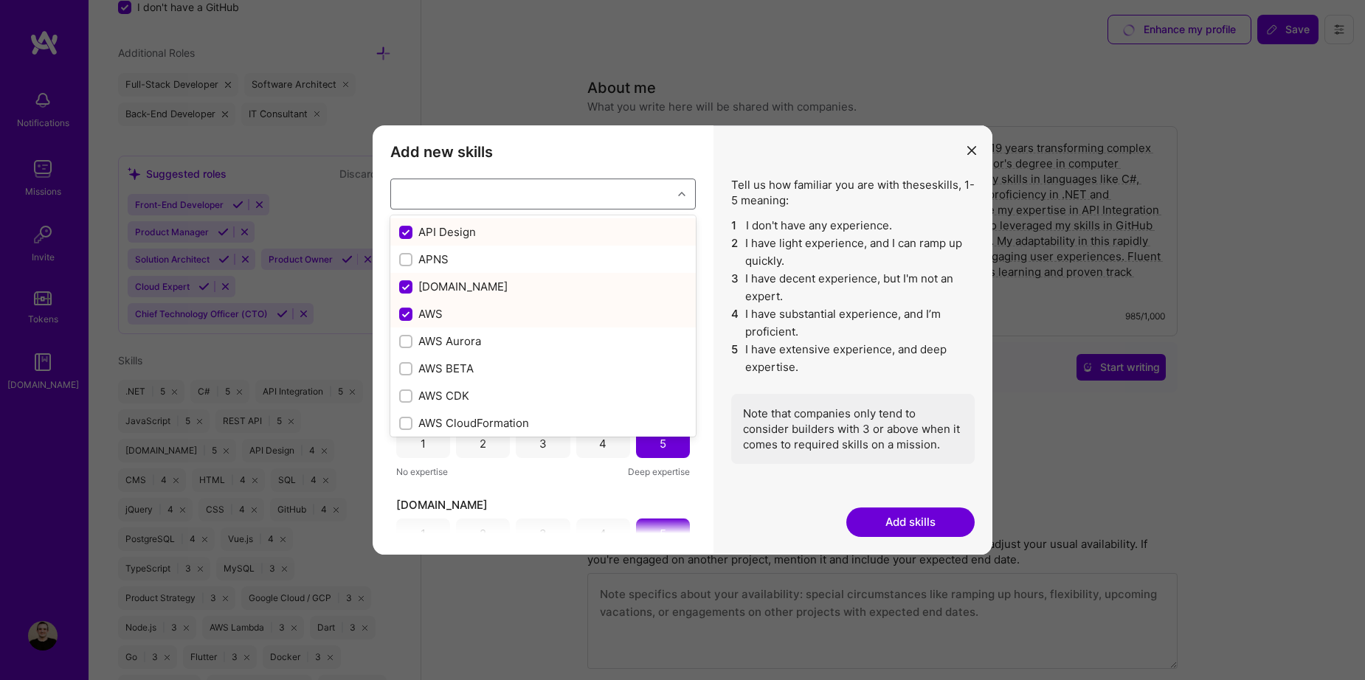
checkbox input "false"
checkbox input "true"
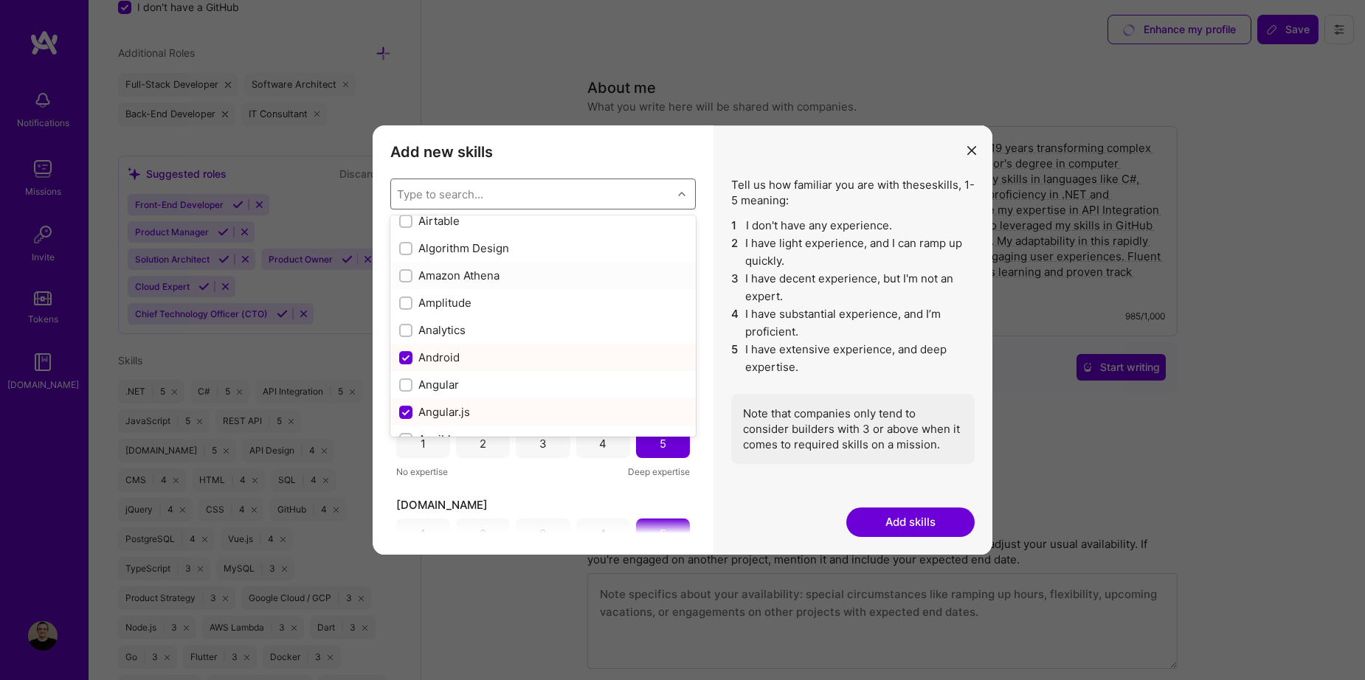
scroll to position [664, 0]
click at [406, 364] on input "modal" at bounding box center [407, 361] width 10 height 10
checkbox input "true"
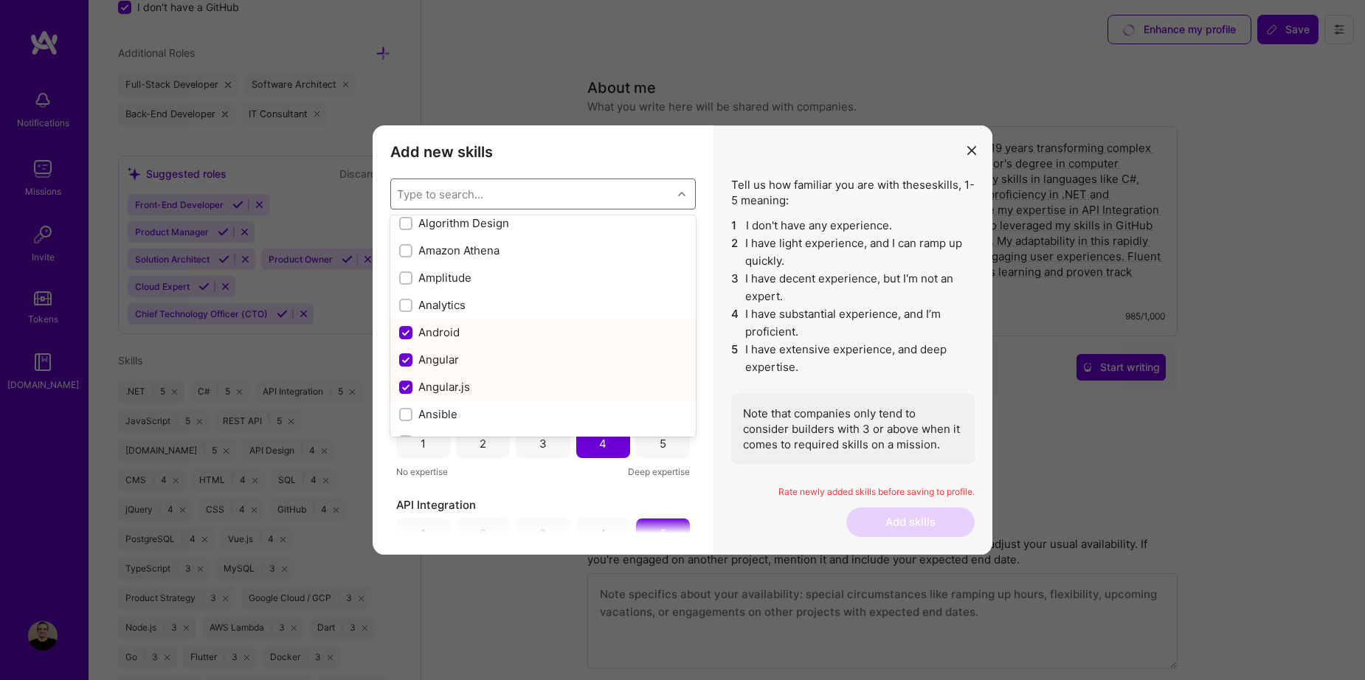
click at [409, 390] on input "modal" at bounding box center [407, 388] width 13 height 13
checkbox input "false"
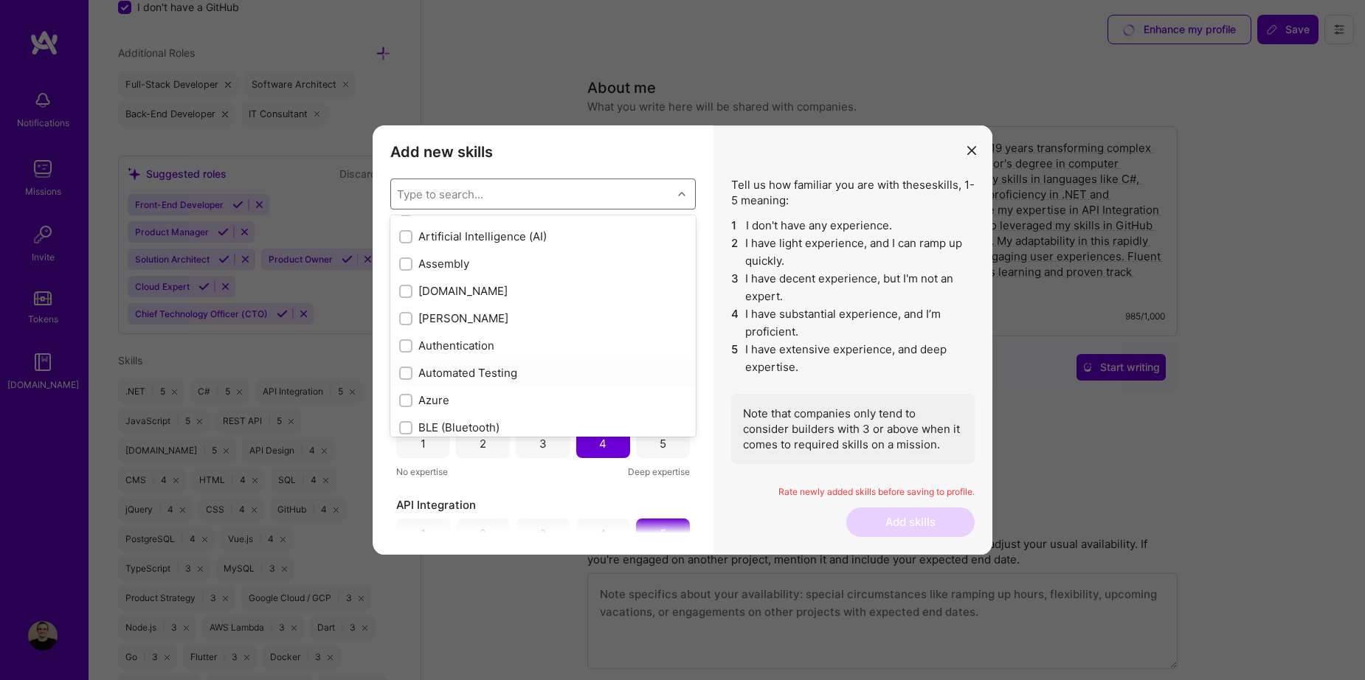
scroll to position [1107, 0]
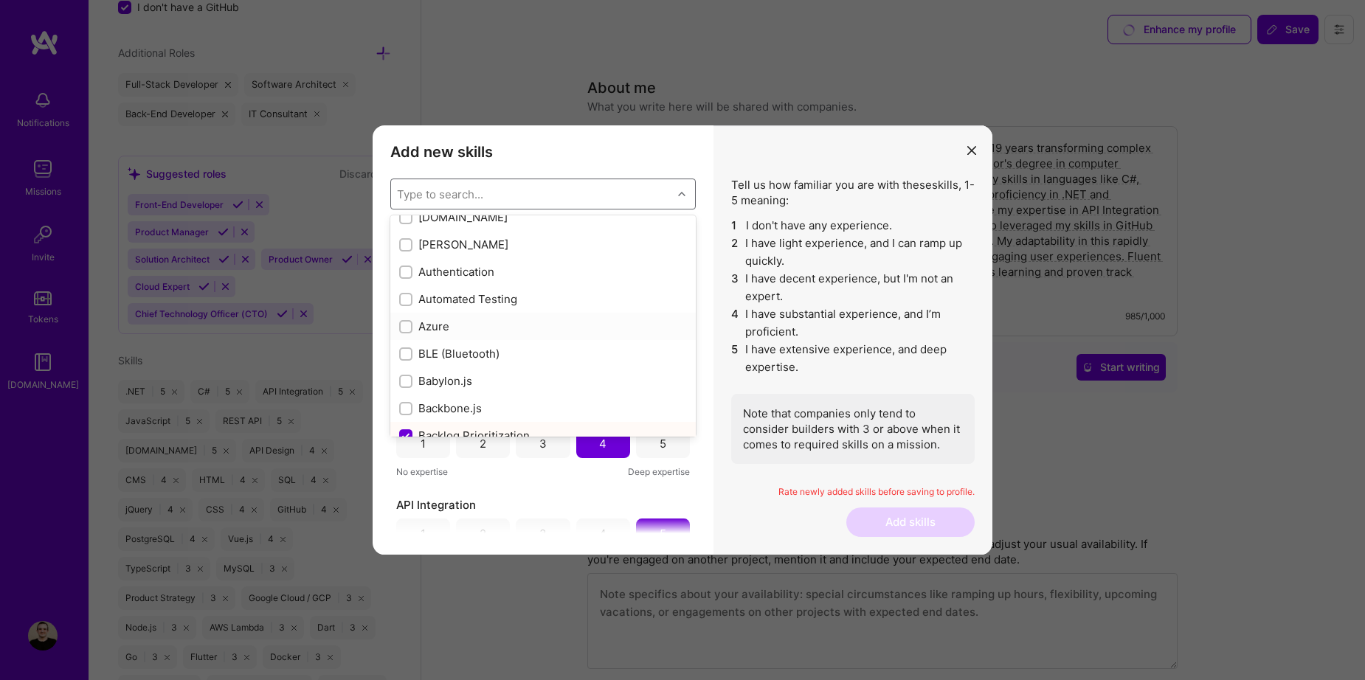
click at [408, 329] on input "modal" at bounding box center [407, 328] width 10 height 10
checkbox input "true"
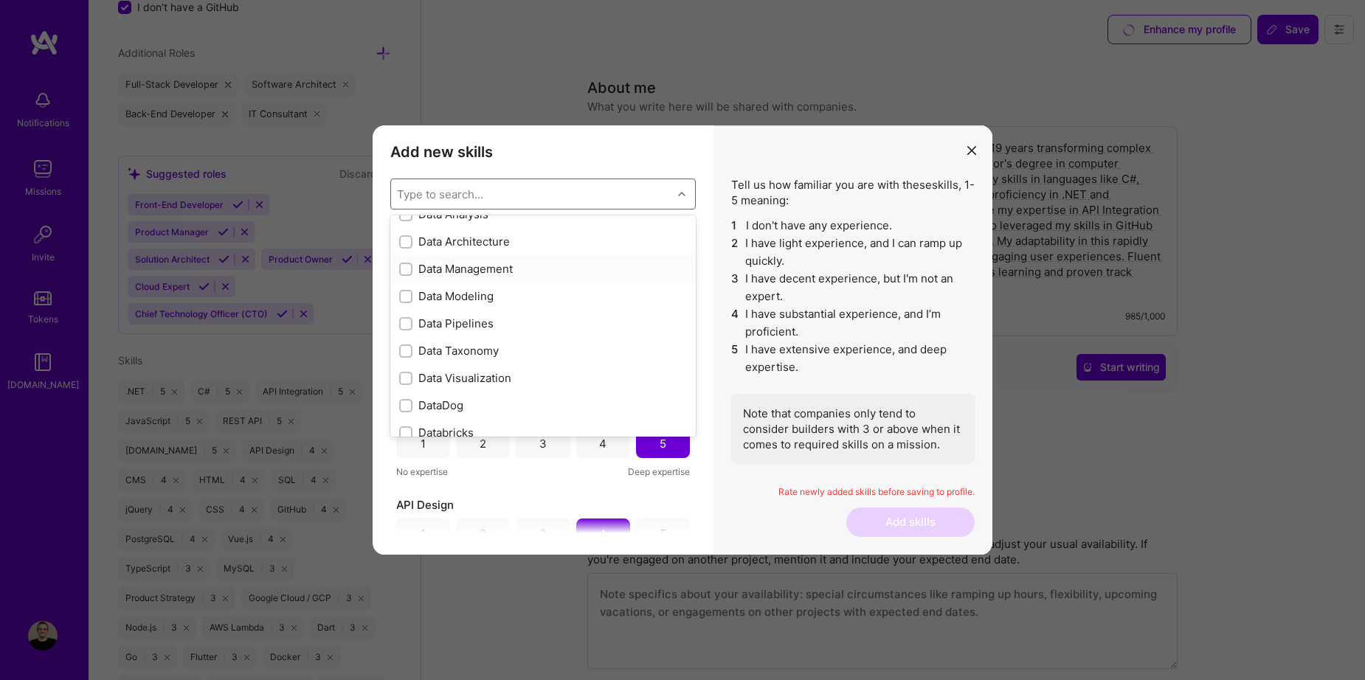
scroll to position [2362, 0]
click at [403, 218] on input "modal" at bounding box center [407, 220] width 10 height 10
checkbox input "true"
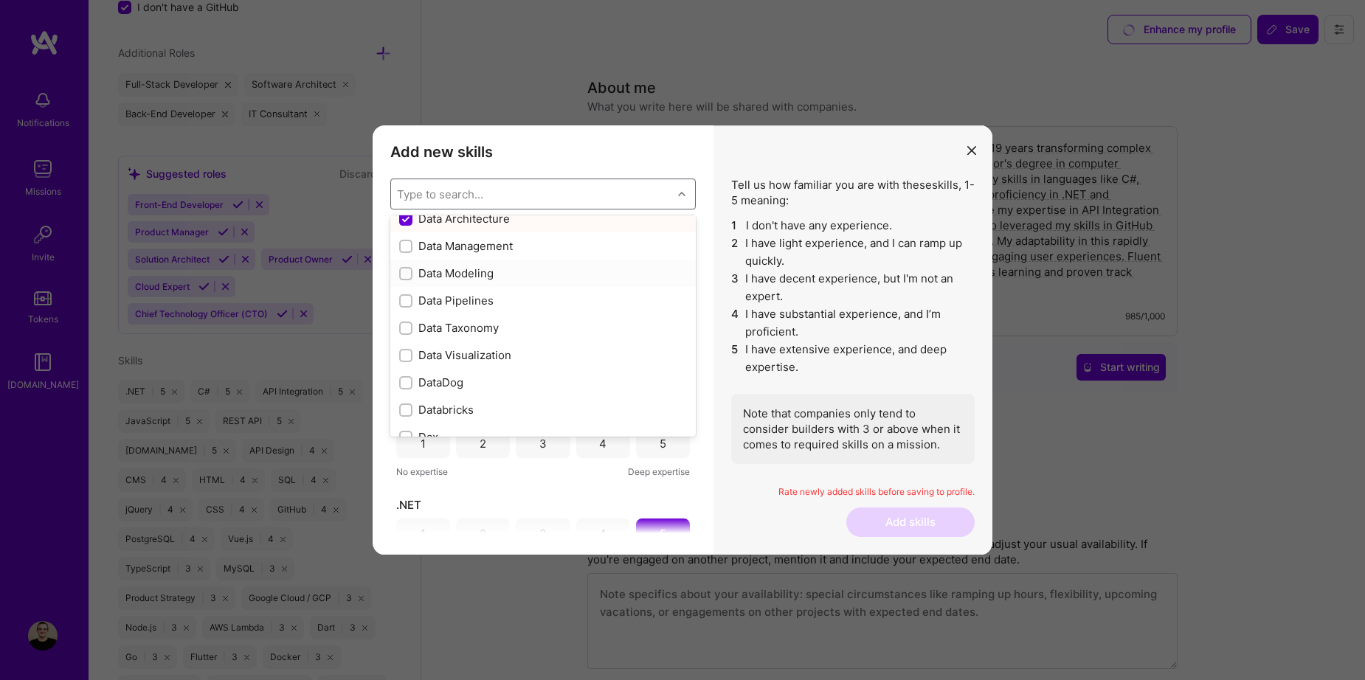
scroll to position [2360, 0]
click at [404, 275] on input "modal" at bounding box center [407, 276] width 10 height 10
checkbox input "true"
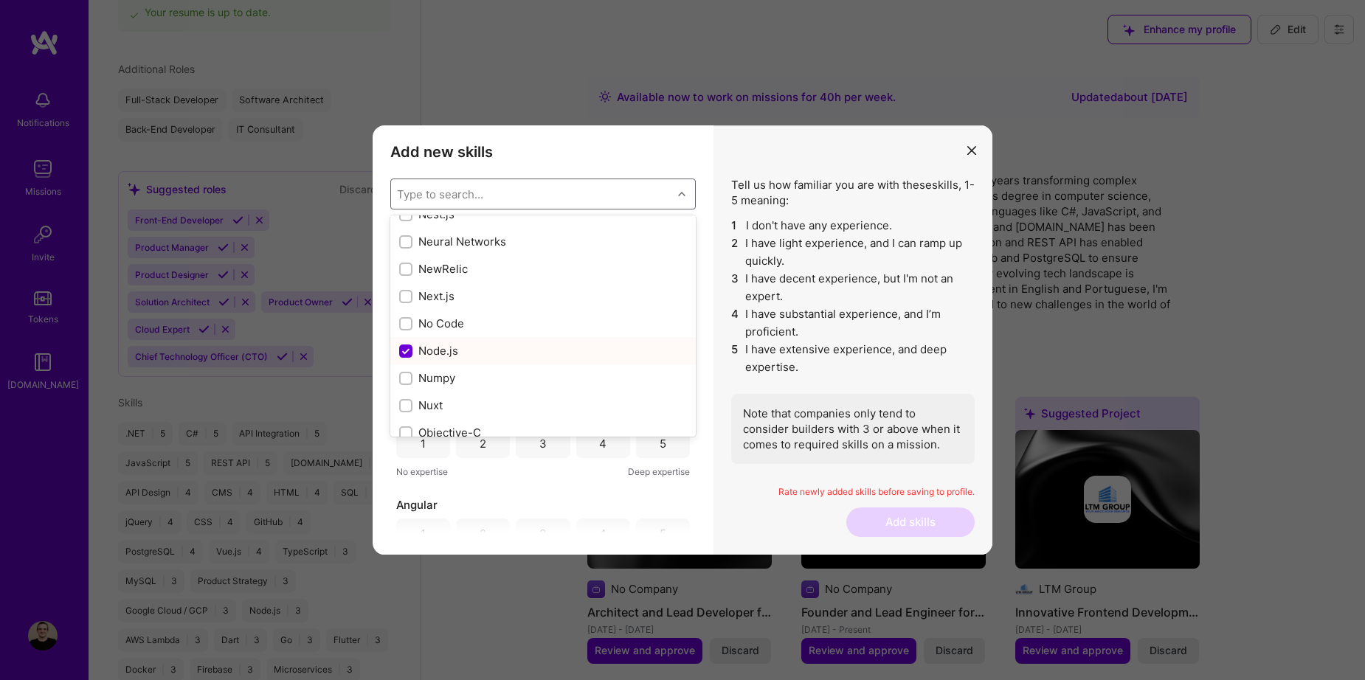
scroll to position [5977, 0]
click at [403, 368] on input "modal" at bounding box center [407, 373] width 10 height 10
checkbox input "true"
click at [406, 362] on input "modal" at bounding box center [407, 367] width 10 height 10
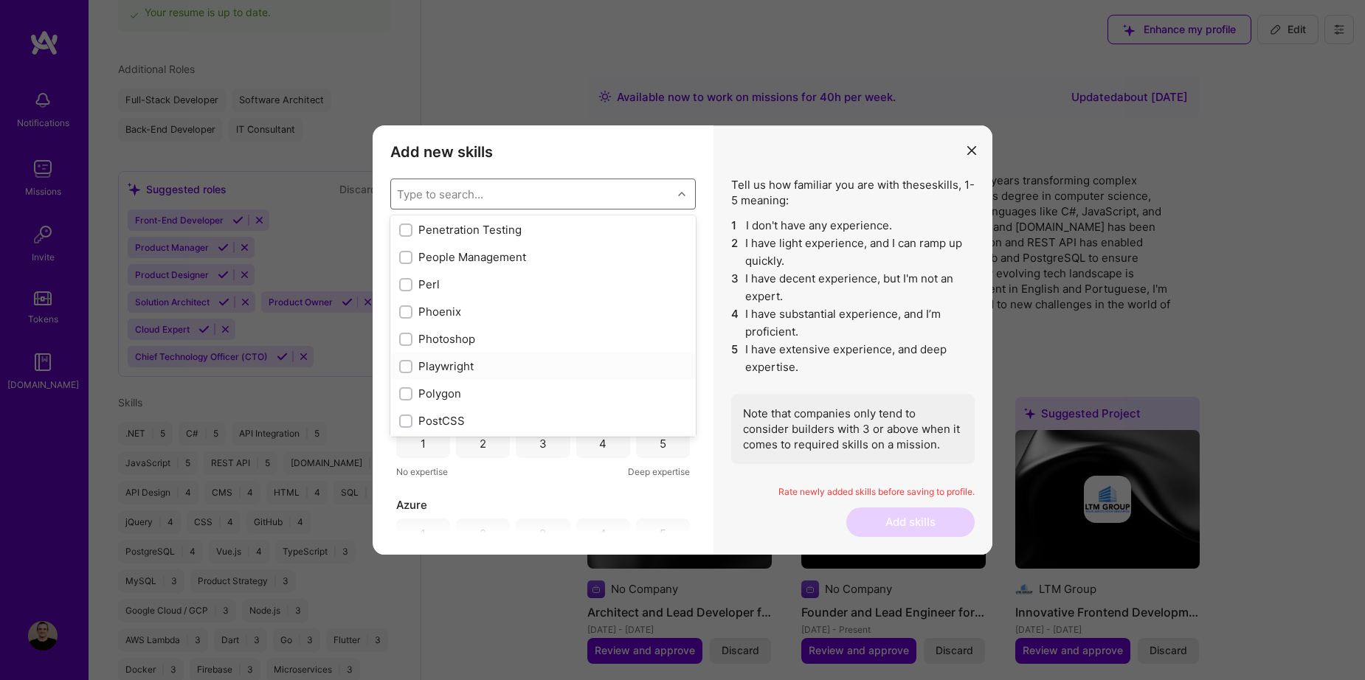
checkbox input "true"
click at [404, 241] on input "modal" at bounding box center [407, 246] width 10 height 10
checkbox input "true"
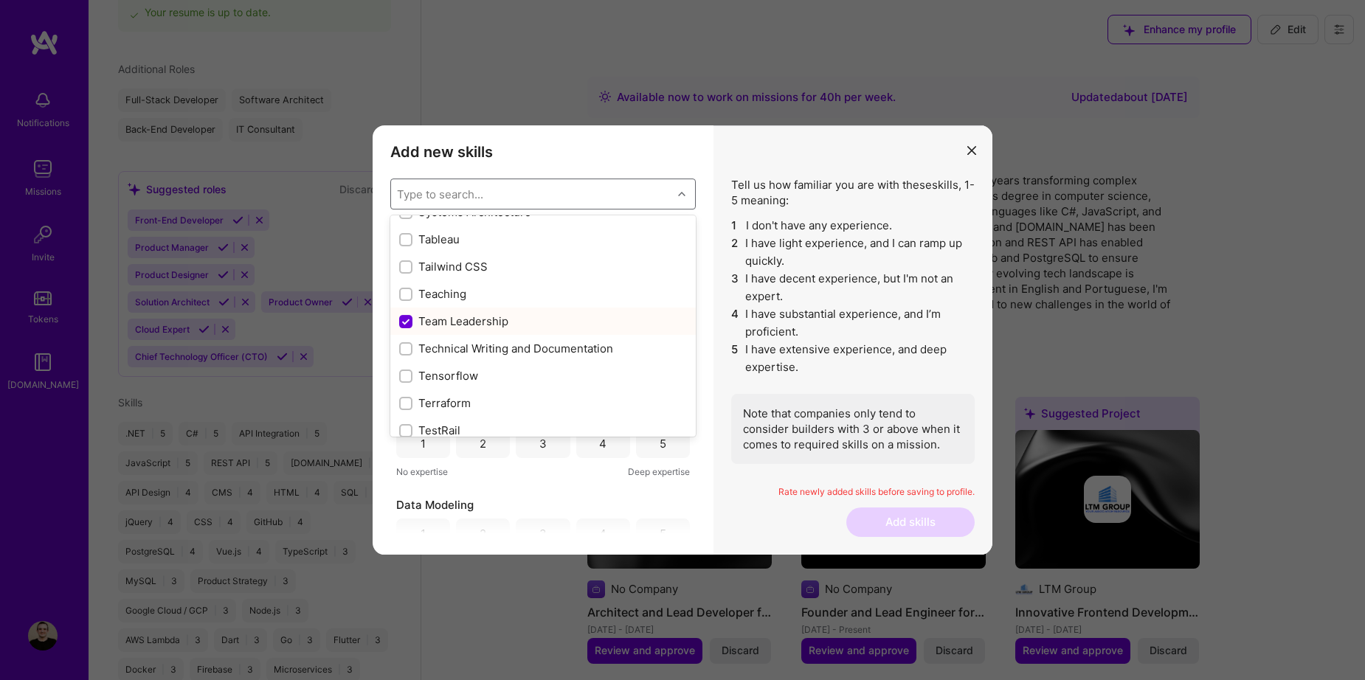
scroll to position [8929, 0]
click at [404, 235] on input "modal" at bounding box center [407, 234] width 10 height 10
checkbox input "true"
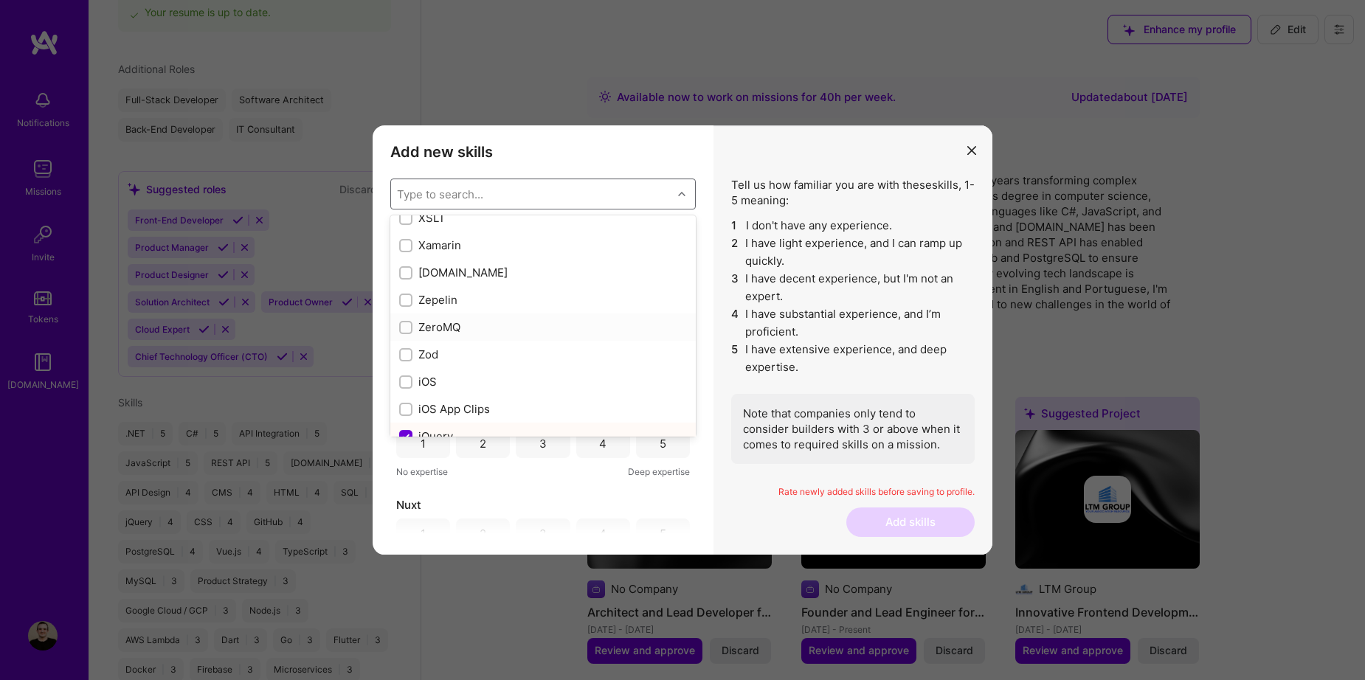
scroll to position [9962, 0]
click at [402, 265] on input "modal" at bounding box center [407, 266] width 10 height 10
checkbox input "true"
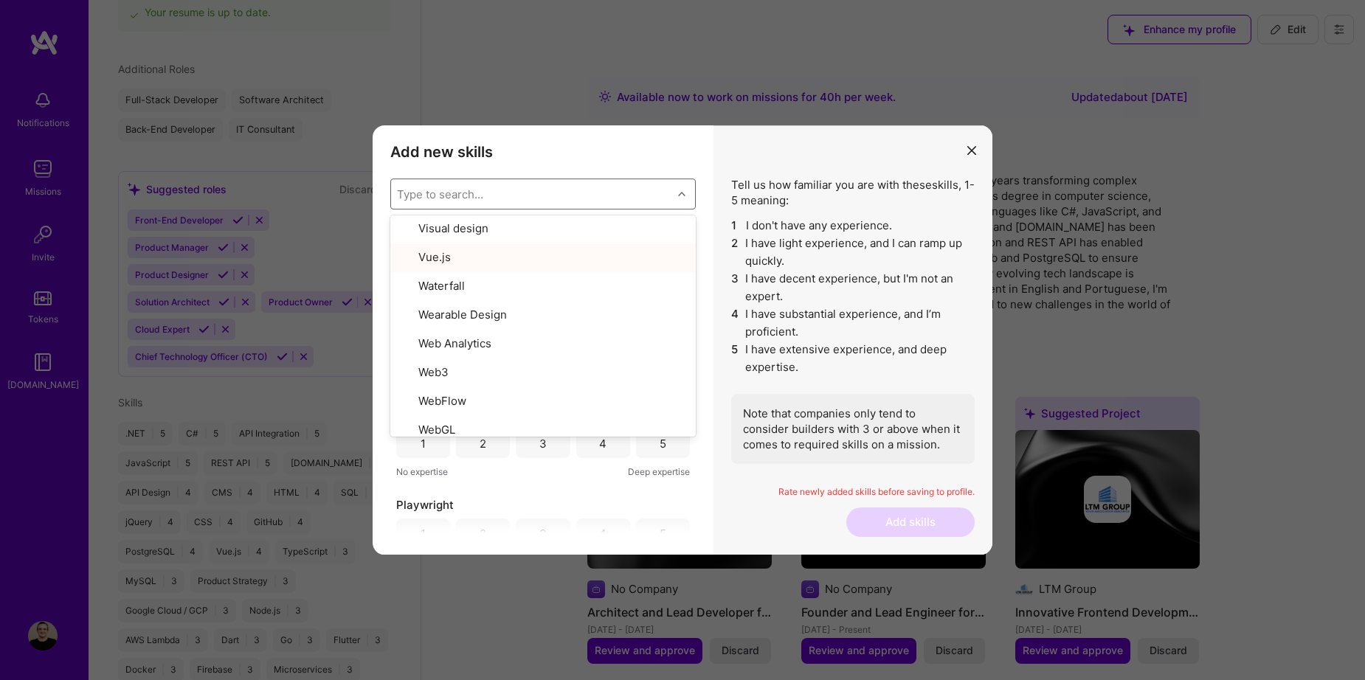
click at [709, 368] on div "Add new skills Tell us how familiar you are with given skills, using between 1 …" at bounding box center [543, 340] width 341 height 430
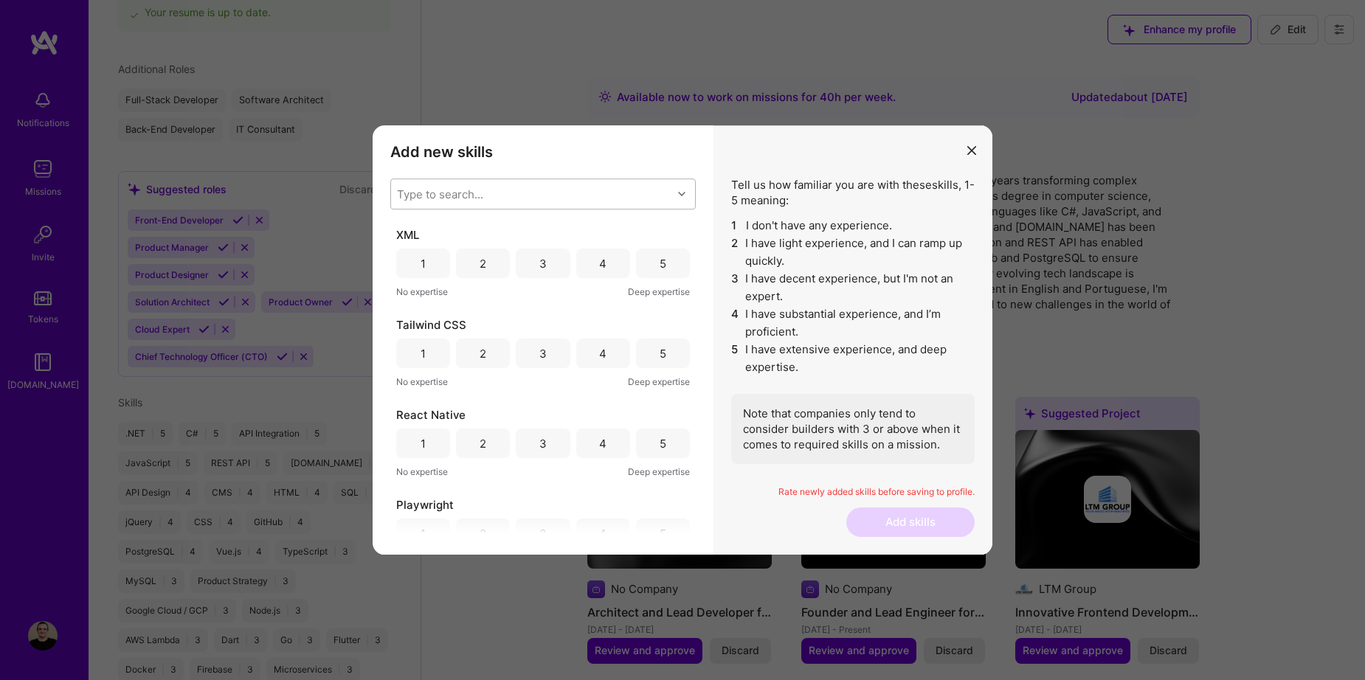
click at [544, 263] on div "3" at bounding box center [543, 264] width 54 height 30
click at [543, 350] on div "3" at bounding box center [543, 354] width 54 height 30
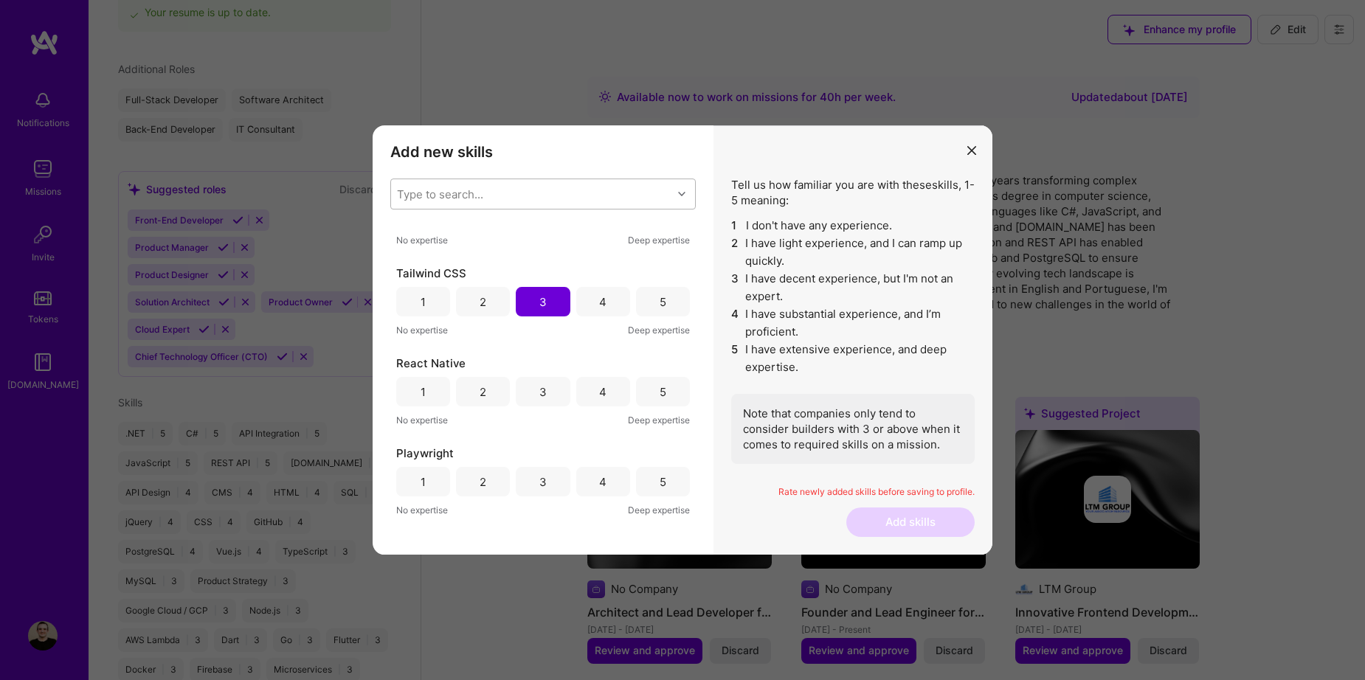
scroll to position [74, 0]
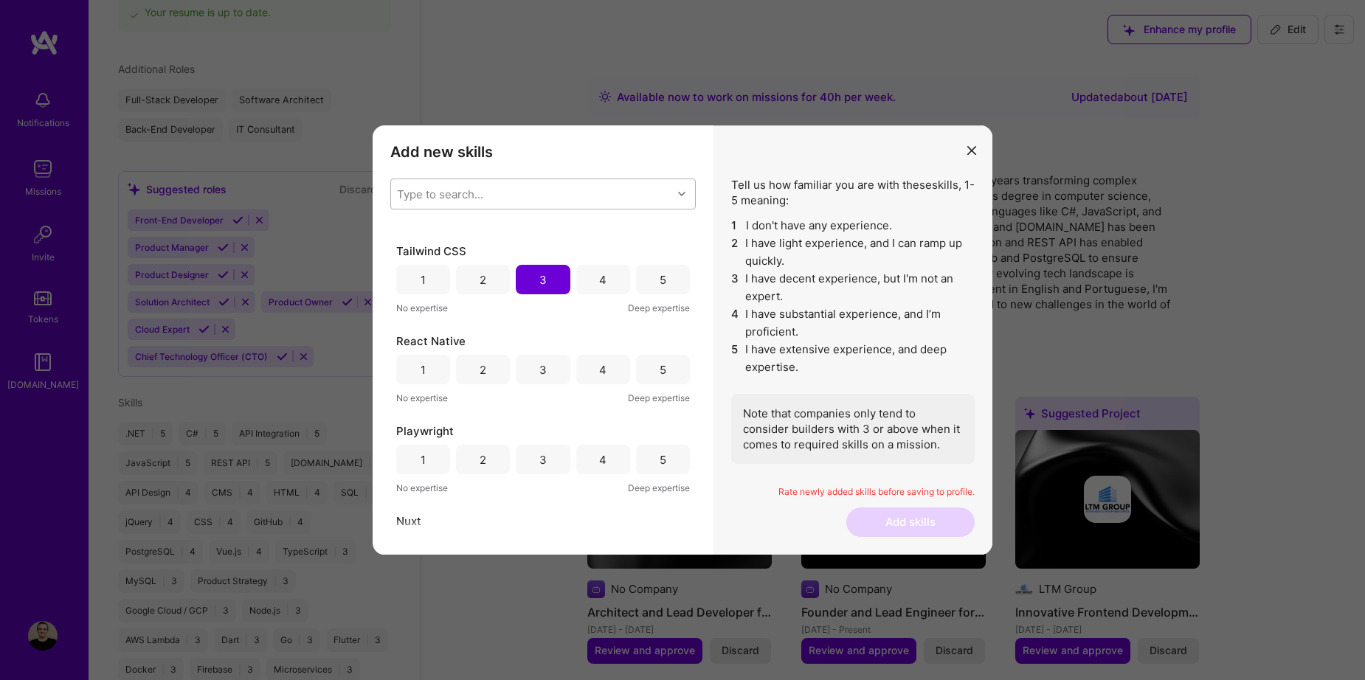
click at [539, 368] on div "3" at bounding box center [542, 369] width 7 height 15
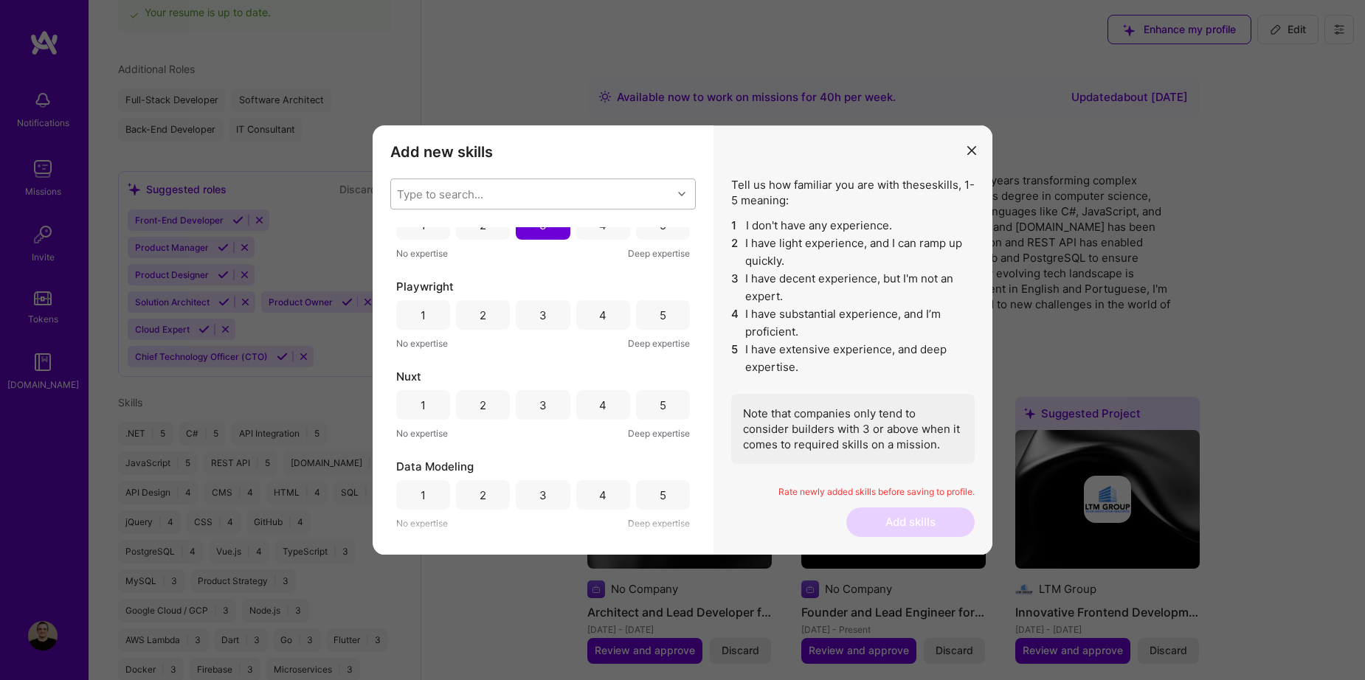
scroll to position [221, 0]
click at [536, 314] on div "3" at bounding box center [543, 312] width 54 height 30
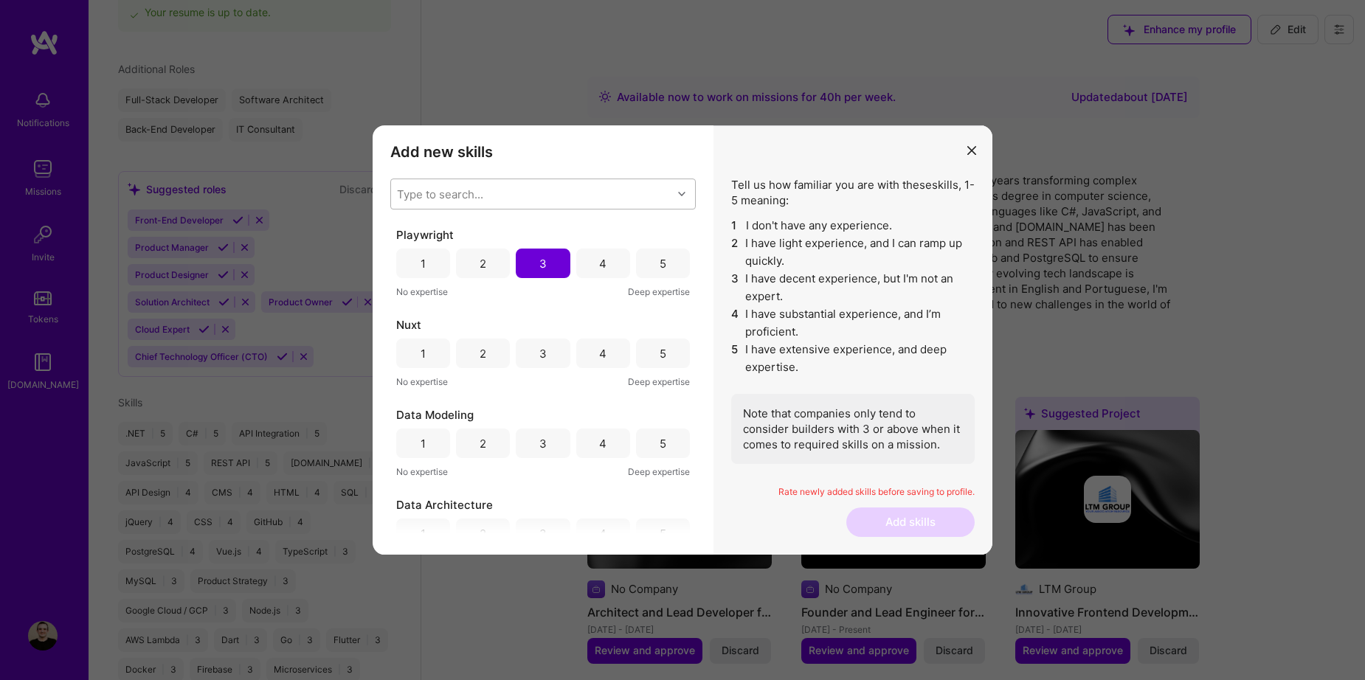
scroll to position [295, 0]
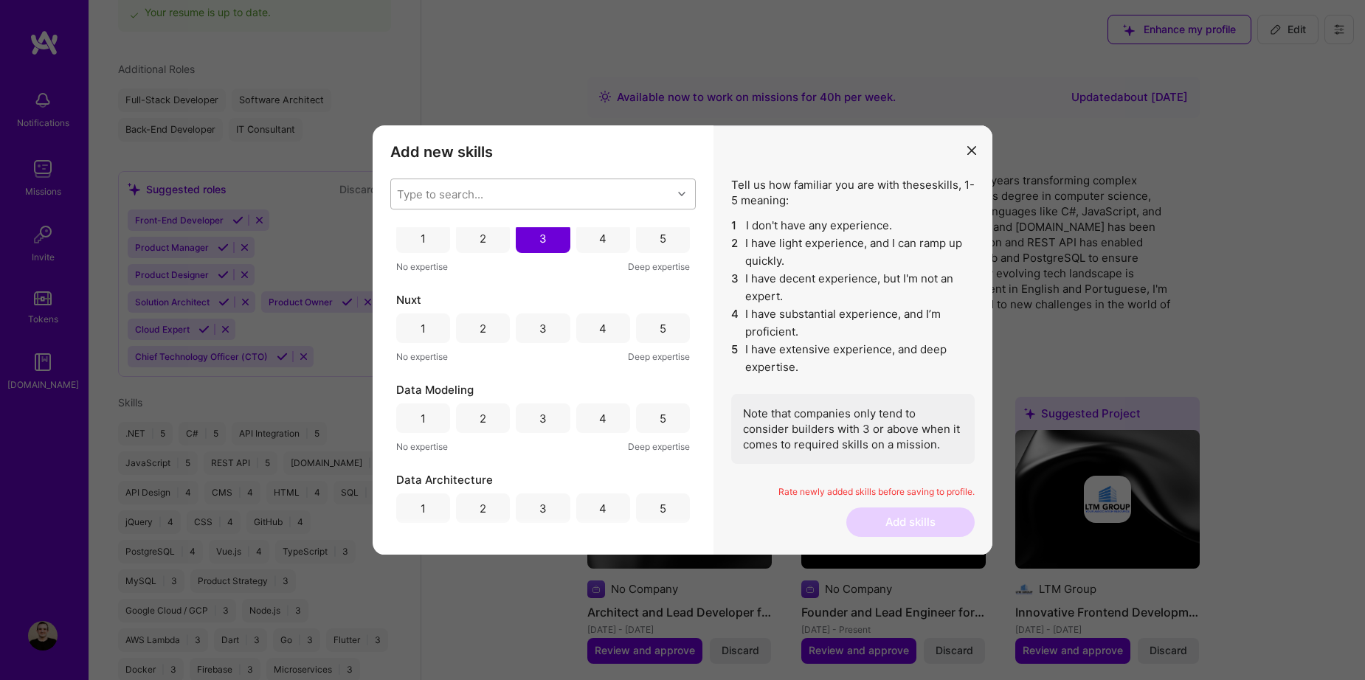
click at [585, 324] on div "4" at bounding box center [603, 329] width 54 height 30
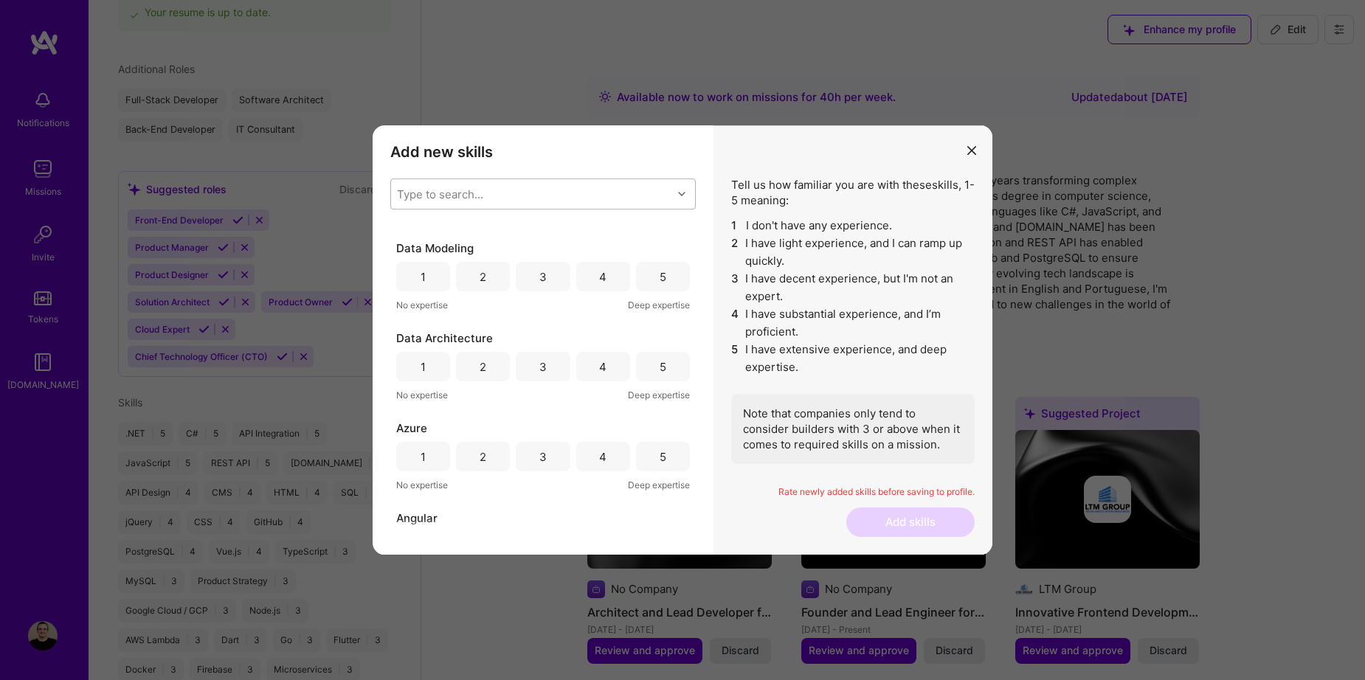
scroll to position [443, 0]
click at [545, 272] on div "3" at bounding box center [543, 271] width 54 height 30
click at [551, 354] on div "3" at bounding box center [543, 361] width 54 height 30
click at [452, 450] on div "1 2 3 4 5" at bounding box center [543, 451] width 294 height 30
drag, startPoint x: 483, startPoint y: 441, endPoint x: 589, endPoint y: 441, distance: 106.3
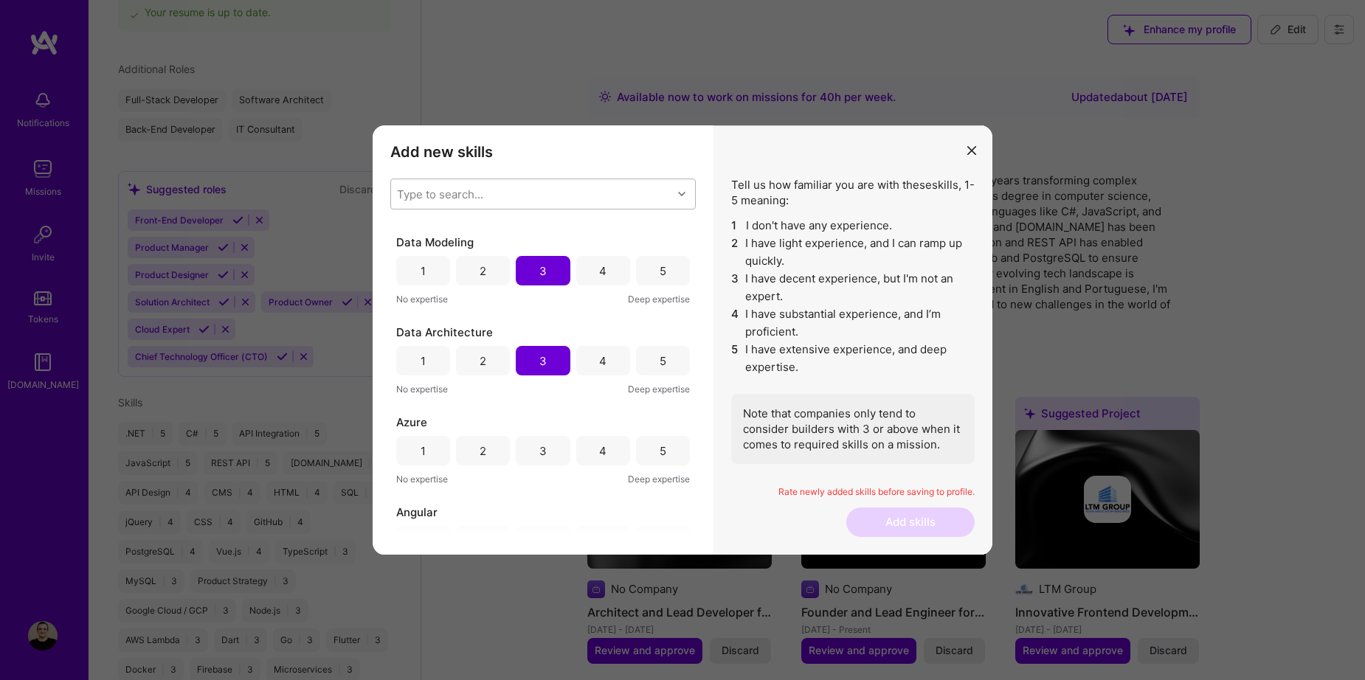
click at [483, 443] on div "2" at bounding box center [483, 451] width 54 height 30
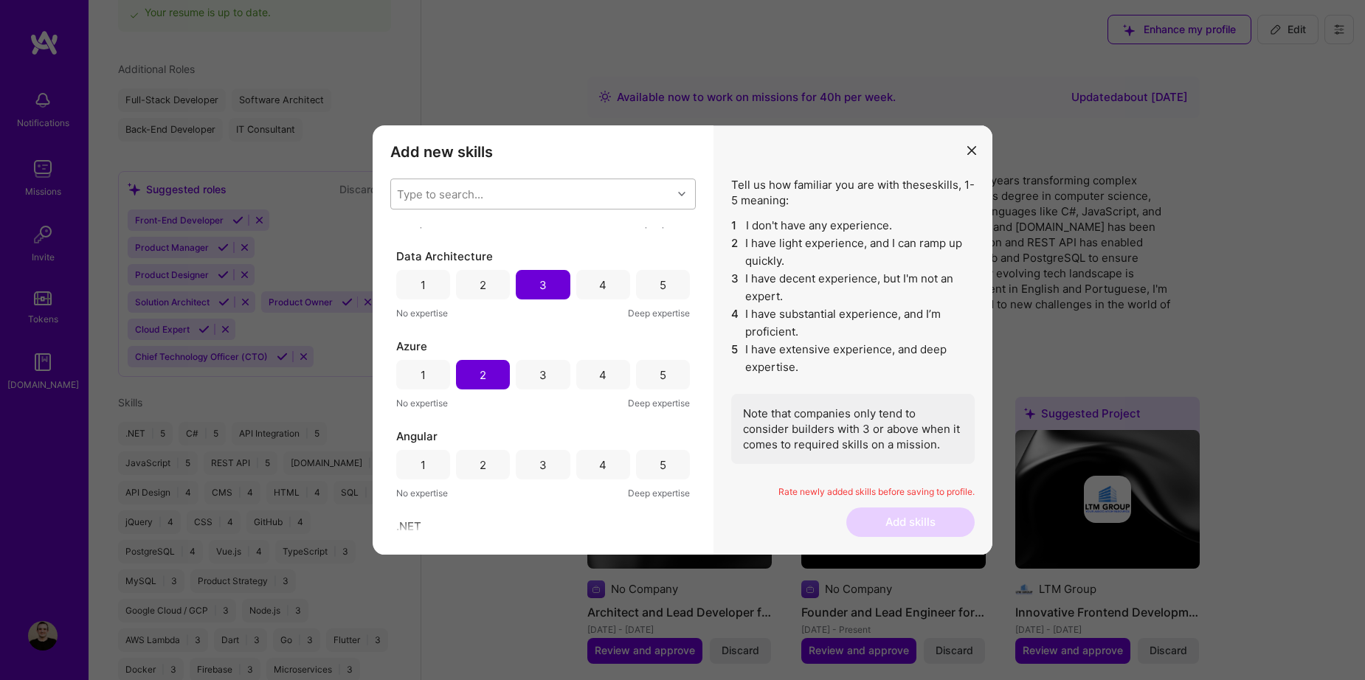
scroll to position [590, 0]
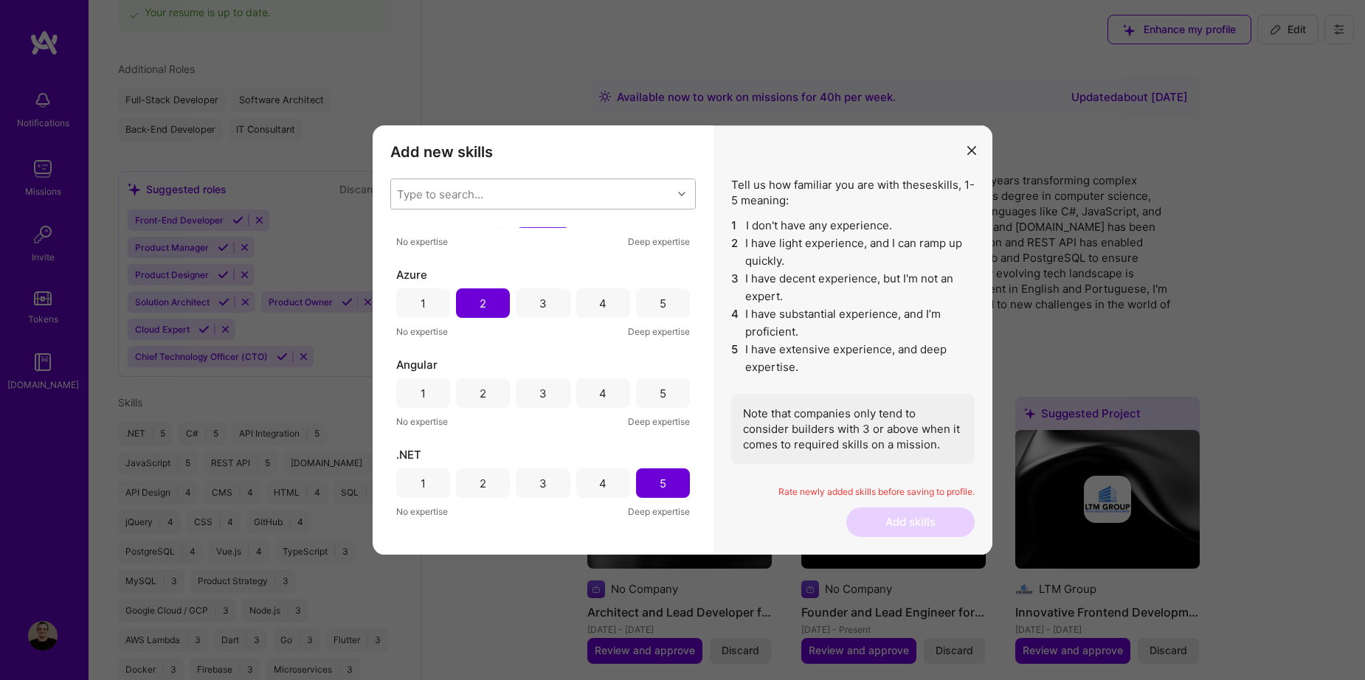
click at [599, 392] on div "4" at bounding box center [602, 393] width 7 height 15
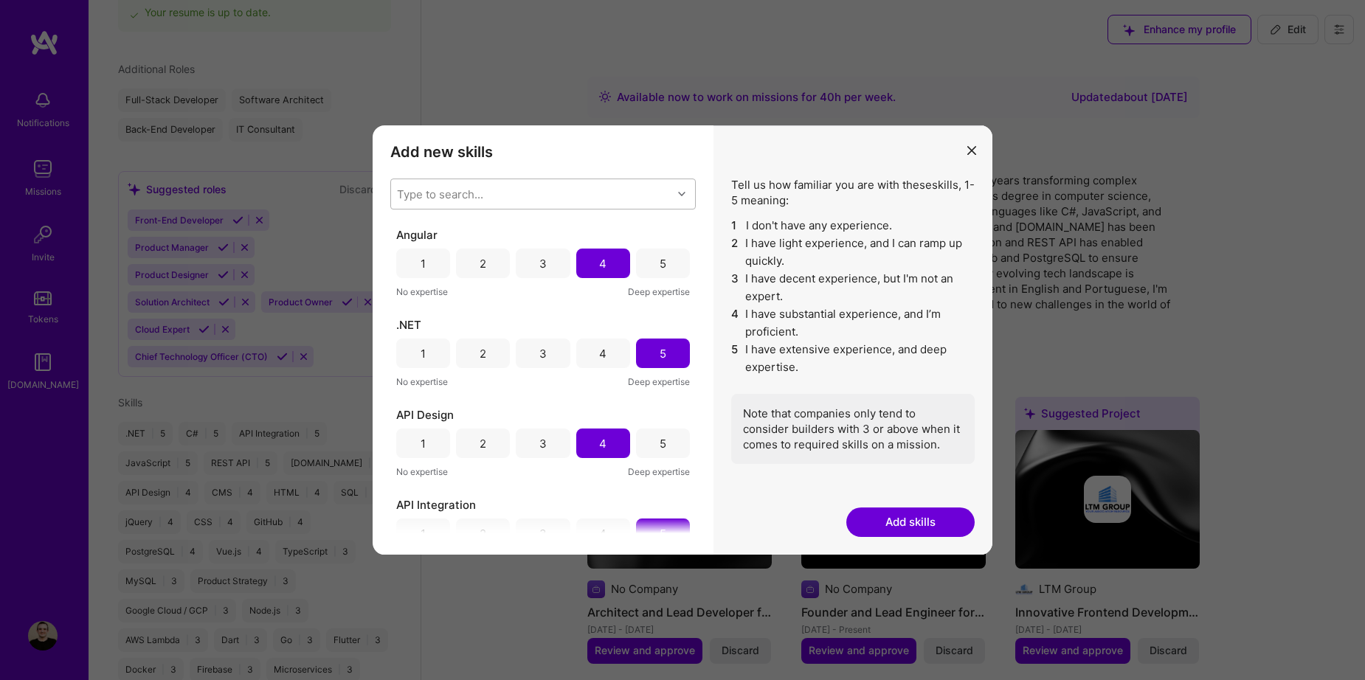
scroll to position [812, 0]
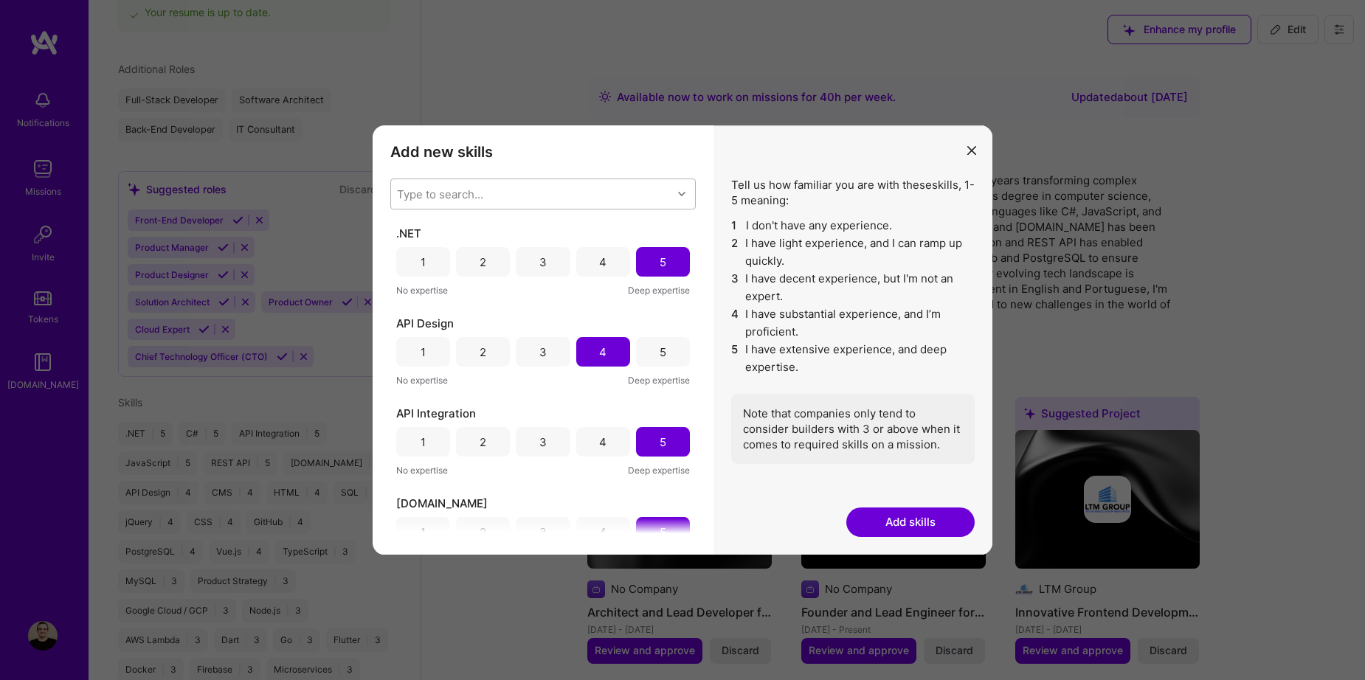
click at [894, 528] on button "Add skills" at bounding box center [911, 523] width 128 height 30
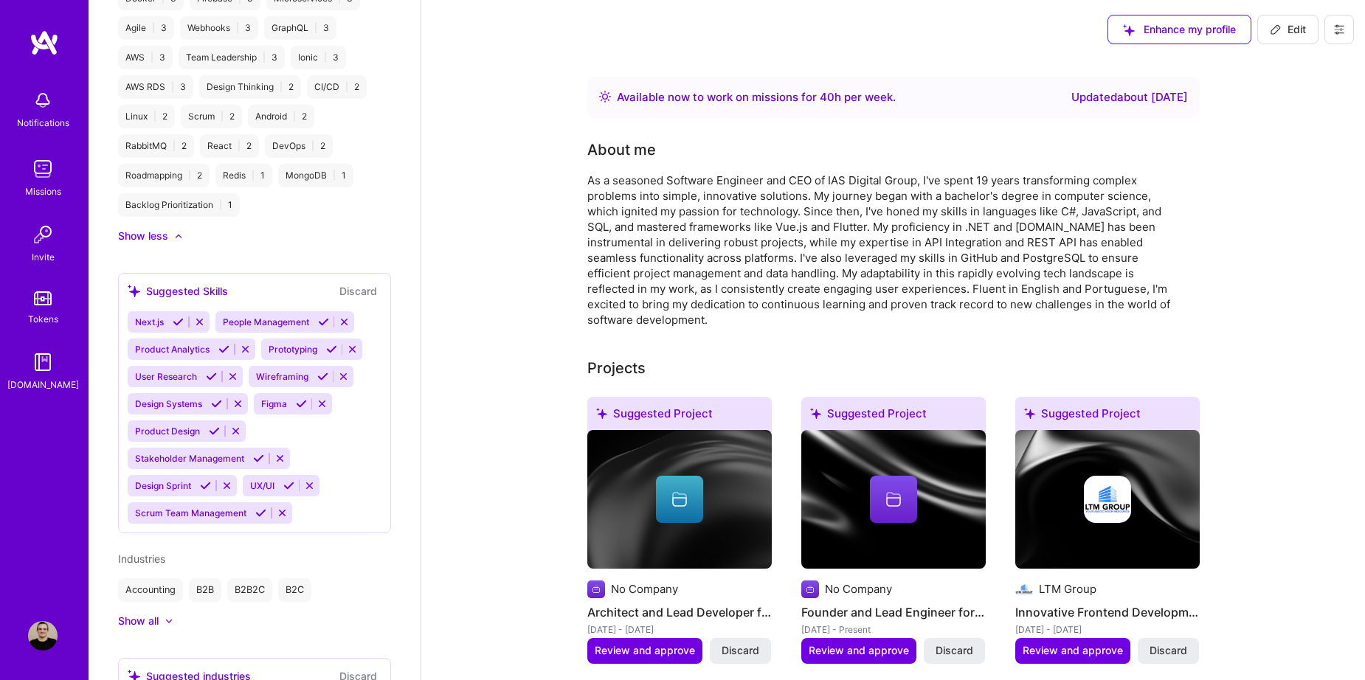
scroll to position [1440, 0]
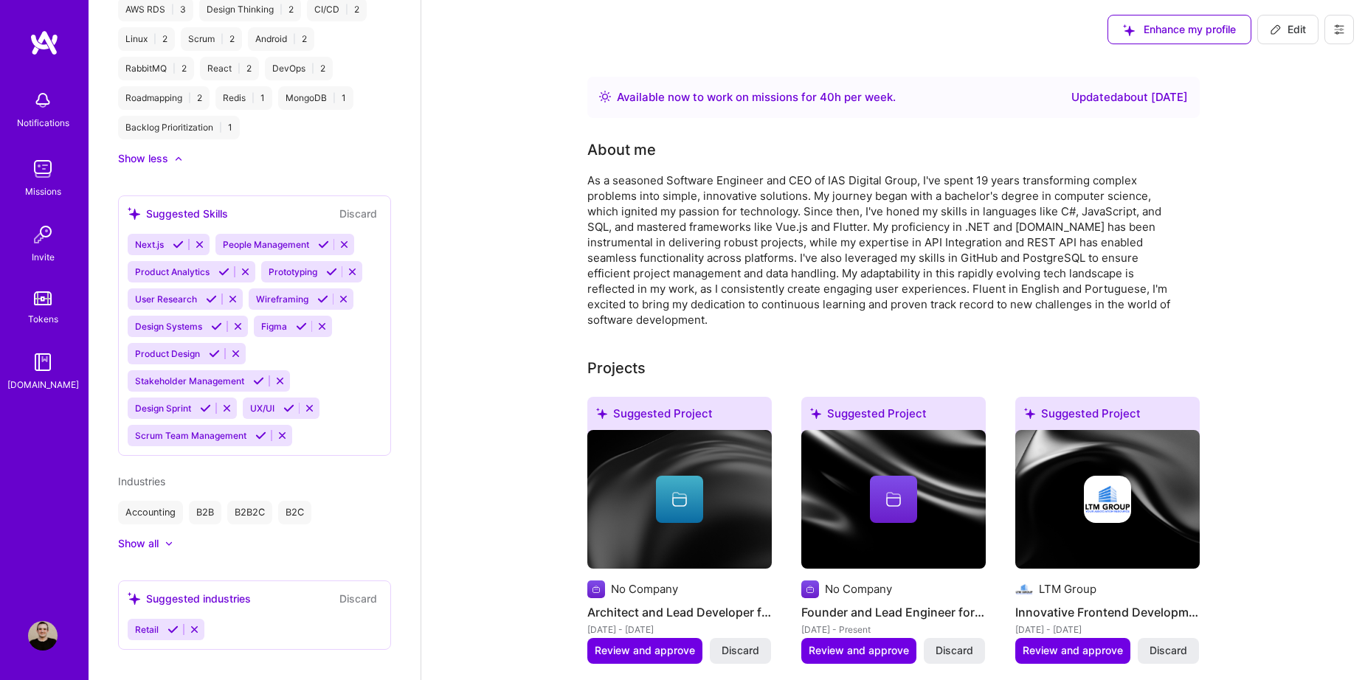
click at [148, 537] on div "Show all" at bounding box center [138, 544] width 41 height 15
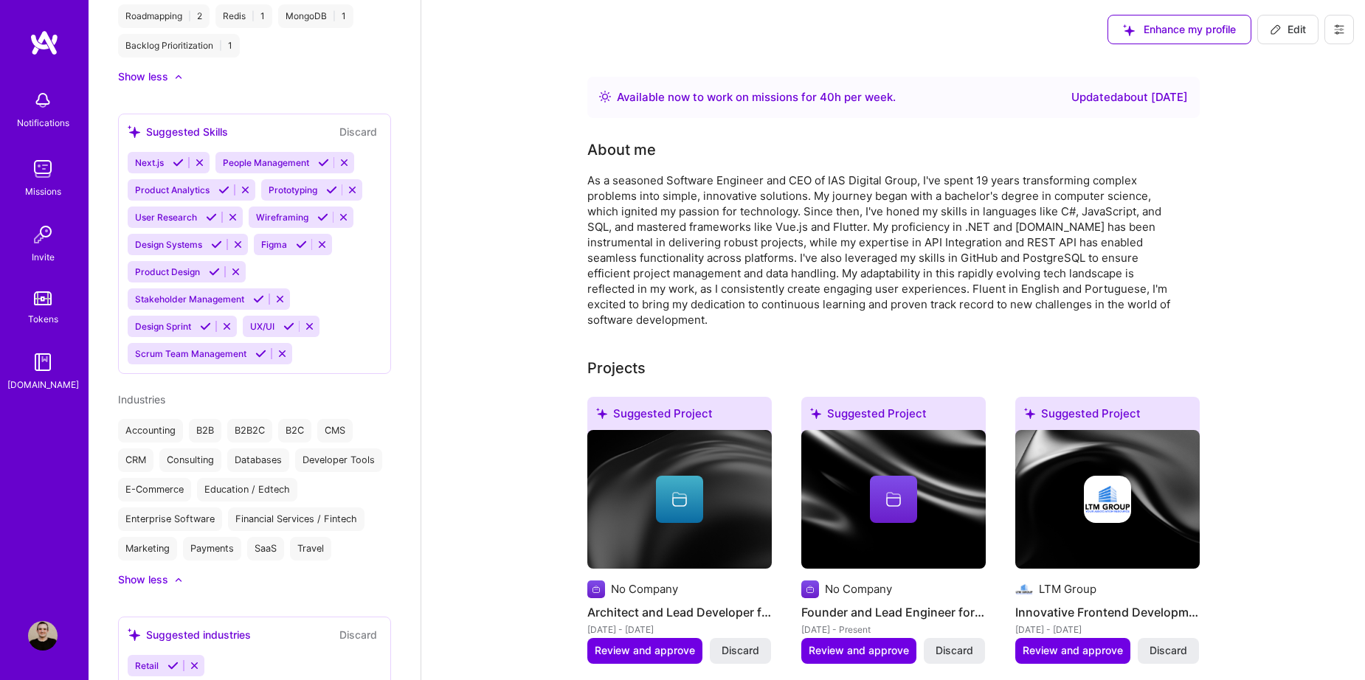
scroll to position [1587, 0]
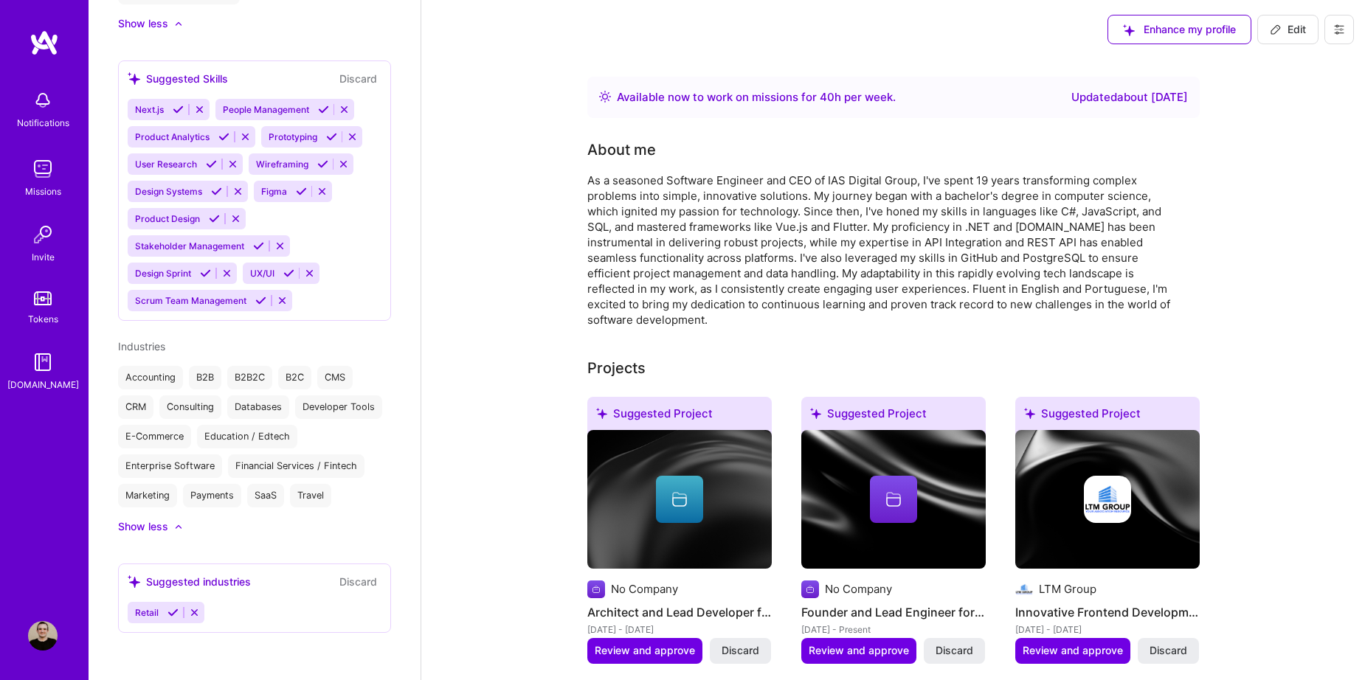
click at [170, 612] on icon at bounding box center [173, 612] width 11 height 11
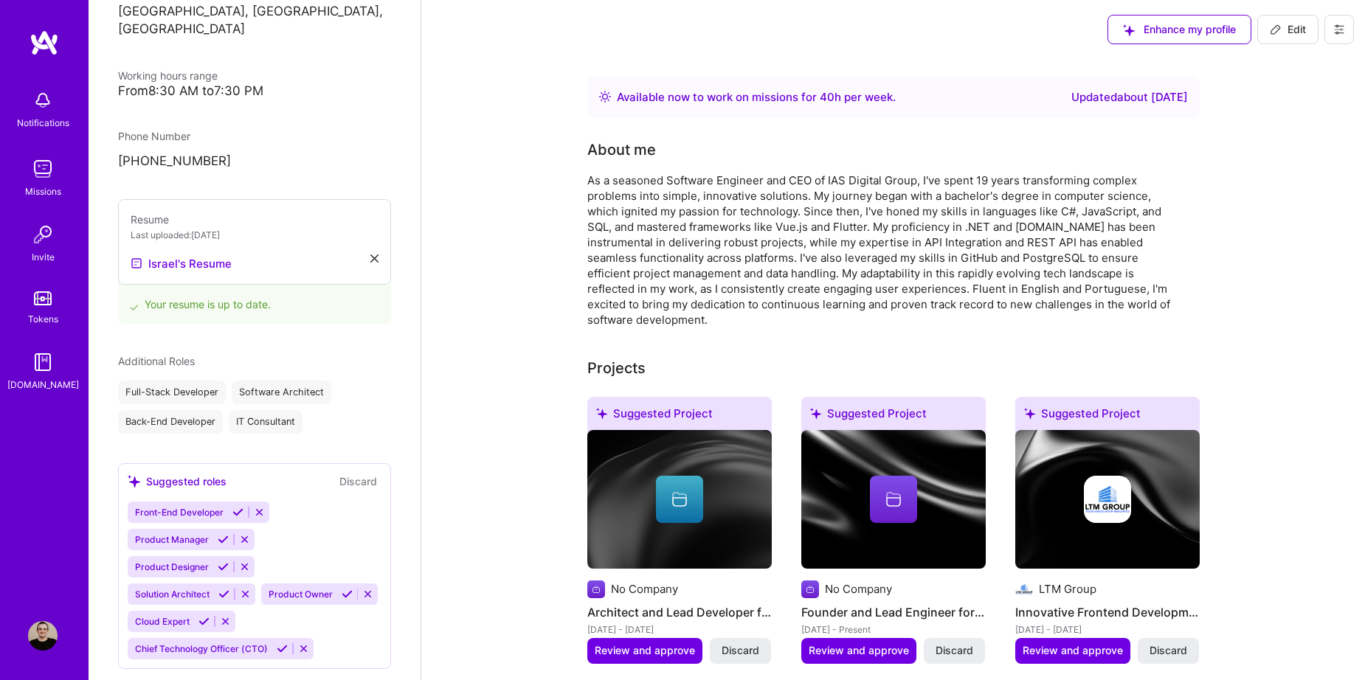
scroll to position [128, 0]
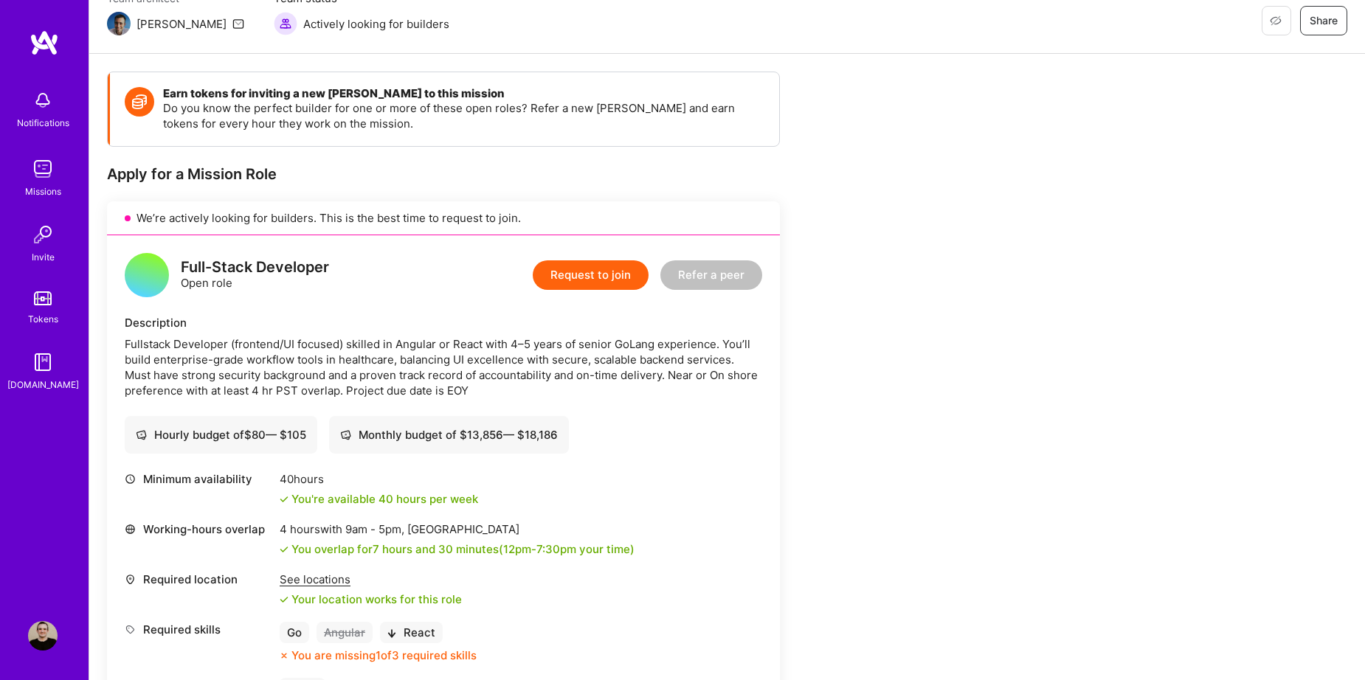
scroll to position [221, 0]
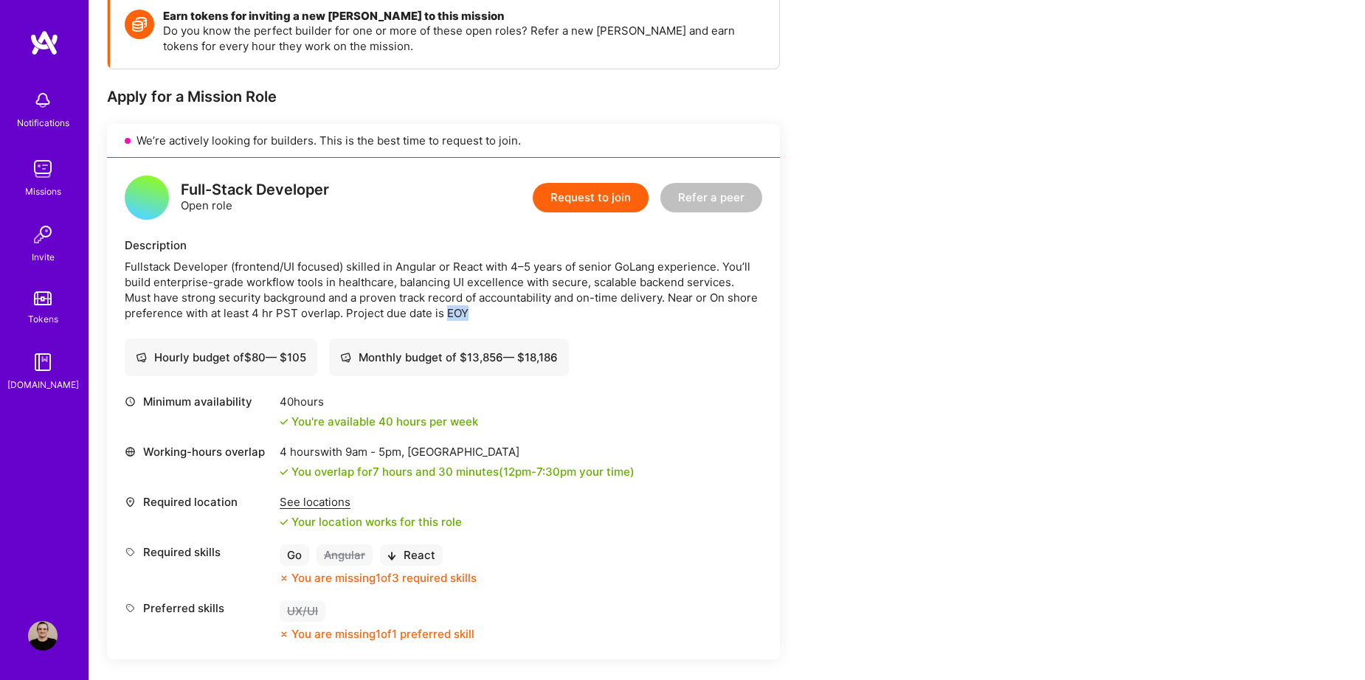
drag, startPoint x: 449, startPoint y: 314, endPoint x: 506, endPoint y: 312, distance: 57.6
click at [506, 312] on div "Fullstack Developer (frontend/UI focused) skilled in Angular or React with 4–5 …" at bounding box center [444, 290] width 638 height 62
copy div "EOY"
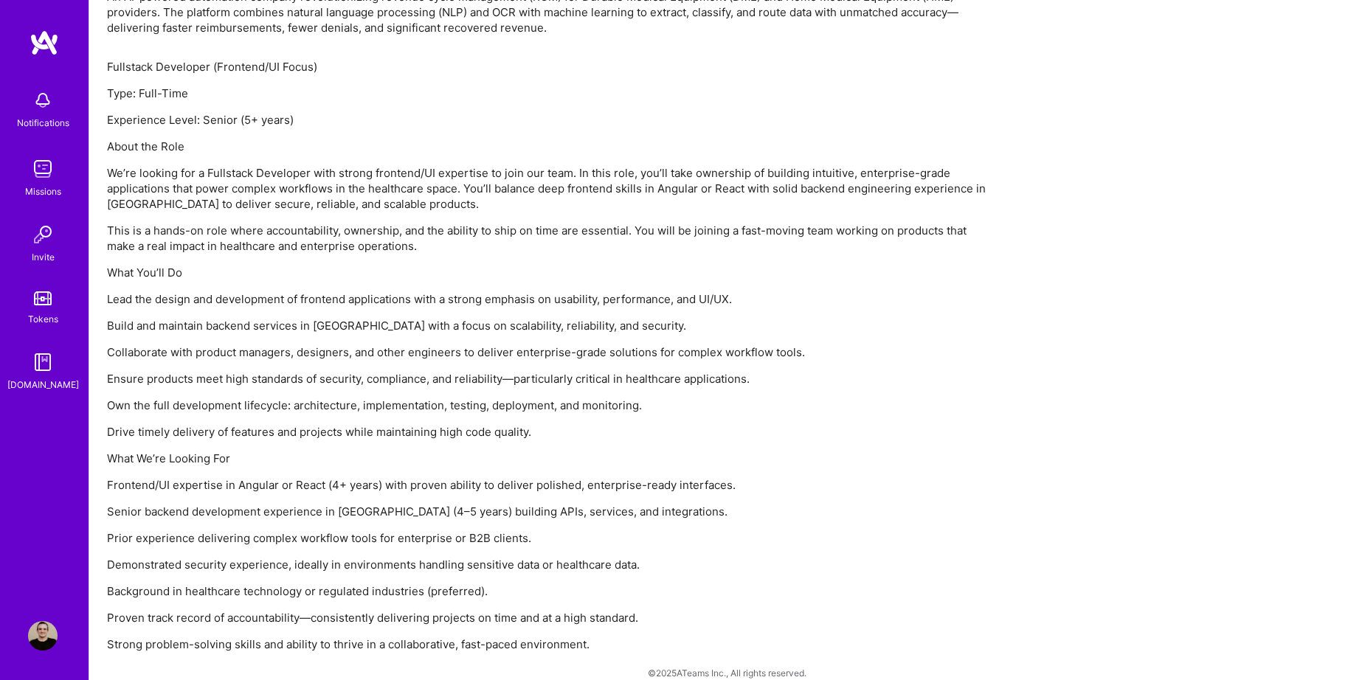
scroll to position [1013, 0]
